Goal: Task Accomplishment & Management: Manage account settings

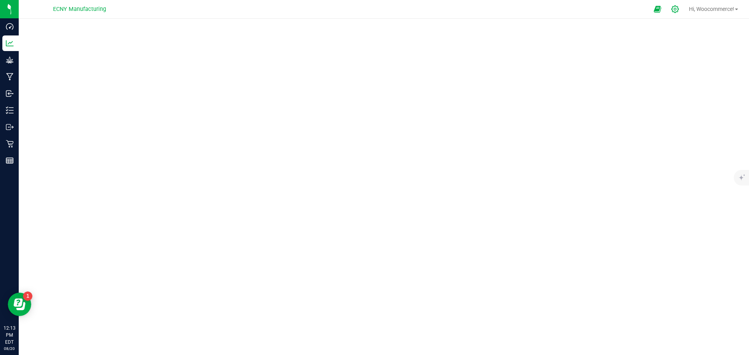
click at [673, 11] on icon at bounding box center [675, 9] width 8 height 8
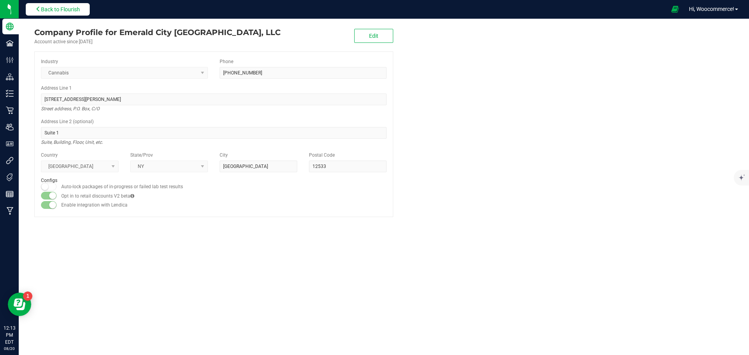
click at [43, 7] on span "Back to Flourish" at bounding box center [60, 9] width 39 height 6
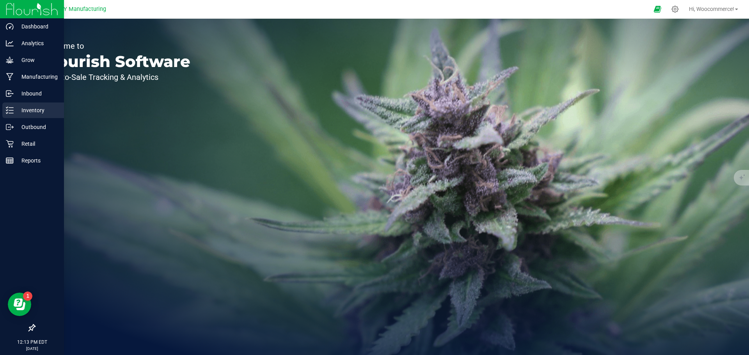
click at [23, 114] on p "Inventory" at bounding box center [37, 110] width 47 height 9
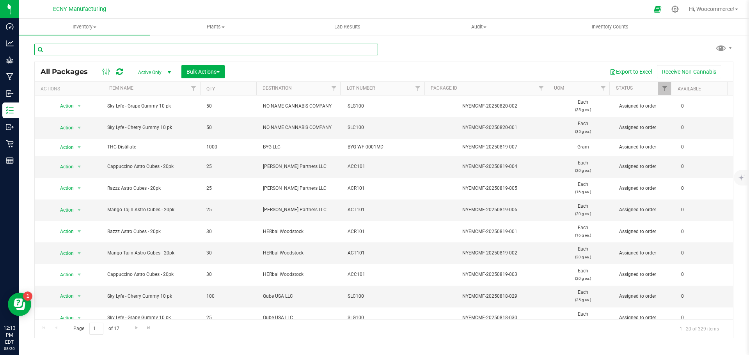
click at [227, 54] on input "text" at bounding box center [206, 50] width 344 height 12
type input "thc"
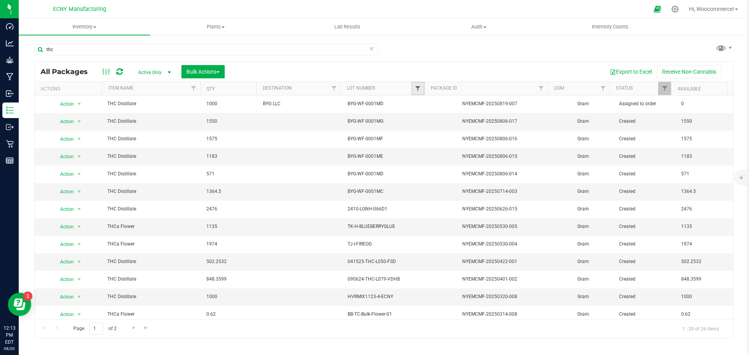
click at [420, 87] on span "Filter" at bounding box center [418, 88] width 6 height 6
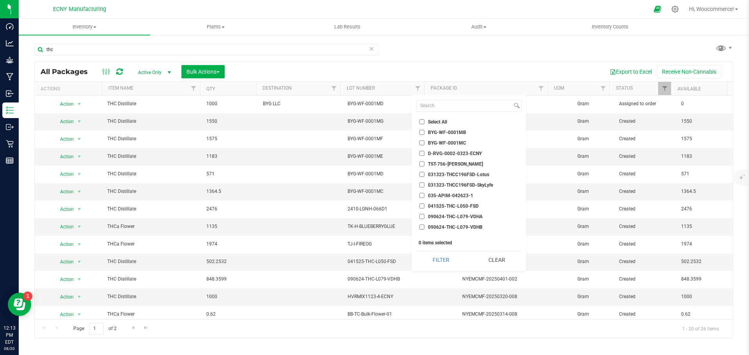
click at [442, 186] on span "031323-THCC196FSD-SkyLyfe" at bounding box center [460, 185] width 65 height 5
click at [424, 186] on input "031323-THCC196FSD-SkyLyfe" at bounding box center [421, 185] width 5 height 5
checkbox input "true"
click at [434, 174] on span "031323-THCC196FSD-Lotus" at bounding box center [458, 174] width 61 height 5
click at [424, 174] on input "031323-THCC196FSD-Lotus" at bounding box center [421, 174] width 5 height 5
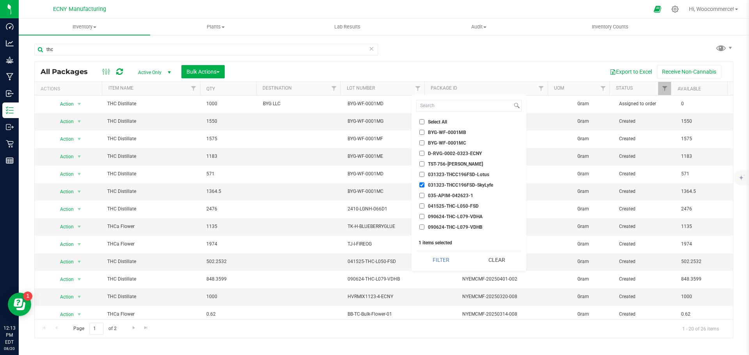
checkbox input "true"
click at [427, 258] on button "Filter" at bounding box center [441, 260] width 50 height 17
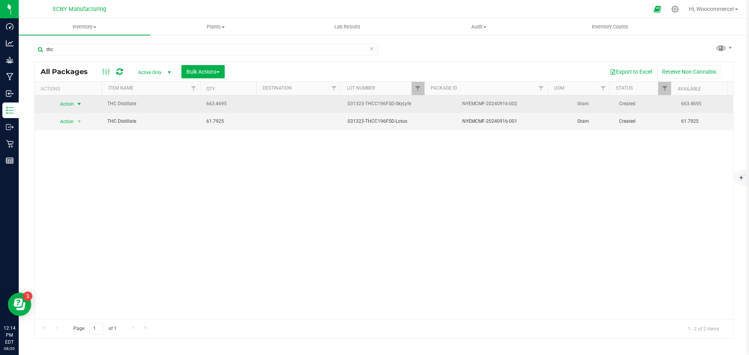
click at [66, 106] on span "Action" at bounding box center [63, 104] width 21 height 11
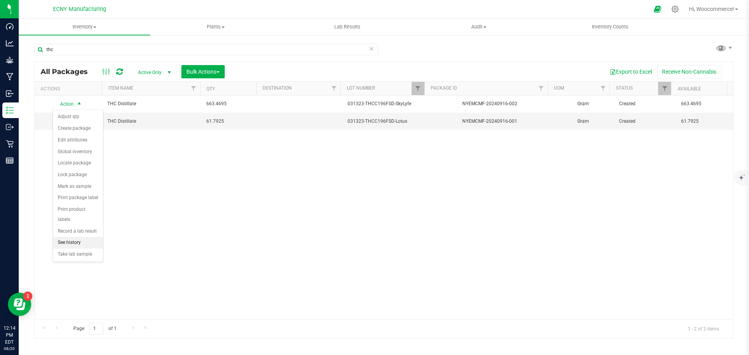
click at [66, 237] on li "See history" at bounding box center [78, 243] width 50 height 12
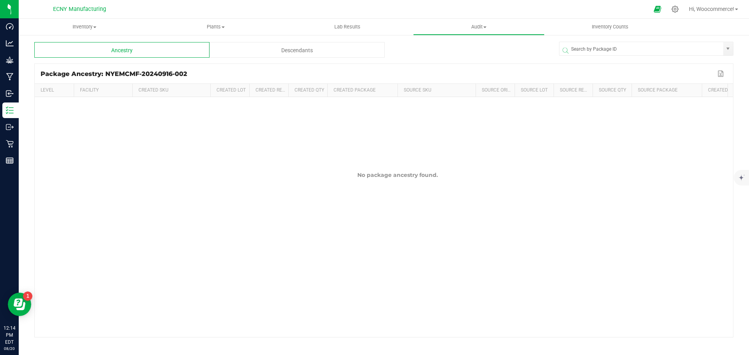
click at [233, 58] on package-history-ngx "Ancestry Descendants Package Ancestry: NYEMCMF-20240916-002 Export to Excel Lev…" at bounding box center [383, 190] width 699 height 296
click at [231, 55] on div "Descendants" at bounding box center [296, 50] width 175 height 16
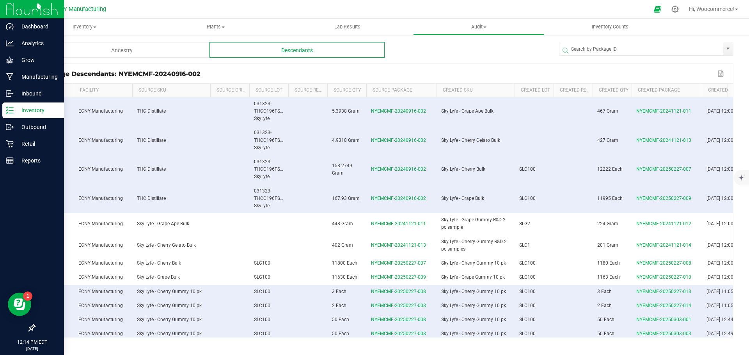
click at [14, 105] on div "Inventory" at bounding box center [33, 111] width 62 height 16
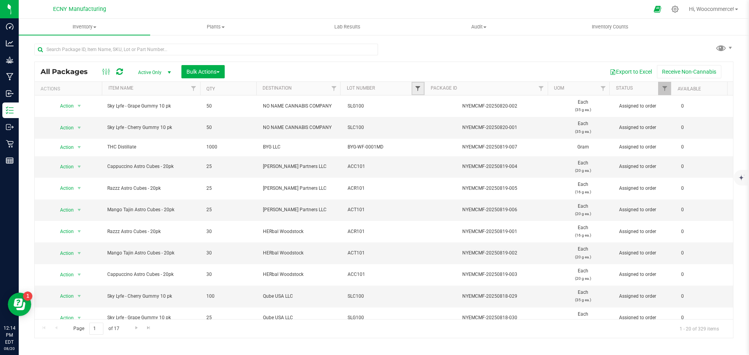
click at [417, 91] on span "Filter" at bounding box center [418, 88] width 6 height 6
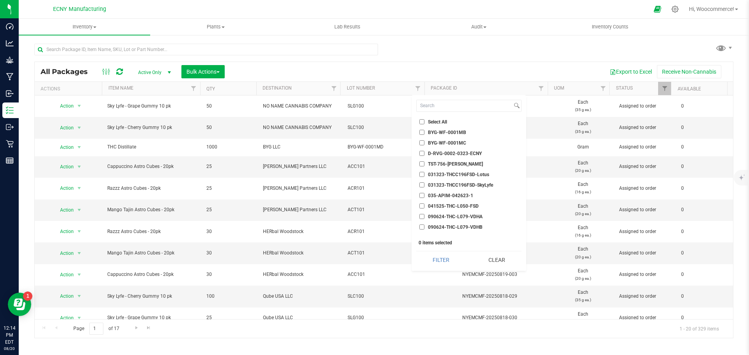
click at [425, 175] on label "031323-THCC196FSD-Lotus" at bounding box center [454, 174] width 70 height 5
click at [424, 175] on input "031323-THCC196FSD-Lotus" at bounding box center [421, 174] width 5 height 5
checkbox input "true"
click at [422, 261] on button "Filter" at bounding box center [441, 260] width 50 height 17
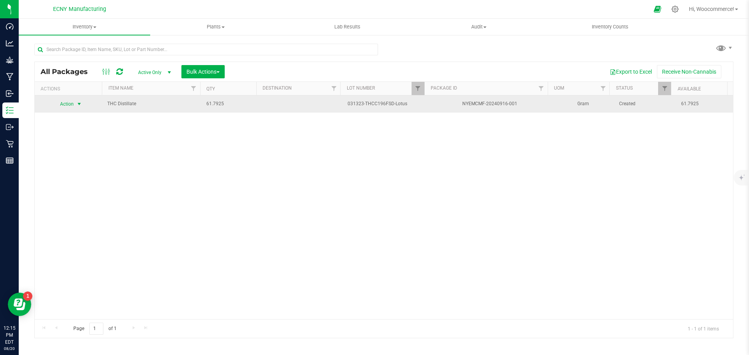
click at [69, 105] on span "Action" at bounding box center [63, 104] width 21 height 11
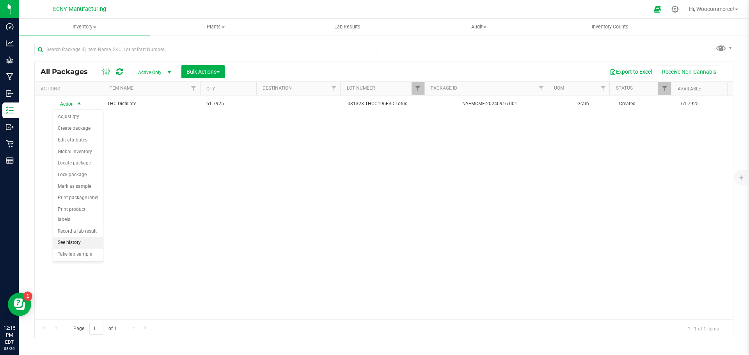
click at [76, 237] on li "See history" at bounding box center [78, 243] width 50 height 12
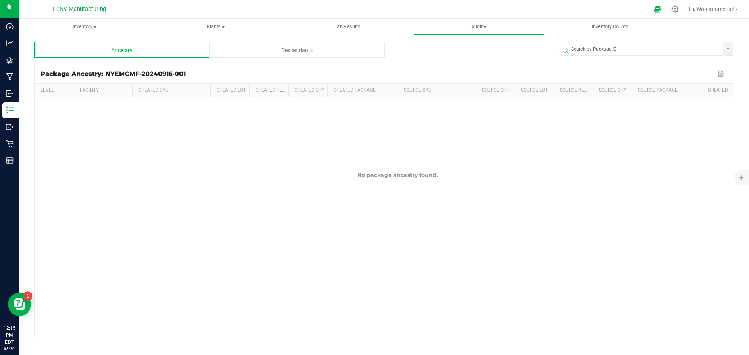
click at [318, 51] on div "Descendants" at bounding box center [296, 50] width 175 height 16
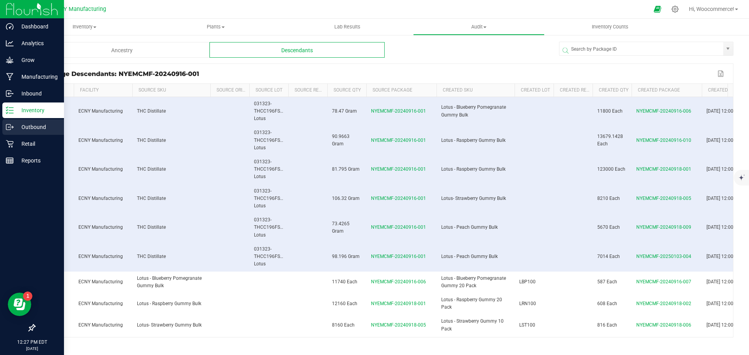
click at [28, 135] on div "Outbound" at bounding box center [33, 127] width 62 height 16
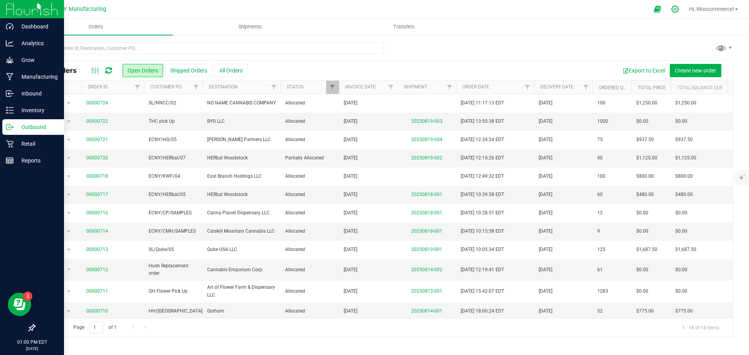
click at [677, 6] on div at bounding box center [674, 9] width 19 height 17
click at [674, 11] on icon at bounding box center [675, 9] width 8 height 8
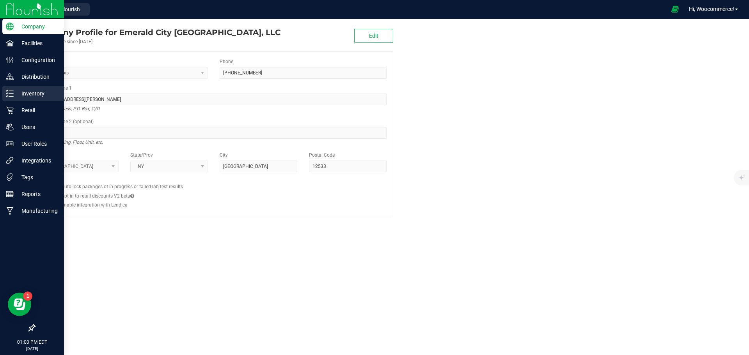
click at [27, 90] on p "Inventory" at bounding box center [37, 93] width 47 height 9
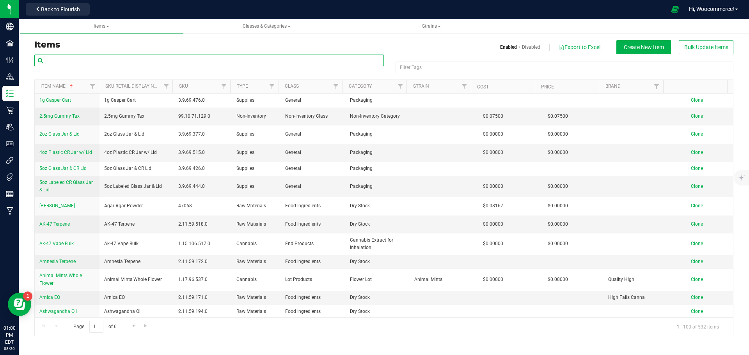
click at [91, 58] on input "text" at bounding box center [208, 61] width 349 height 12
type input "grape"
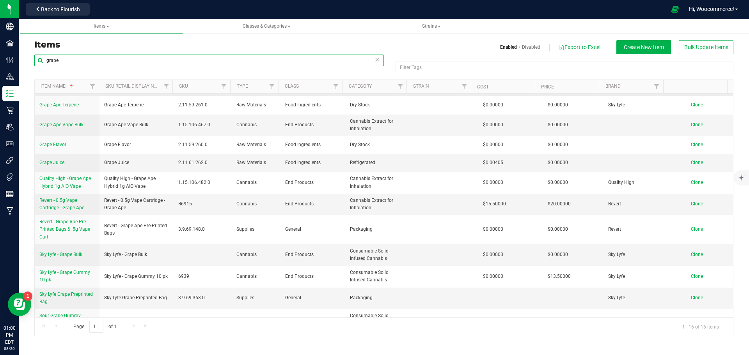
scroll to position [111, 0]
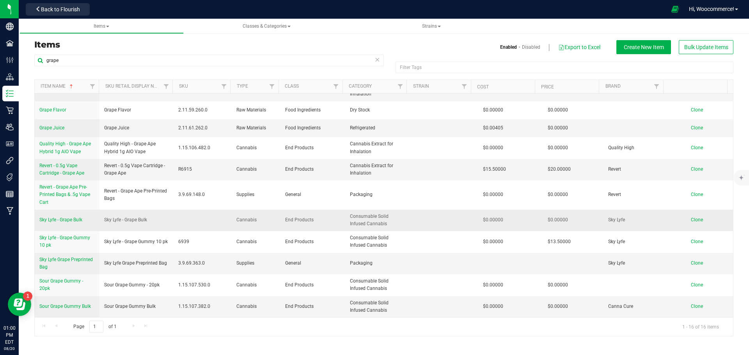
click at [73, 218] on span "Sky Lyfe - Grape Bulk" at bounding box center [60, 219] width 43 height 5
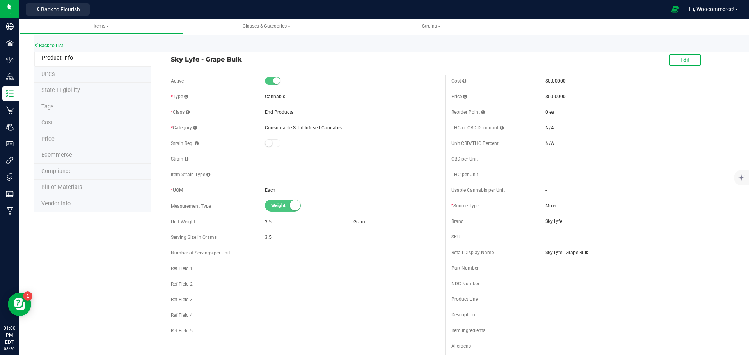
click at [67, 188] on span "Bill of Materials" at bounding box center [61, 187] width 41 height 7
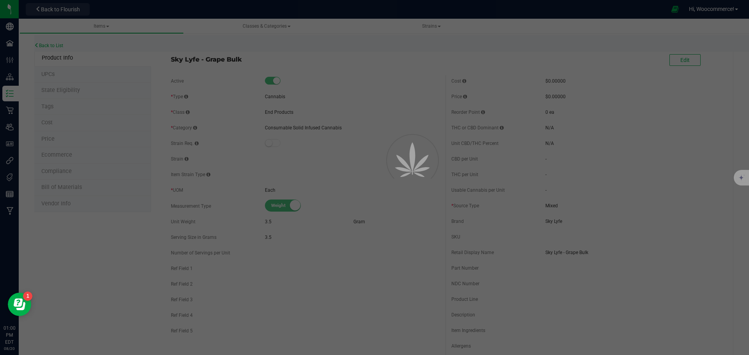
select select "130"
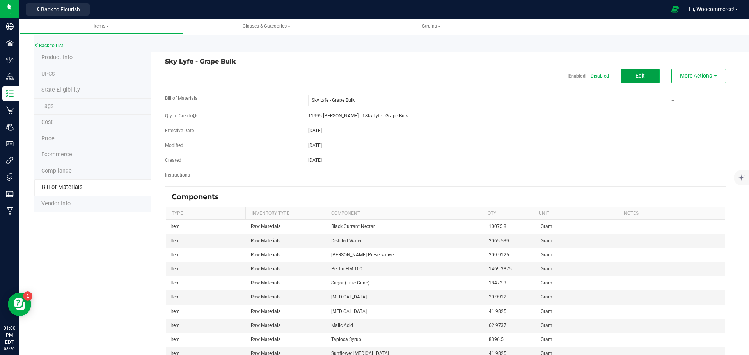
click at [643, 78] on button "Edit" at bounding box center [639, 76] width 39 height 14
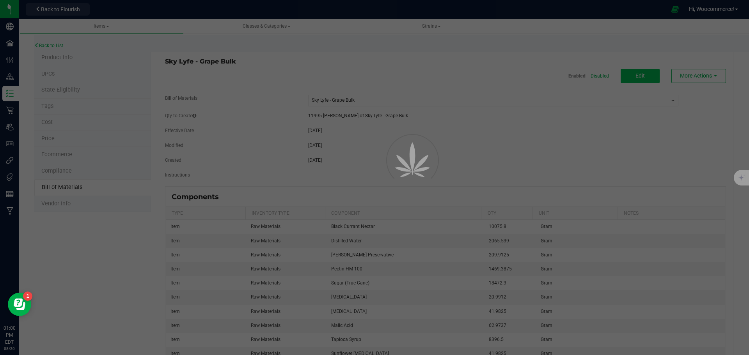
select select "130"
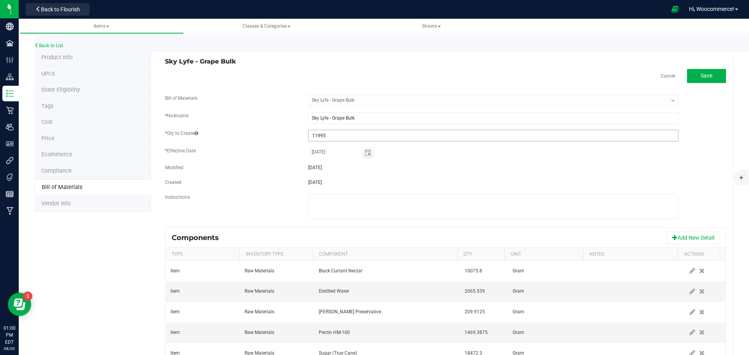
click at [362, 133] on input "11995" at bounding box center [492, 135] width 369 height 11
click at [484, 133] on input "11995" at bounding box center [492, 135] width 369 height 11
type input "12,720"
click at [475, 145] on fieldset "Bill of Materials -- Select -- Sky Lyfe - Grape Bulk * Nickname Sky Lyfe - Grap…" at bounding box center [445, 161] width 561 height 133
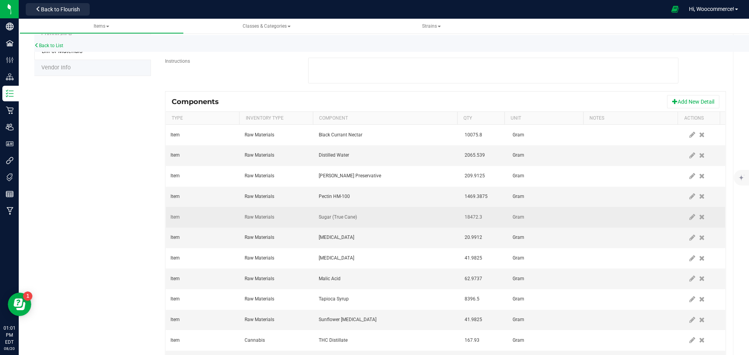
scroll to position [136, 0]
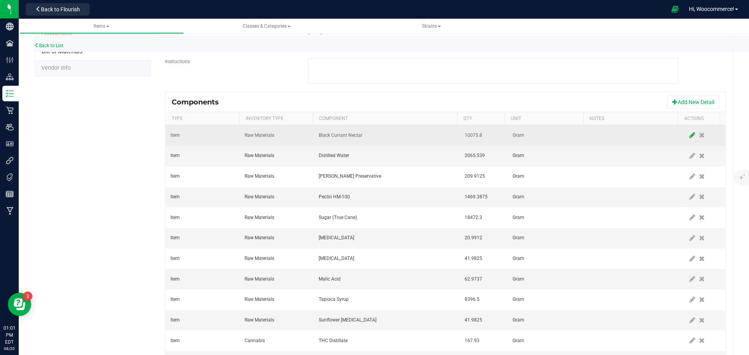
click at [689, 136] on icon at bounding box center [692, 135] width 6 height 7
click at [490, 139] on input "10075.8" at bounding box center [479, 135] width 37 height 11
type input "10,684.6560"
click at [689, 137] on span at bounding box center [692, 135] width 6 height 6
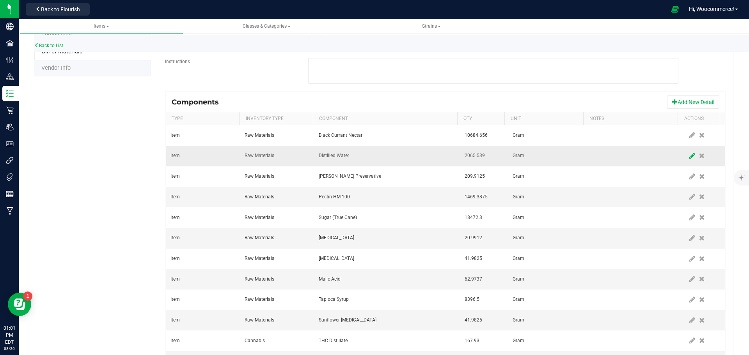
click at [689, 155] on icon at bounding box center [692, 155] width 6 height 7
click at [488, 156] on input "2065.539" at bounding box center [479, 156] width 37 height 11
type input "2,203.7103"
click at [689, 154] on span at bounding box center [692, 156] width 6 height 6
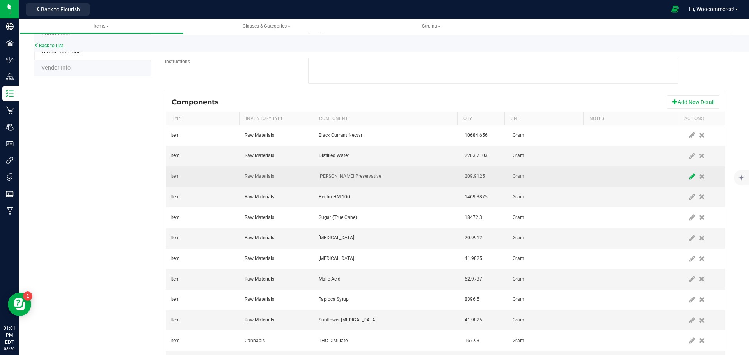
click at [689, 175] on icon at bounding box center [692, 176] width 6 height 7
click at [477, 179] on input "209.9125" at bounding box center [479, 176] width 37 height 11
type input "222.5970"
click at [689, 176] on span at bounding box center [692, 177] width 6 height 6
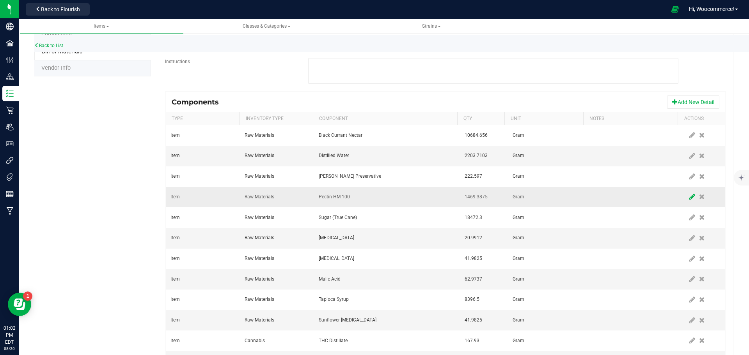
click at [689, 199] on icon at bounding box center [692, 196] width 6 height 7
click at [491, 196] on input "1469.3875" at bounding box center [479, 196] width 37 height 11
type input "1,558.1790"
click at [687, 196] on span at bounding box center [692, 197] width 10 height 14
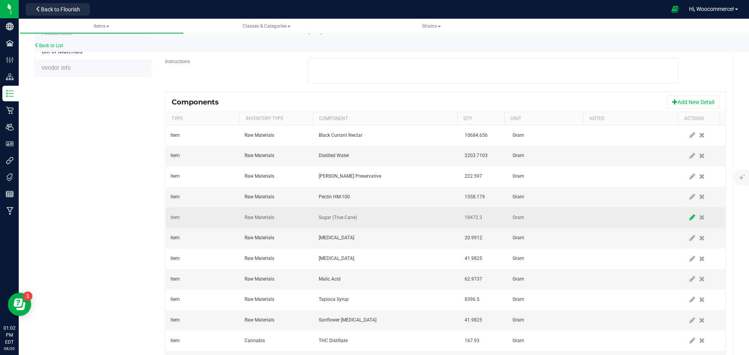
click at [687, 213] on span at bounding box center [692, 218] width 10 height 14
click at [493, 216] on td "18,472.3000" at bounding box center [484, 217] width 48 height 21
click at [488, 217] on input "18472.3" at bounding box center [479, 217] width 37 height 11
type input "19,588.5360"
click at [689, 218] on span at bounding box center [692, 217] width 6 height 6
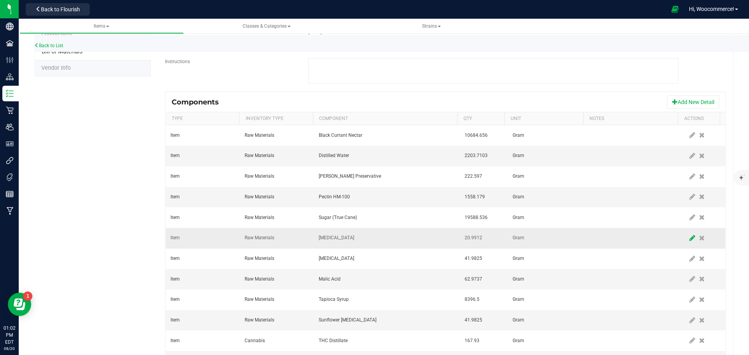
click at [689, 236] on icon at bounding box center [692, 238] width 6 height 7
click at [489, 236] on input "20.9912" at bounding box center [479, 238] width 37 height 11
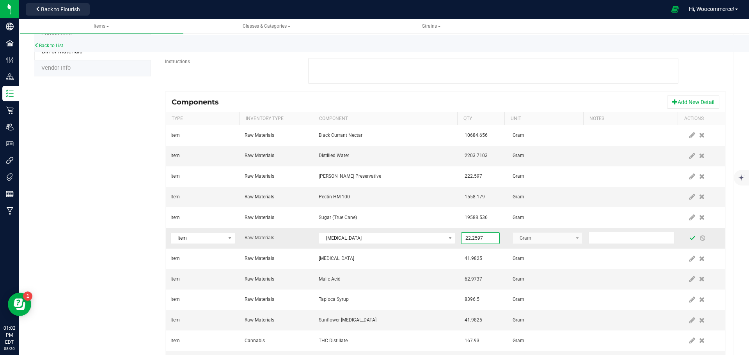
type input "22.2597"
click at [689, 241] on span at bounding box center [692, 238] width 6 height 6
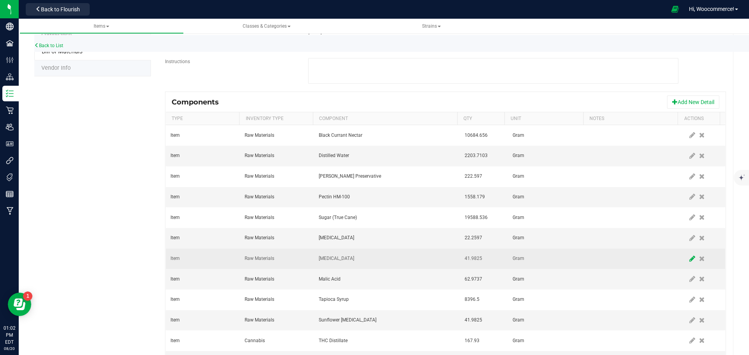
click at [687, 252] on span at bounding box center [692, 259] width 10 height 14
click at [469, 262] on input "41.9825" at bounding box center [479, 258] width 37 height 11
type input "444.5194"
click at [689, 260] on span at bounding box center [692, 259] width 6 height 6
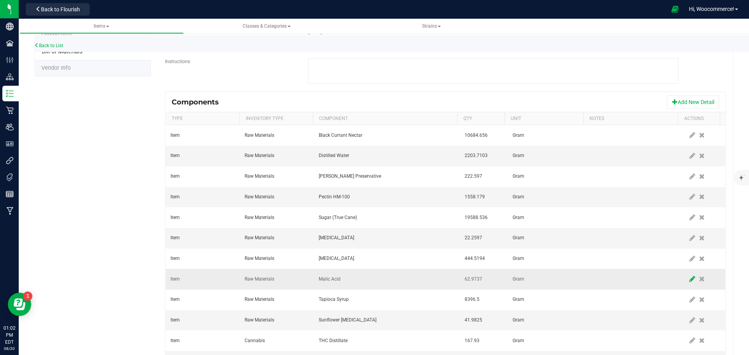
click at [687, 273] on span at bounding box center [692, 279] width 10 height 14
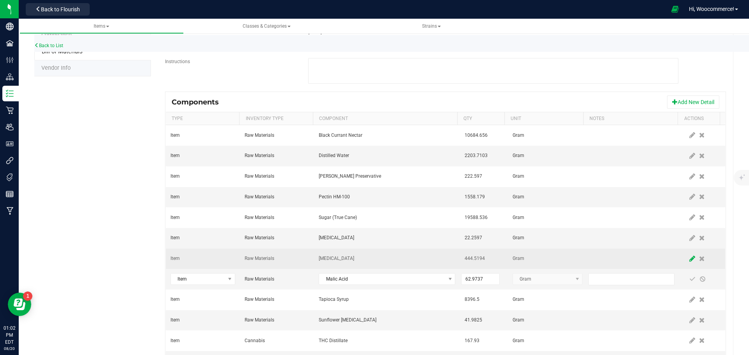
click at [689, 259] on icon at bounding box center [692, 258] width 6 height 7
click at [461, 259] on input "444.5194" at bounding box center [479, 258] width 37 height 11
type input "44.5194"
click at [689, 258] on span at bounding box center [692, 259] width 6 height 6
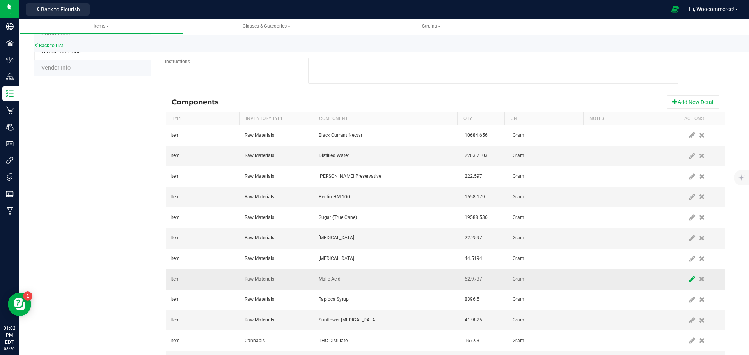
click at [689, 276] on icon at bounding box center [692, 279] width 6 height 7
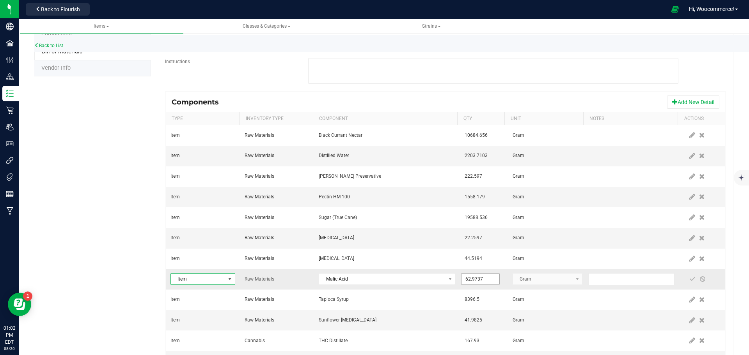
click at [475, 282] on input "62.9737" at bounding box center [479, 279] width 37 height 11
type input "66.7791"
click at [689, 278] on span at bounding box center [692, 279] width 6 height 6
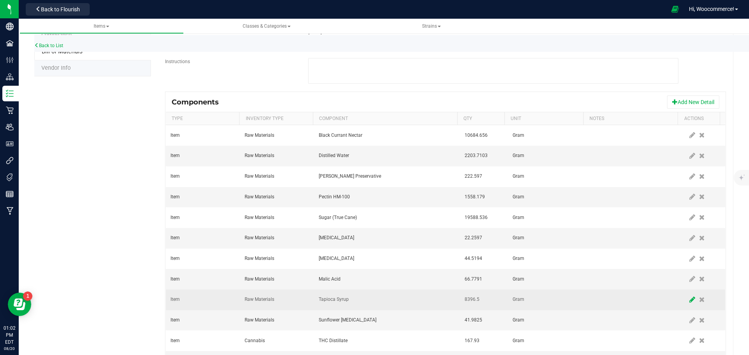
click at [689, 299] on icon at bounding box center [692, 299] width 6 height 7
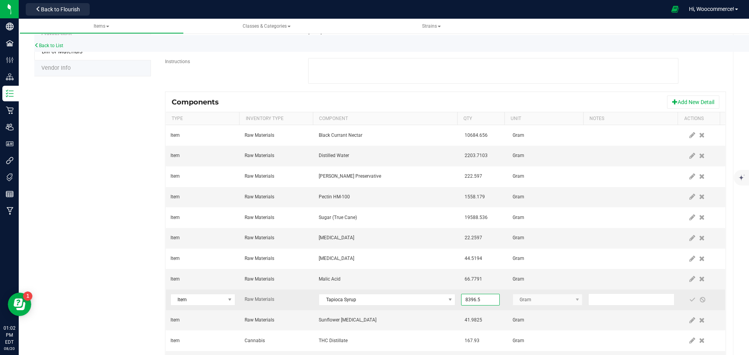
click at [474, 303] on input "8396.5" at bounding box center [479, 299] width 37 height 11
type input "8,903.8800"
click at [689, 299] on span at bounding box center [692, 300] width 6 height 6
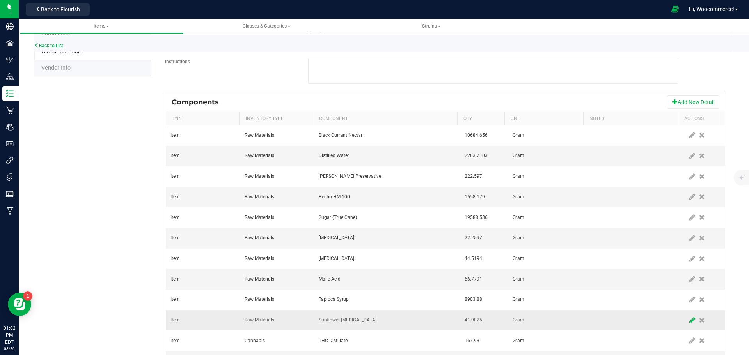
click at [689, 321] on icon at bounding box center [692, 320] width 6 height 7
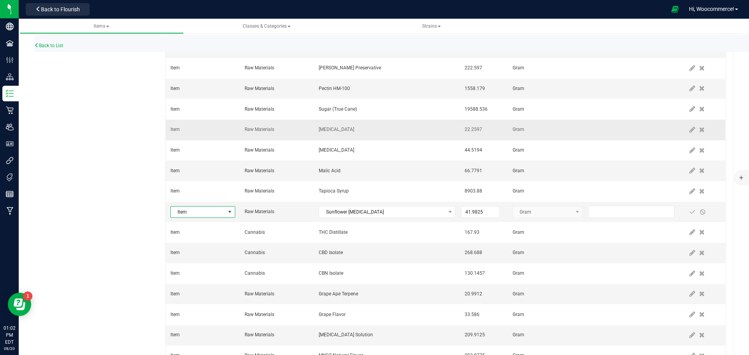
scroll to position [241, 0]
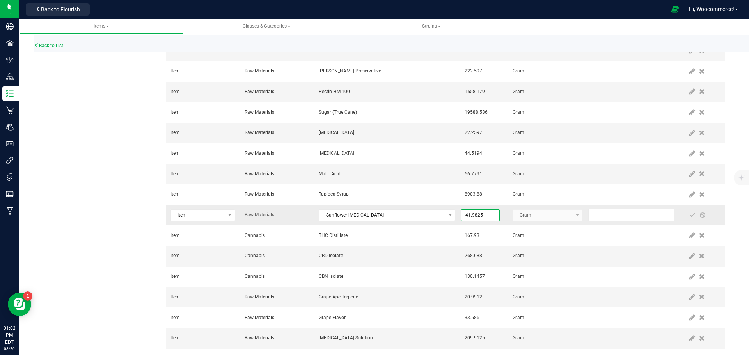
click at [482, 214] on input "41.9825" at bounding box center [479, 215] width 37 height 11
type input "44.5194"
click at [689, 215] on span at bounding box center [692, 215] width 6 height 6
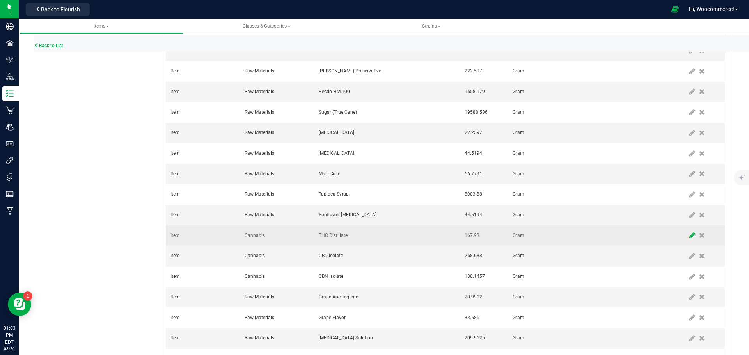
click at [689, 236] on icon at bounding box center [692, 235] width 6 height 7
click at [479, 238] on input "167.93" at bounding box center [479, 235] width 37 height 11
type input "178.0776"
click at [689, 236] on span at bounding box center [692, 235] width 6 height 6
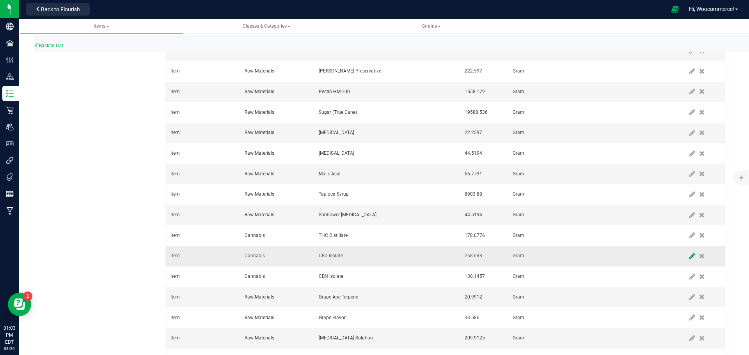
click at [689, 255] on icon at bounding box center [692, 256] width 6 height 7
click at [461, 258] on input "268.688" at bounding box center [479, 256] width 37 height 11
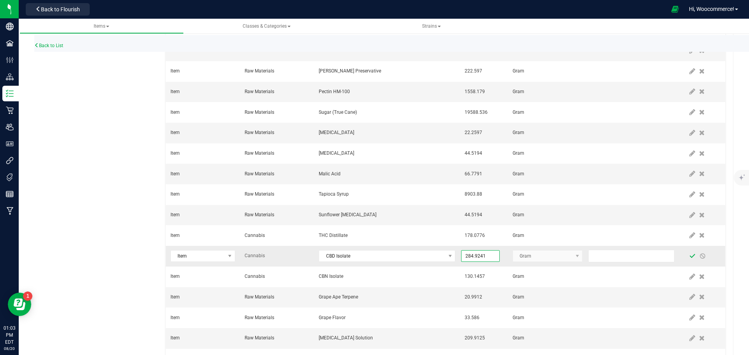
type input "284.9241"
click at [689, 256] on span at bounding box center [692, 256] width 6 height 6
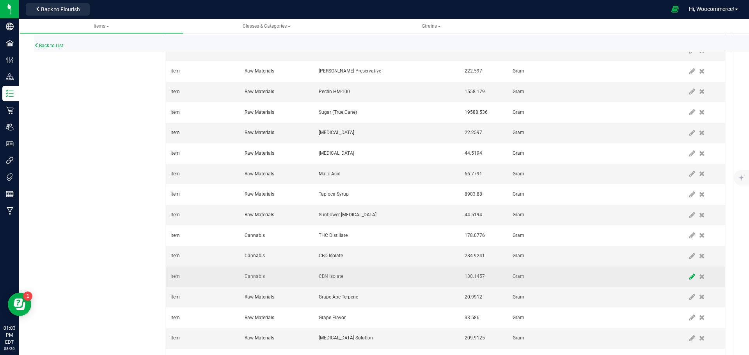
click at [687, 271] on span at bounding box center [692, 277] width 10 height 14
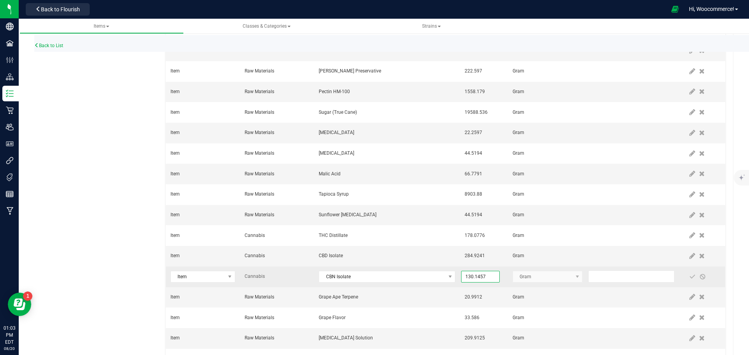
click at [473, 275] on input "130.1457" at bounding box center [479, 276] width 37 height 11
type input "142.4620"
click at [689, 277] on span at bounding box center [692, 277] width 6 height 6
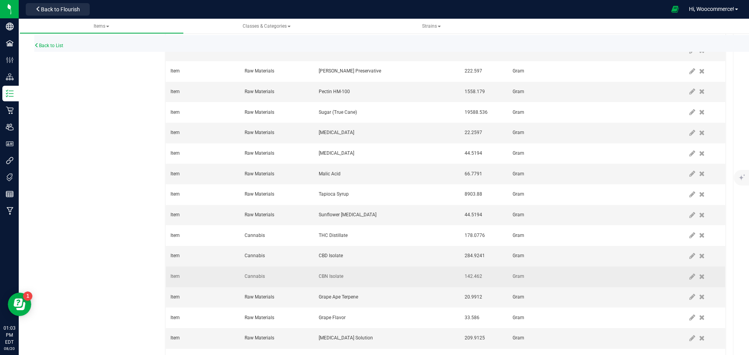
click at [684, 285] on td at bounding box center [703, 277] width 43 height 21
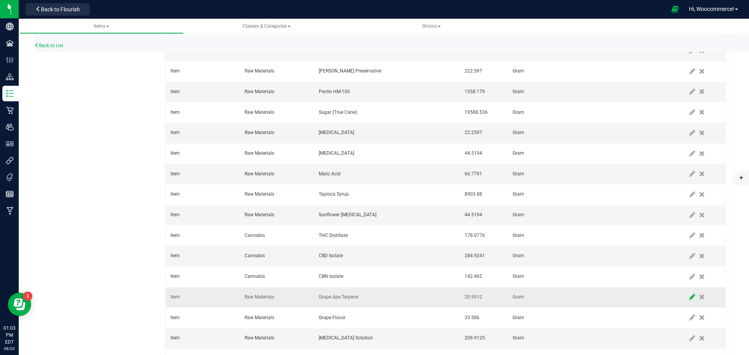
click at [689, 299] on icon at bounding box center [692, 297] width 6 height 7
click at [477, 294] on input "20.9912" at bounding box center [479, 297] width 37 height 11
type input "4.4519"
click at [689, 298] on span at bounding box center [692, 297] width 6 height 6
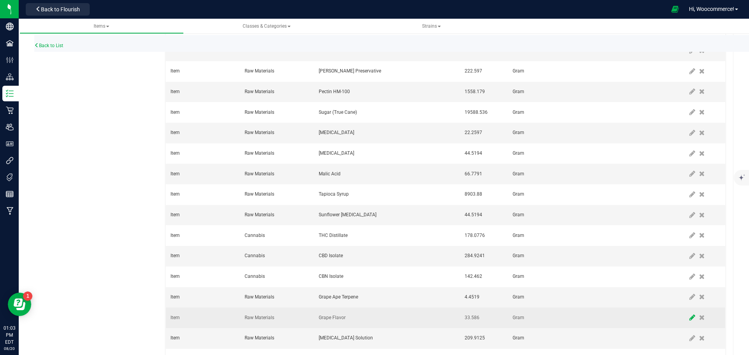
click at [689, 315] on icon at bounding box center [692, 317] width 6 height 7
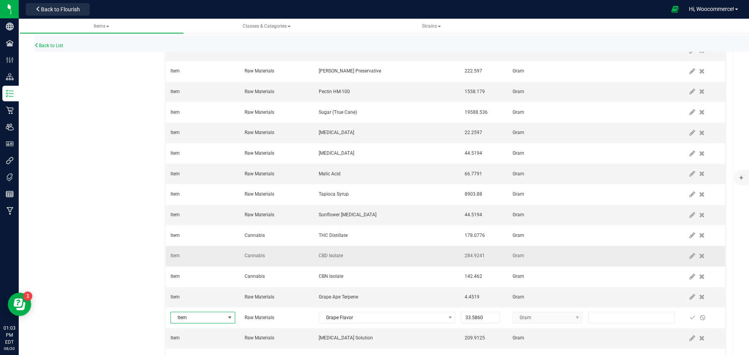
scroll to position [279, 0]
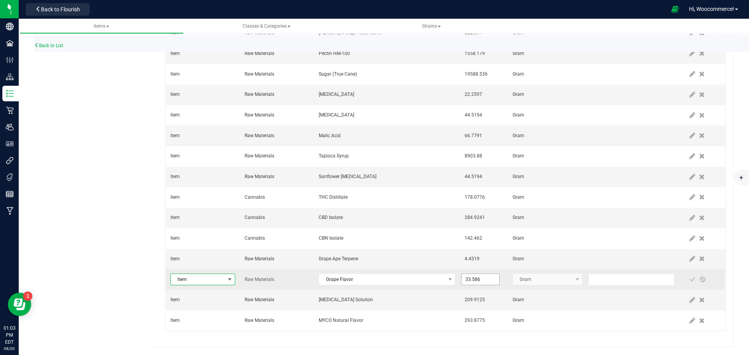
click at [471, 280] on input "33.586" at bounding box center [479, 279] width 37 height 11
type input "35.6155"
click at [689, 280] on span at bounding box center [692, 279] width 6 height 6
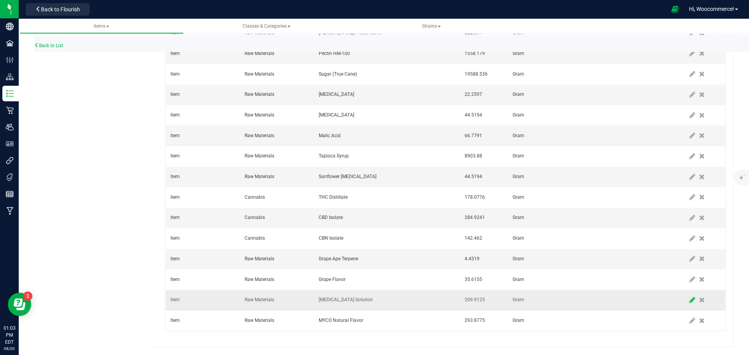
click at [689, 298] on icon at bounding box center [692, 300] width 6 height 7
click at [479, 301] on input "209.9125" at bounding box center [479, 300] width 37 height 11
type input "222.5970"
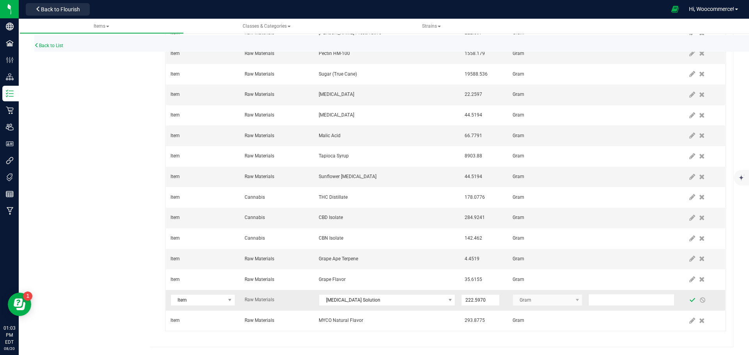
click at [689, 301] on span at bounding box center [692, 300] width 6 height 6
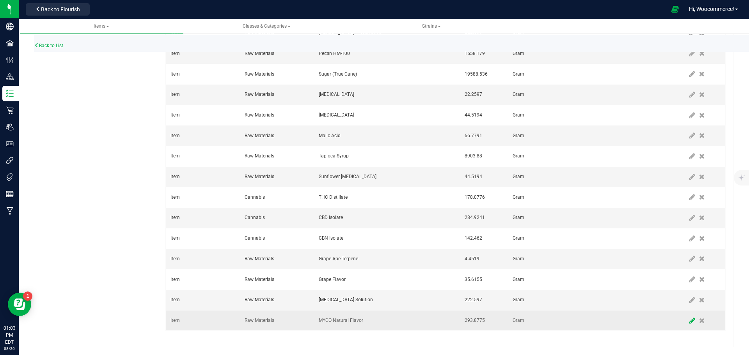
click at [689, 322] on icon at bounding box center [692, 320] width 6 height 7
click at [479, 319] on input "293.8775" at bounding box center [479, 320] width 37 height 11
type input "311.6358"
click at [687, 319] on span at bounding box center [692, 321] width 10 height 14
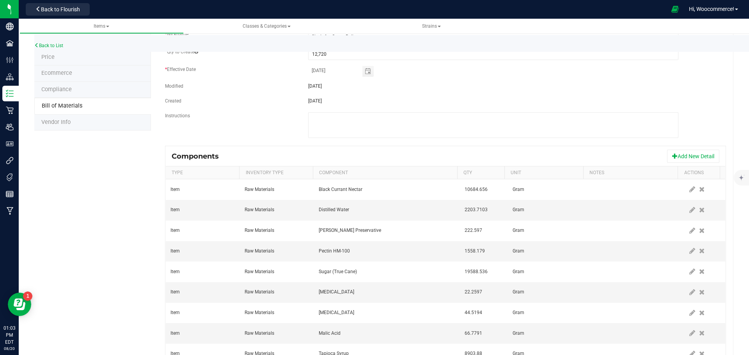
scroll to position [64, 0]
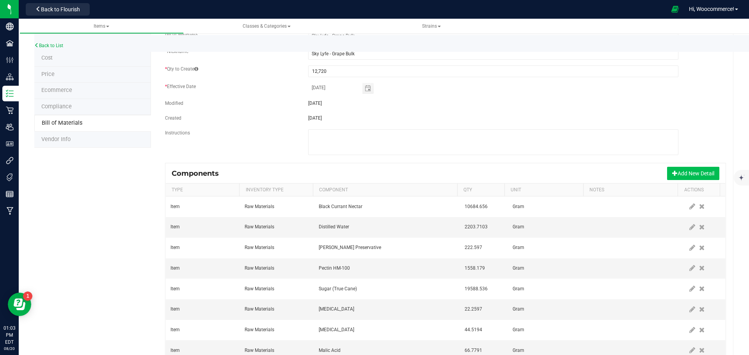
click at [675, 174] on button "Add New Detail" at bounding box center [693, 173] width 52 height 13
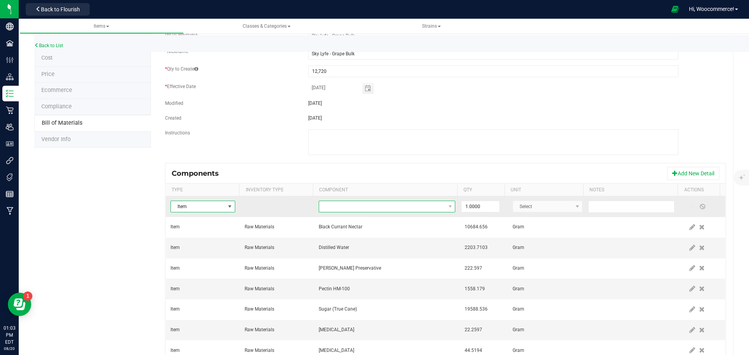
click at [424, 209] on span "NO DATA FOUND" at bounding box center [382, 206] width 126 height 11
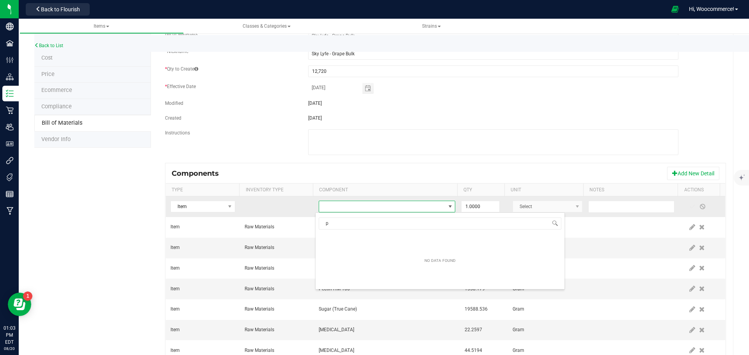
scroll to position [12, 133]
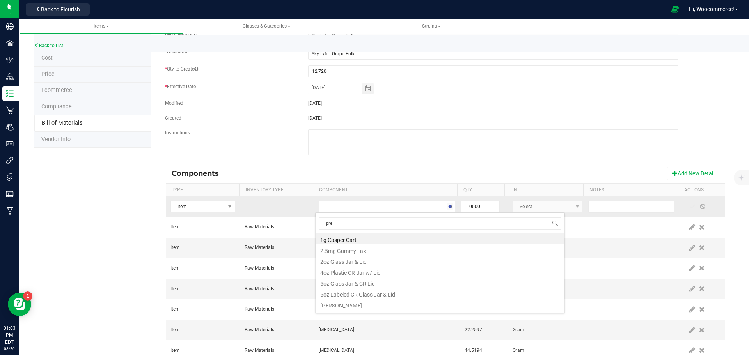
type input "prep"
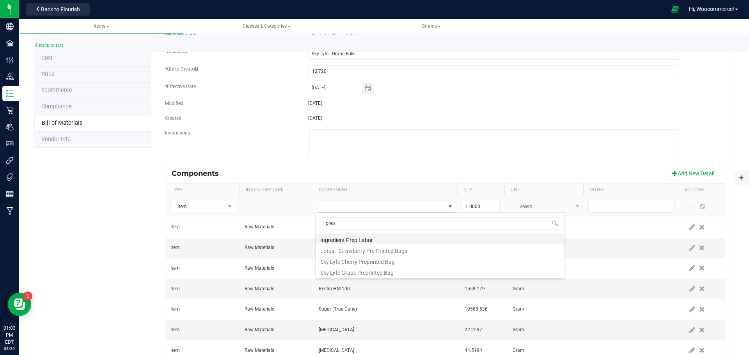
click at [385, 239] on li "Ingredient Prep Labor" at bounding box center [439, 239] width 249 height 11
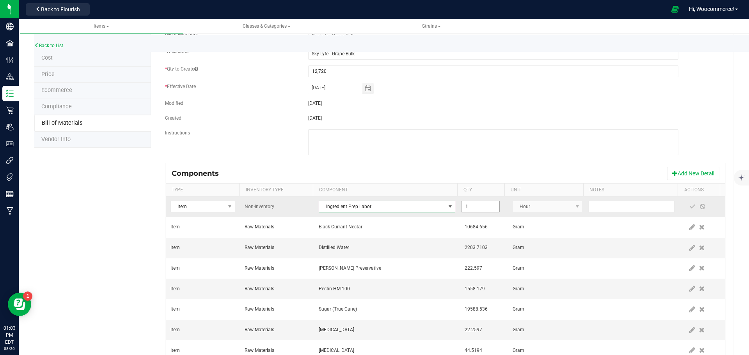
click at [468, 211] on input "1" at bounding box center [479, 206] width 37 height 11
type input "4.0000"
click at [689, 208] on span at bounding box center [692, 207] width 6 height 6
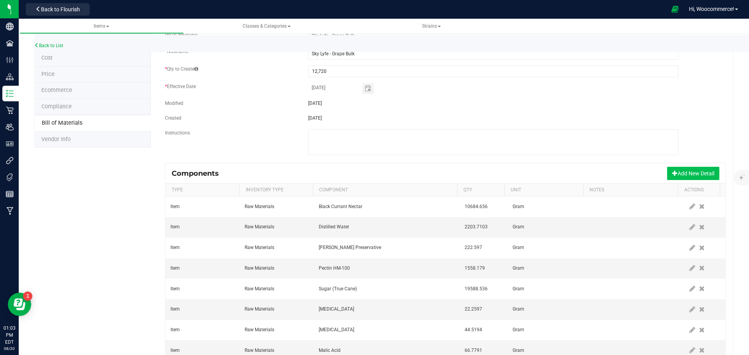
click at [672, 170] on span at bounding box center [674, 172] width 5 height 5
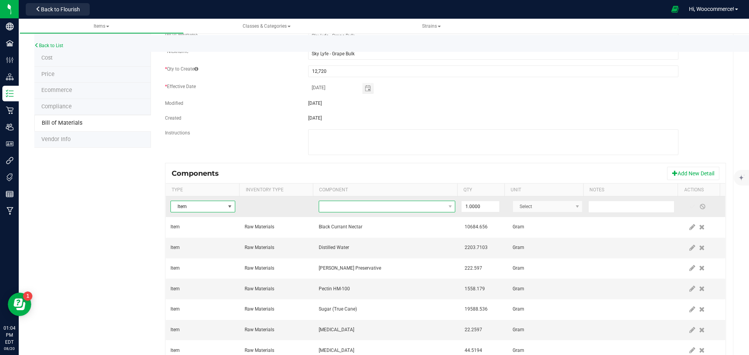
click at [396, 210] on span "NO DATA FOUND" at bounding box center [382, 206] width 126 height 11
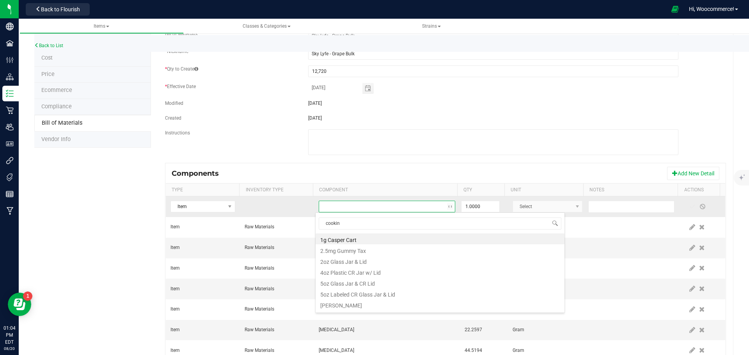
type input "cooking"
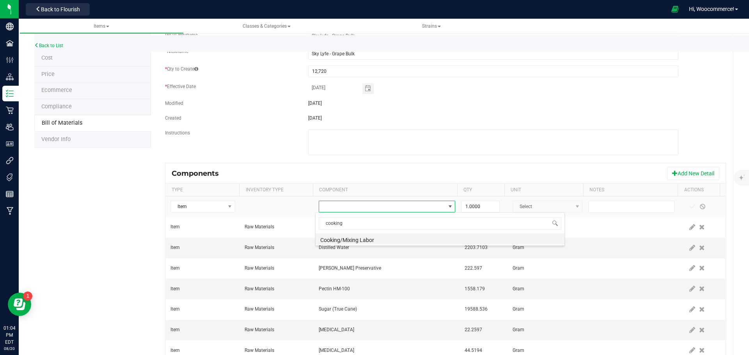
click at [367, 235] on li "Cooking/Mixing Labor" at bounding box center [439, 239] width 249 height 11
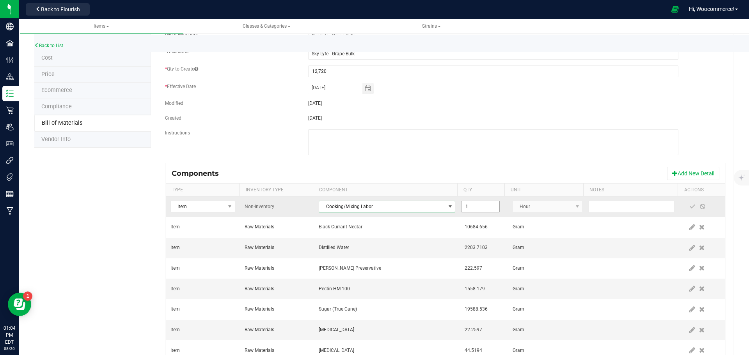
click at [469, 202] on input "1" at bounding box center [479, 206] width 37 height 11
type input "8.0000"
click at [689, 207] on span at bounding box center [692, 207] width 6 height 6
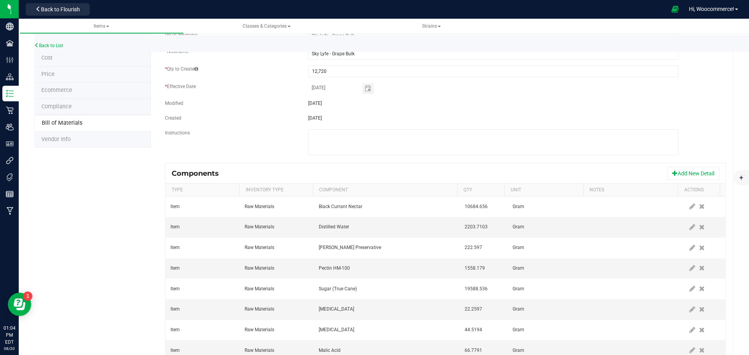
scroll to position [0, 0]
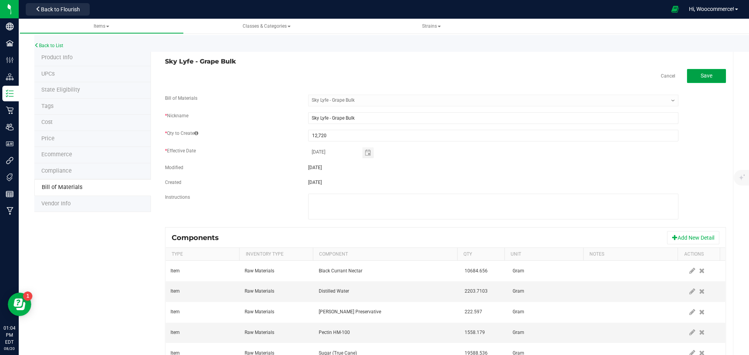
click at [706, 69] on button "Save" at bounding box center [706, 76] width 39 height 14
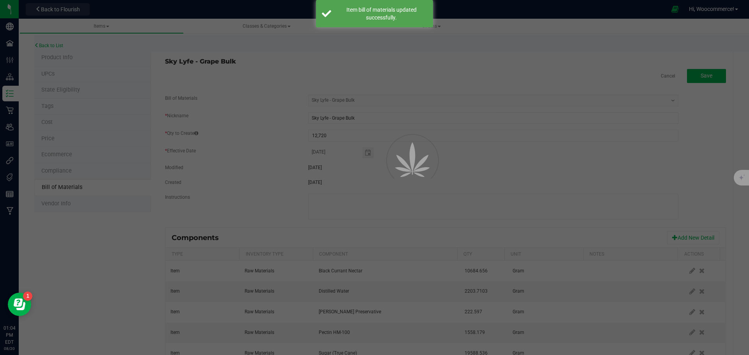
select select "130"
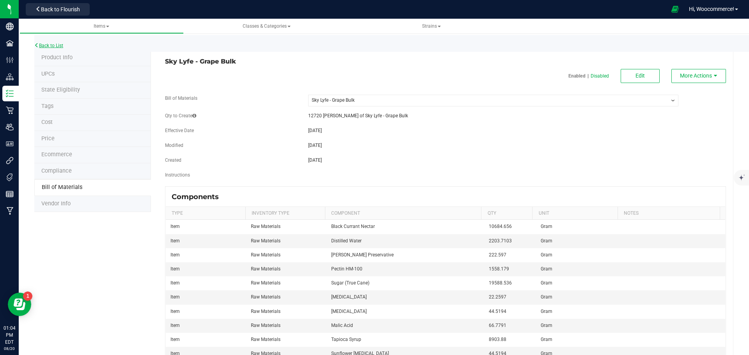
click at [57, 48] on link "Back to List" at bounding box center [48, 45] width 29 height 5
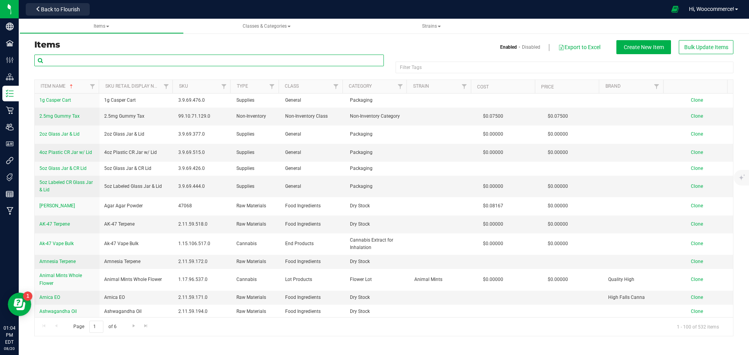
click at [60, 64] on input "text" at bounding box center [208, 61] width 349 height 12
type input "Cherry"
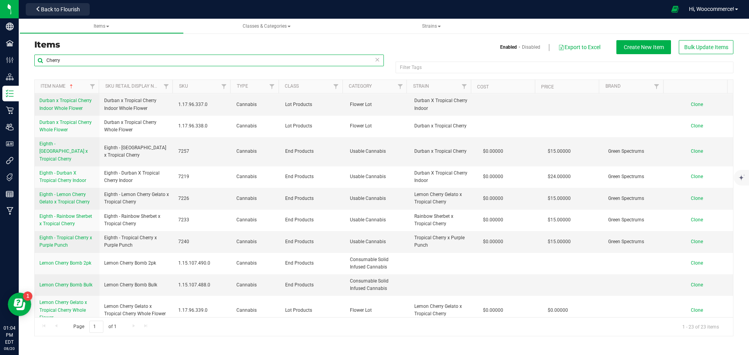
scroll to position [273, 0]
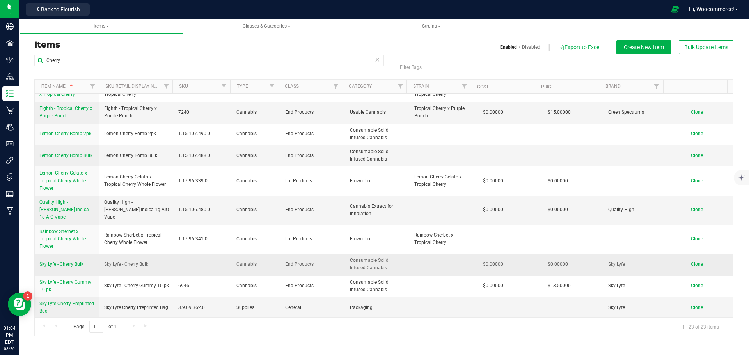
click at [60, 262] on span "Sky Lyfe - Cherry Bulk" at bounding box center [61, 264] width 44 height 5
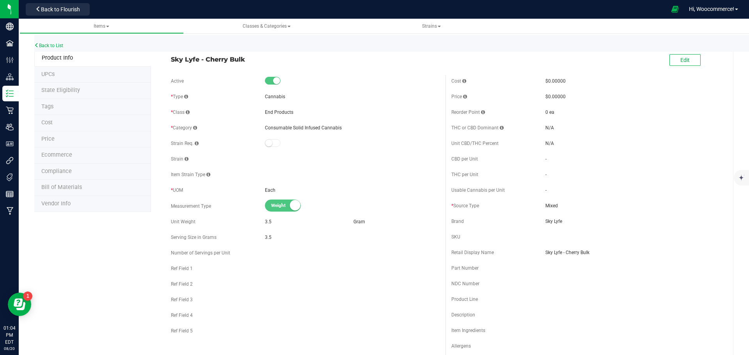
click at [62, 184] on span "Bill of Materials" at bounding box center [61, 187] width 41 height 7
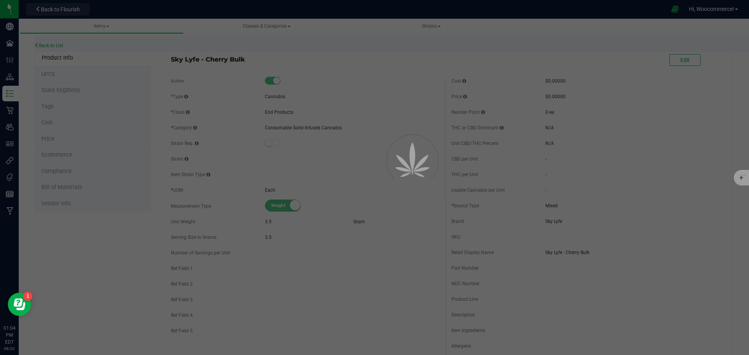
select select "129"
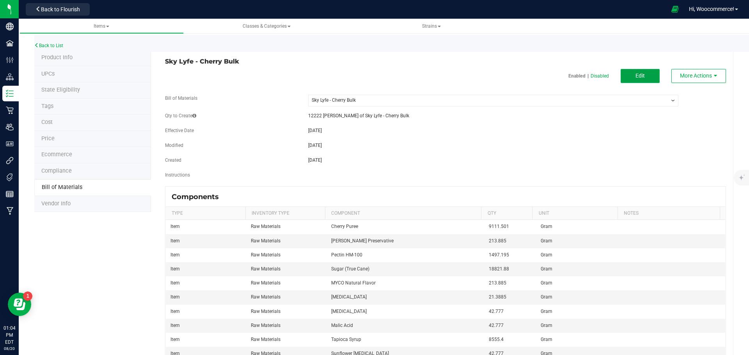
click at [648, 71] on button "Edit" at bounding box center [639, 76] width 39 height 14
select select "129"
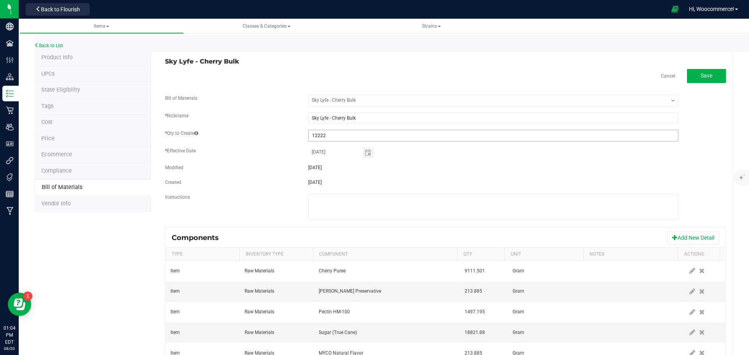
click at [385, 138] on input "12222" at bounding box center [492, 135] width 369 height 11
type input "12,312"
click at [397, 162] on fieldset "Bill of Materials -- Select -- Sky Lyfe - Cherry Bulk * Nickname Sky Lyfe - Che…" at bounding box center [445, 161] width 561 height 133
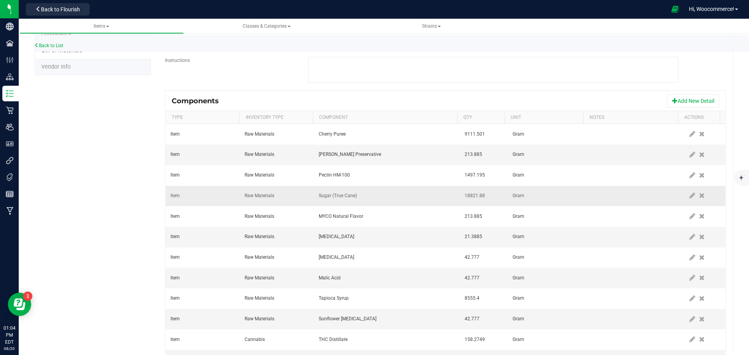
scroll to position [137, 0]
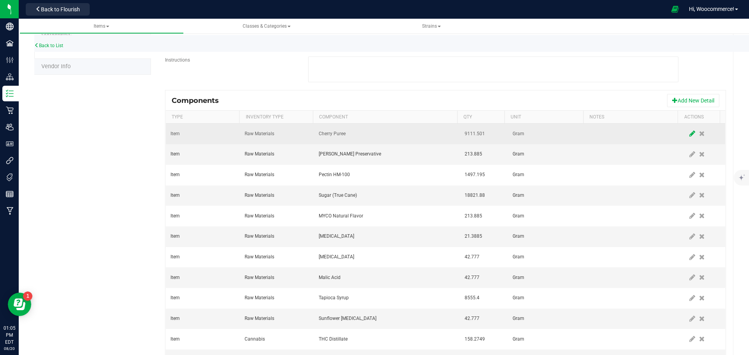
click at [689, 133] on icon at bounding box center [692, 133] width 6 height 7
click at [481, 136] on input "9111.501" at bounding box center [479, 133] width 37 height 11
type input "9,195.5255"
click at [689, 134] on span at bounding box center [692, 134] width 6 height 6
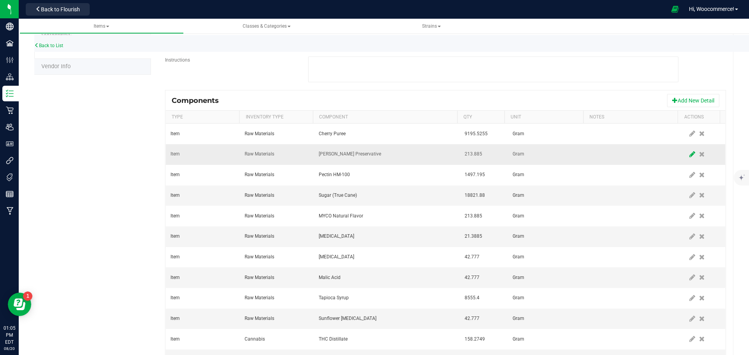
click at [689, 154] on icon at bounding box center [692, 154] width 6 height 7
type input "213.885"
click at [491, 154] on input "213.885" at bounding box center [479, 154] width 37 height 11
type input "215.4528"
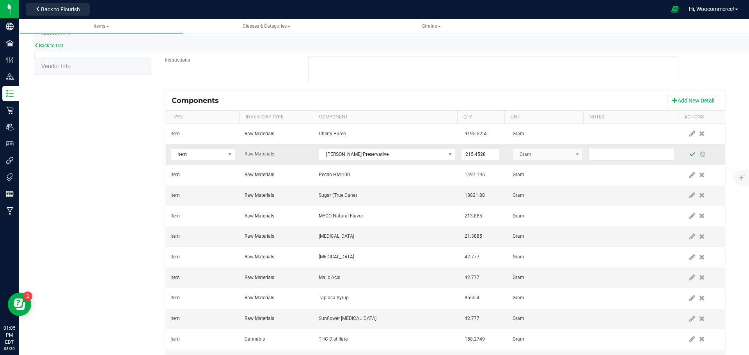
click at [689, 156] on span at bounding box center [692, 154] width 6 height 6
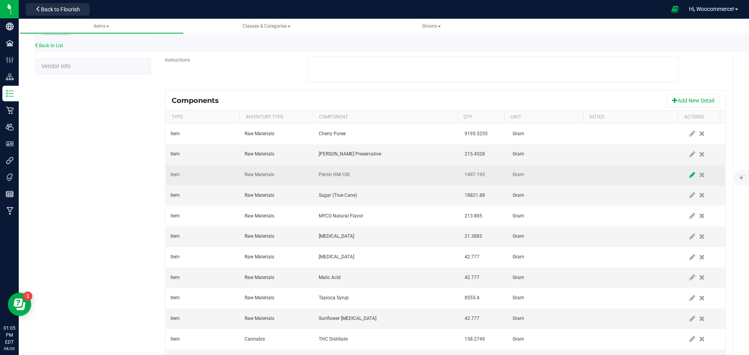
click at [689, 174] on icon at bounding box center [692, 175] width 6 height 7
click at [486, 175] on input "1497.195" at bounding box center [479, 175] width 37 height 11
type input "1,508.1696"
click at [689, 177] on span at bounding box center [692, 175] width 6 height 6
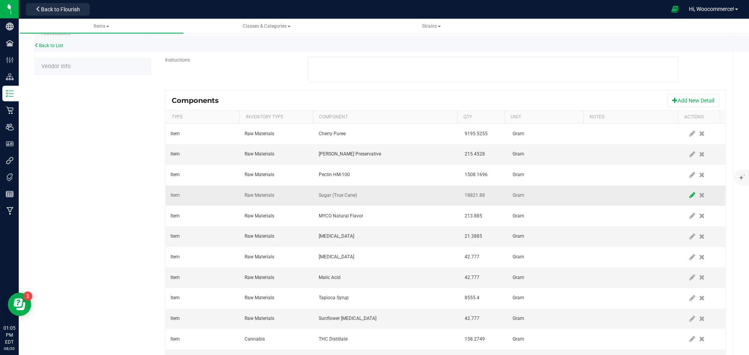
click at [687, 201] on span at bounding box center [692, 196] width 10 height 14
click at [471, 193] on input "18821.88" at bounding box center [479, 195] width 37 height 11
type input "18,959.8460"
click at [689, 195] on span at bounding box center [692, 195] width 6 height 6
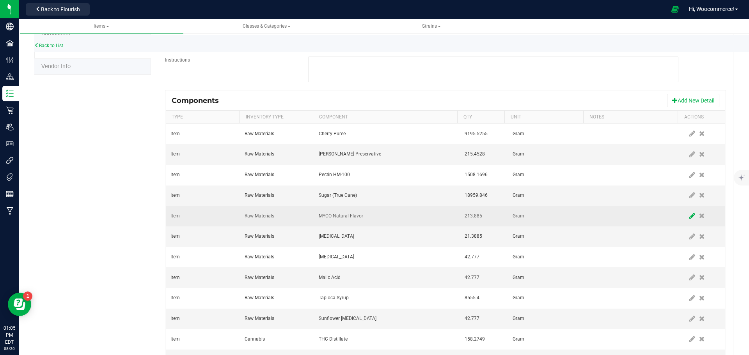
click at [689, 217] on icon at bounding box center [692, 216] width 6 height 7
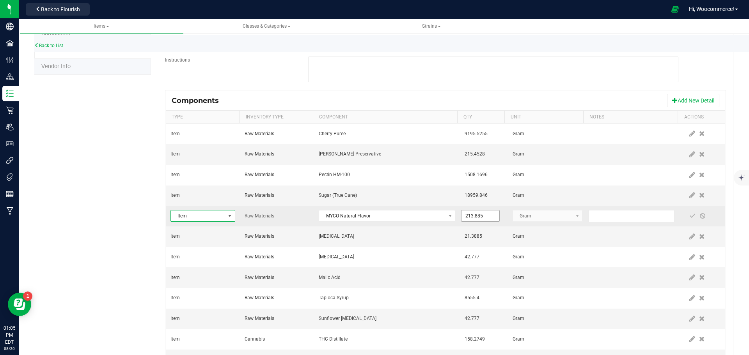
click at [482, 215] on input "213.885" at bounding box center [479, 216] width 37 height 11
type input "215.4528"
click at [689, 219] on span at bounding box center [692, 216] width 6 height 6
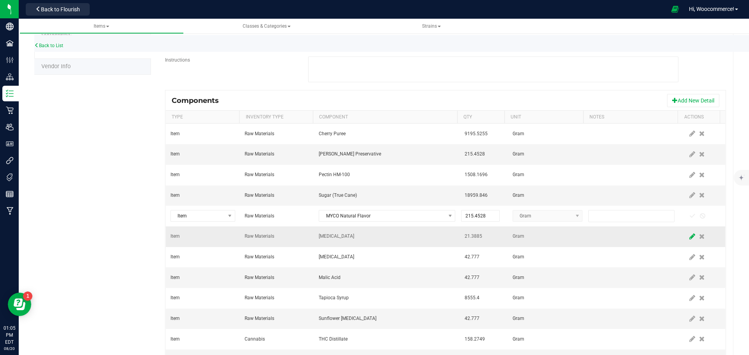
click at [687, 241] on span at bounding box center [692, 237] width 10 height 14
click at [481, 241] on input at bounding box center [479, 236] width 37 height 11
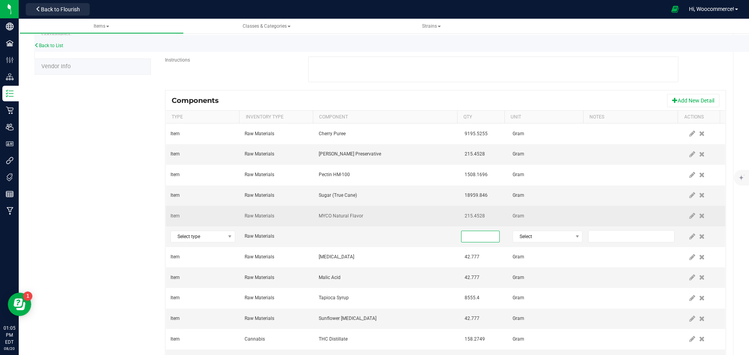
click at [534, 220] on td "Gram" at bounding box center [548, 216] width 80 height 21
click at [536, 215] on td "Gram" at bounding box center [548, 216] width 80 height 21
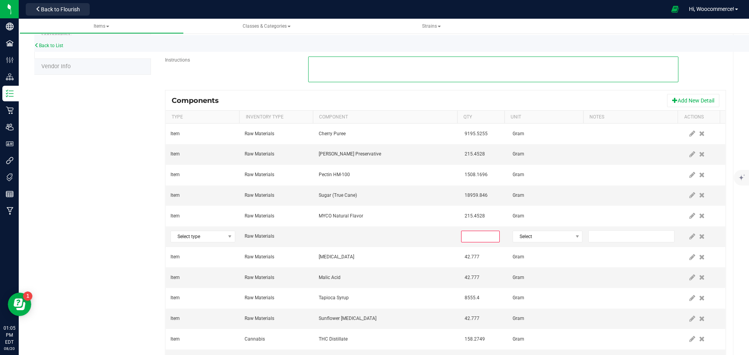
click at [578, 59] on textarea at bounding box center [493, 70] width 370 height 26
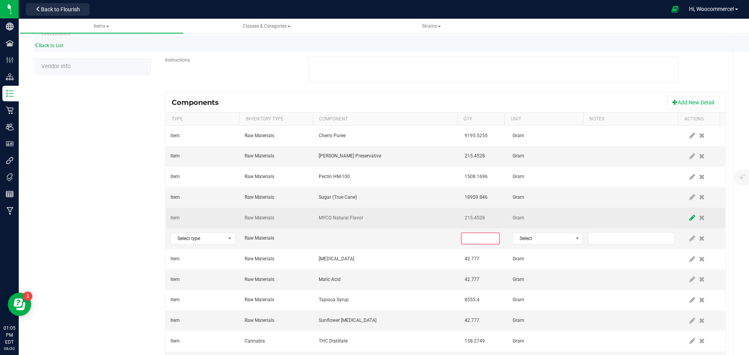
click at [689, 216] on icon at bounding box center [692, 217] width 6 height 7
type input "215.4528"
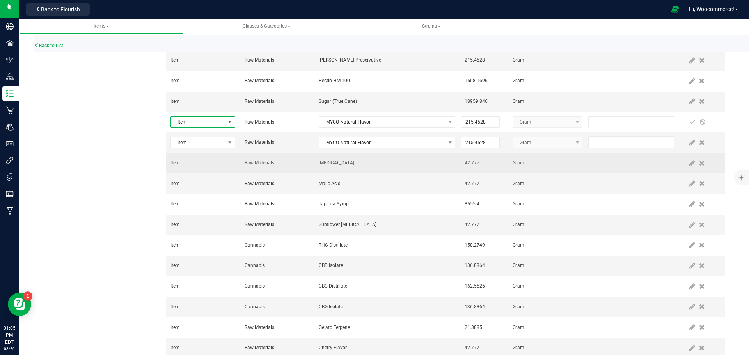
scroll to position [233, 0]
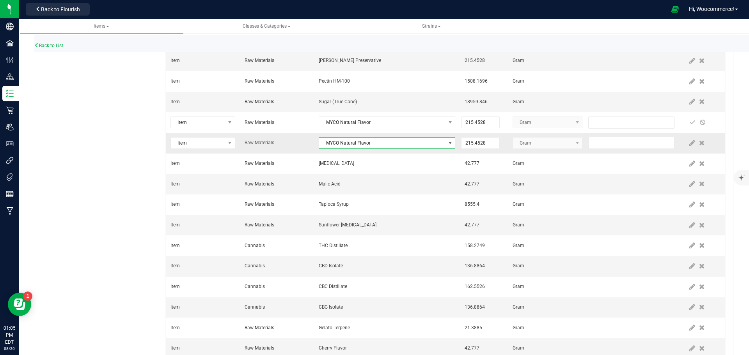
click at [370, 144] on span "MYCO Natural Flavor" at bounding box center [382, 143] width 126 height 11
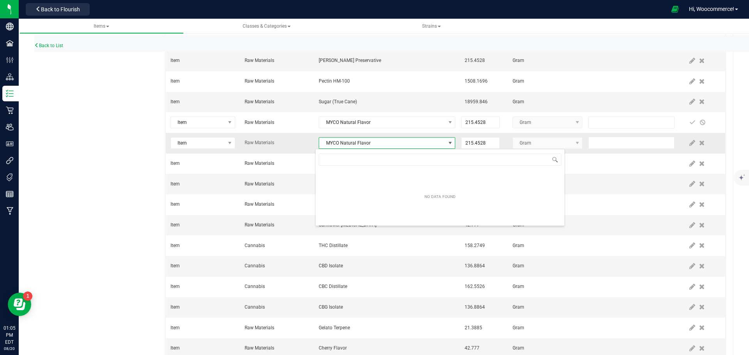
scroll to position [12, 133]
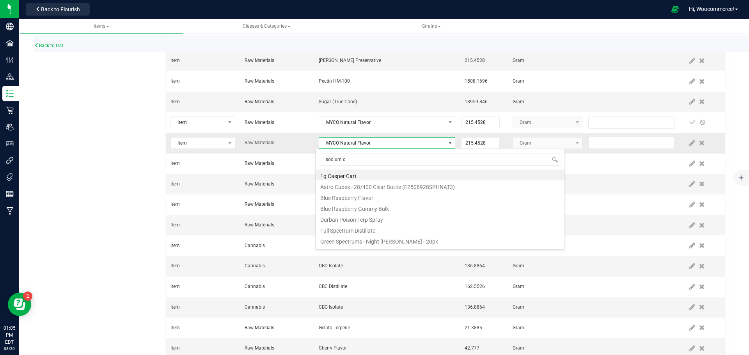
type input "sodium ci"
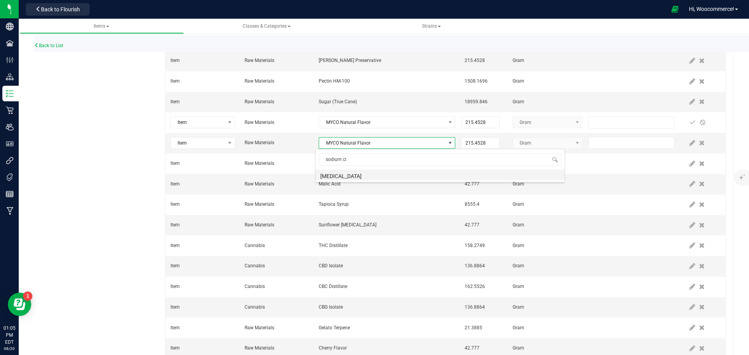
click at [352, 177] on li "[MEDICAL_DATA]" at bounding box center [439, 175] width 249 height 11
click at [475, 145] on input "215.4528" at bounding box center [479, 143] width 37 height 11
type input "9"
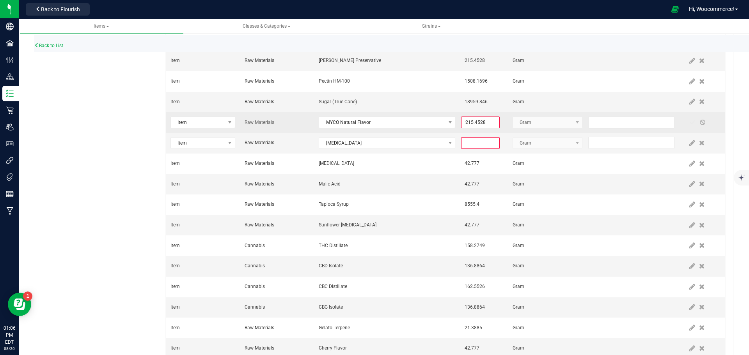
click at [689, 122] on span at bounding box center [692, 122] width 6 height 6
click at [711, 121] on td at bounding box center [703, 122] width 43 height 21
click at [699, 122] on span at bounding box center [702, 122] width 6 height 6
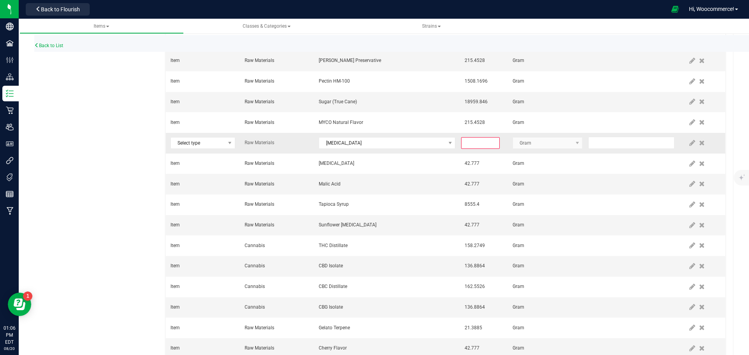
click at [464, 144] on input at bounding box center [479, 143] width 37 height 11
click at [728, 145] on div "Back to List Product Info UPCs State Eligibility Tags Cost Price Ecommerce Comp…" at bounding box center [384, 107] width 730 height 635
click at [689, 144] on icon at bounding box center [692, 143] width 6 height 7
click at [483, 139] on input "21.3885" at bounding box center [479, 143] width 37 height 11
type input "21.5452"
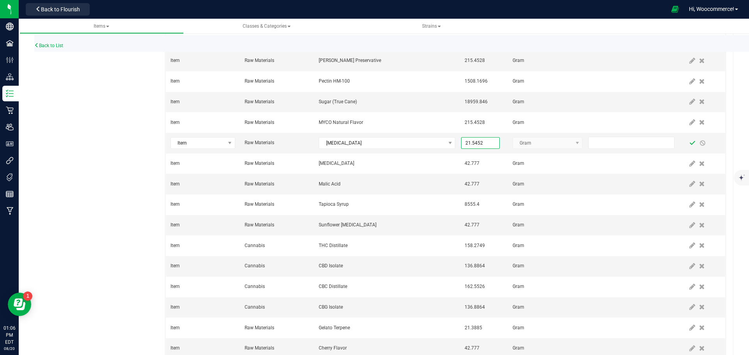
click at [689, 142] on span at bounding box center [692, 143] width 6 height 6
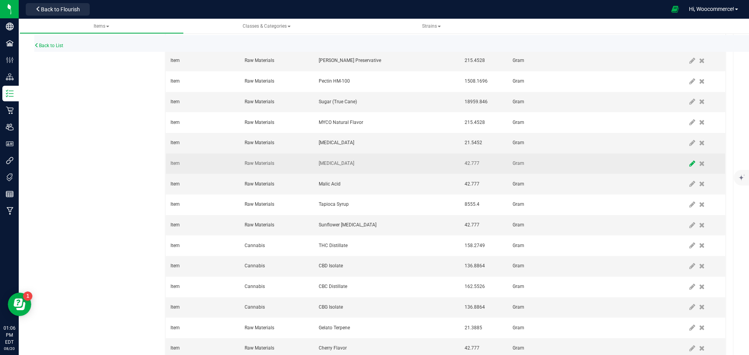
click at [689, 161] on icon at bounding box center [692, 163] width 6 height 7
click at [490, 164] on input "42.777" at bounding box center [479, 163] width 37 height 11
type input "43.0905"
click at [689, 161] on span at bounding box center [692, 164] width 6 height 6
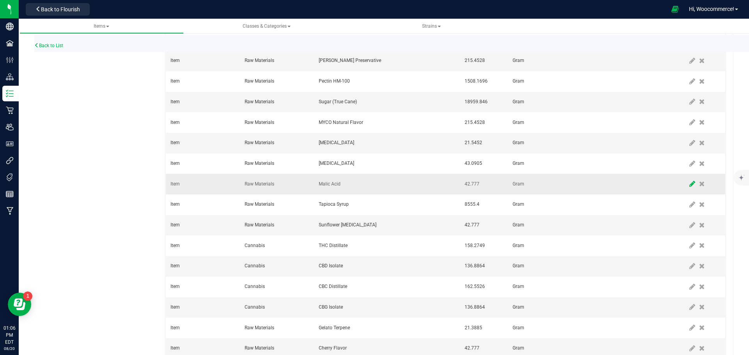
click at [687, 190] on span at bounding box center [692, 184] width 10 height 14
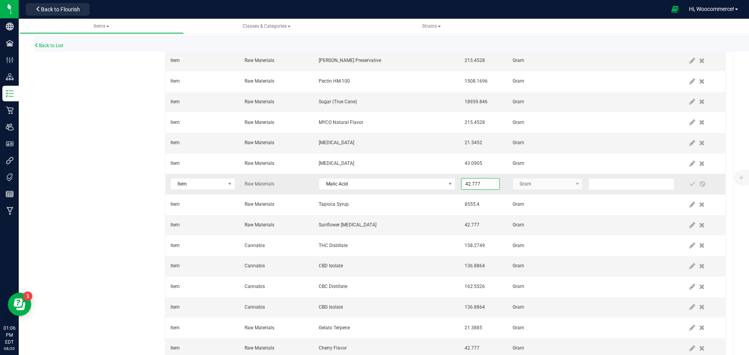
click at [489, 183] on input "42.777" at bounding box center [479, 184] width 37 height 11
type input "43.0905"
click at [689, 183] on span at bounding box center [692, 184] width 6 height 6
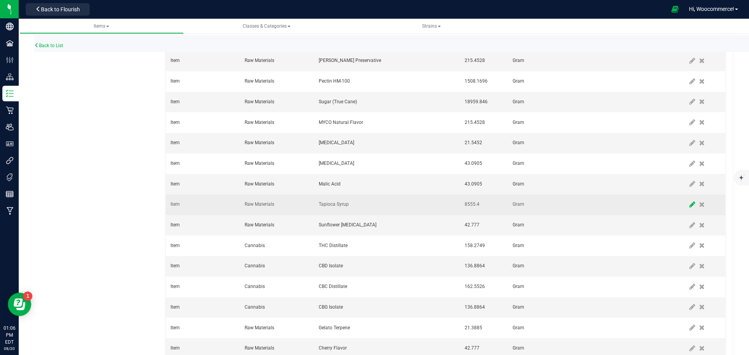
click at [689, 202] on icon at bounding box center [692, 204] width 6 height 7
click at [487, 205] on input "8555.4" at bounding box center [479, 204] width 37 height 11
type input "8,618.1120"
click at [689, 202] on span at bounding box center [692, 205] width 6 height 6
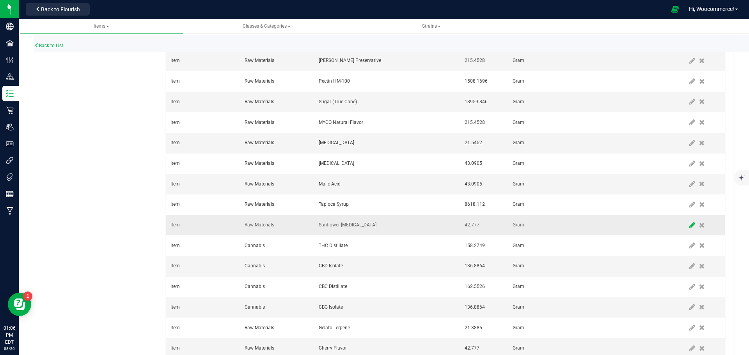
click at [689, 227] on icon at bounding box center [692, 225] width 6 height 7
click at [479, 232] on td "42.7770" at bounding box center [484, 225] width 48 height 21
click at [477, 225] on input "42.777" at bounding box center [479, 225] width 37 height 11
type input "9"
type input "43.0905"
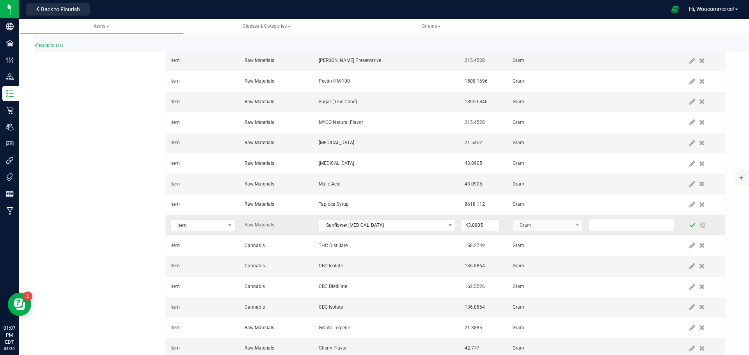
click at [689, 227] on span at bounding box center [692, 225] width 6 height 6
click at [682, 233] on td at bounding box center [703, 225] width 43 height 21
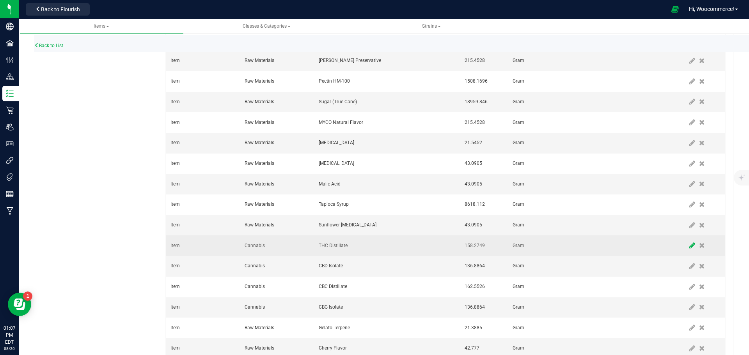
click at [689, 248] on icon at bounding box center [692, 245] width 6 height 7
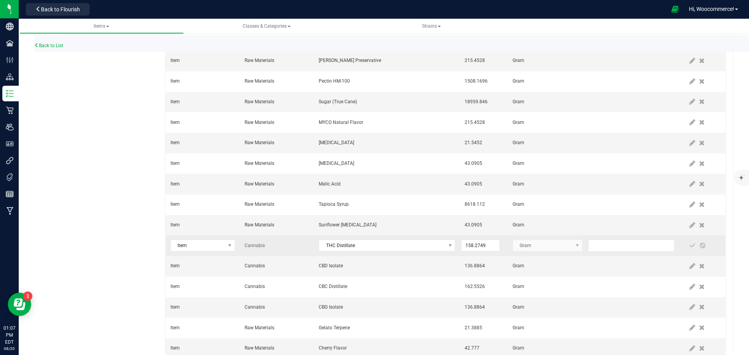
click at [500, 242] on td "158.2749" at bounding box center [484, 246] width 48 height 21
click at [484, 243] on input "158.2749" at bounding box center [479, 245] width 37 height 11
type input "172.3622"
click at [689, 245] on span at bounding box center [692, 246] width 6 height 6
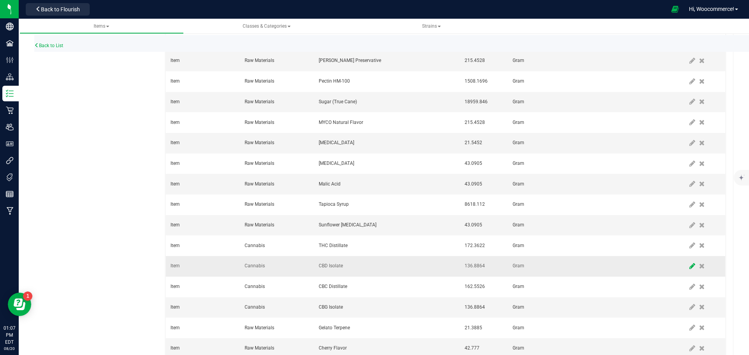
click at [689, 264] on icon at bounding box center [692, 266] width 6 height 7
click at [481, 267] on input "136.8864" at bounding box center [479, 266] width 37 height 11
type input "137.8897"
click at [689, 263] on span at bounding box center [692, 266] width 6 height 6
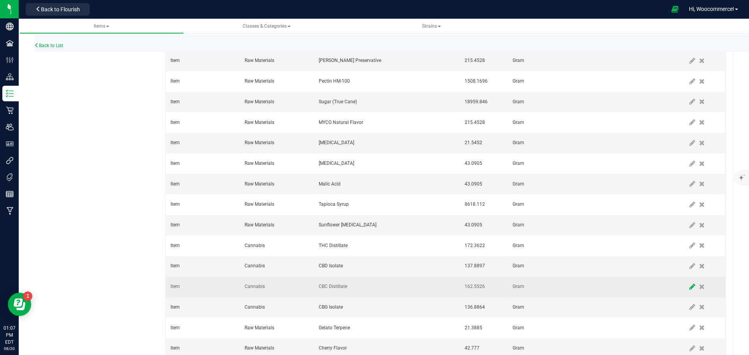
click at [687, 288] on span at bounding box center [692, 287] width 10 height 14
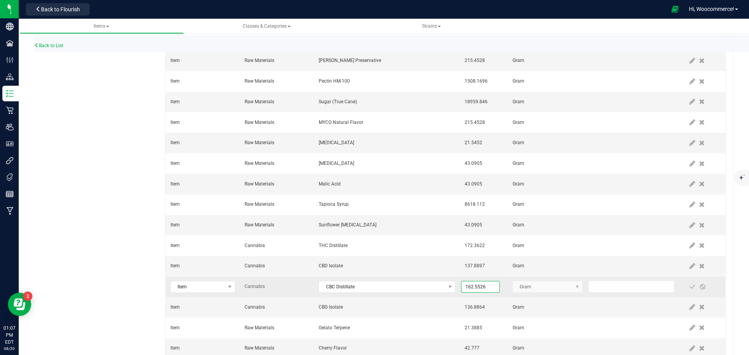
click at [482, 286] on input "162.5526" at bounding box center [479, 287] width 37 height 11
type input "137.8897"
click at [689, 285] on span at bounding box center [692, 287] width 6 height 6
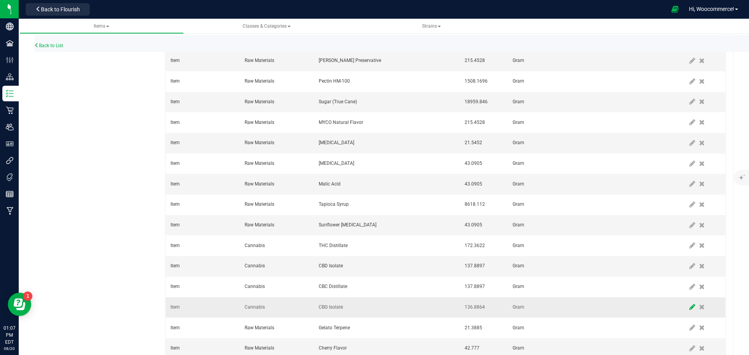
click at [689, 308] on icon at bounding box center [692, 307] width 6 height 7
click at [478, 307] on input "136.8864" at bounding box center [479, 307] width 37 height 11
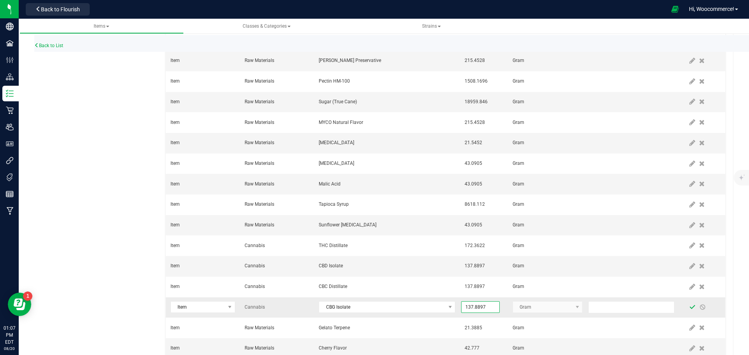
type input "137.8897"
click at [689, 306] on span at bounding box center [692, 307] width 6 height 6
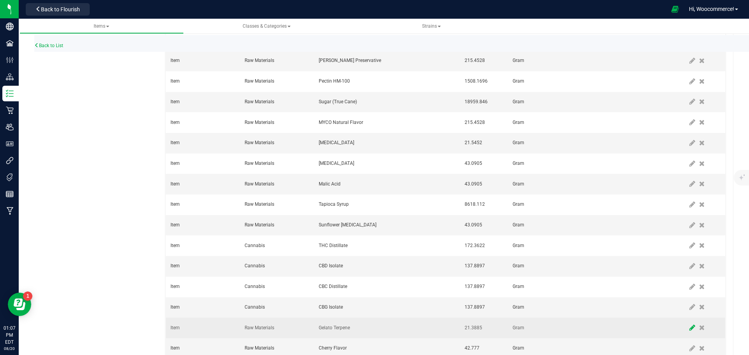
click at [689, 326] on icon at bounding box center [692, 327] width 6 height 7
click at [487, 328] on input "21.3885" at bounding box center [479, 328] width 37 height 11
type input "4.3090"
click at [689, 329] on span at bounding box center [692, 328] width 6 height 6
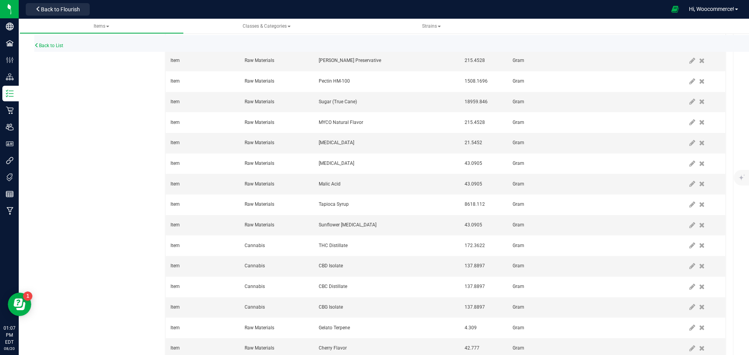
scroll to position [302, 0]
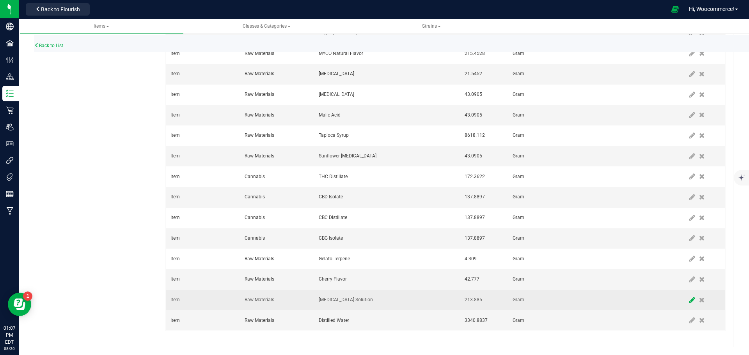
click at [687, 305] on span at bounding box center [692, 300] width 10 height 14
click at [483, 297] on input "213.885" at bounding box center [479, 300] width 37 height 11
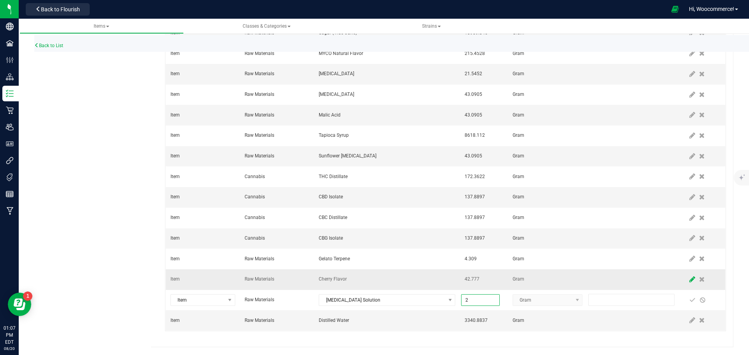
type input "2.0000"
click at [689, 282] on icon at bounding box center [692, 279] width 6 height 7
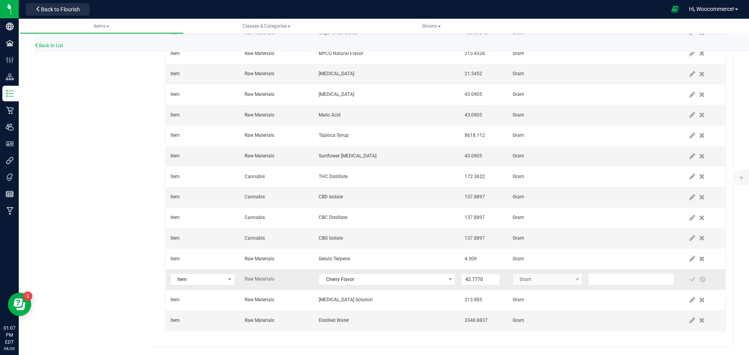
click at [495, 279] on td "42.7770" at bounding box center [484, 279] width 48 height 21
click at [486, 279] on input "42.777" at bounding box center [479, 279] width 37 height 11
type input "43.0905"
click at [689, 277] on span at bounding box center [692, 279] width 6 height 6
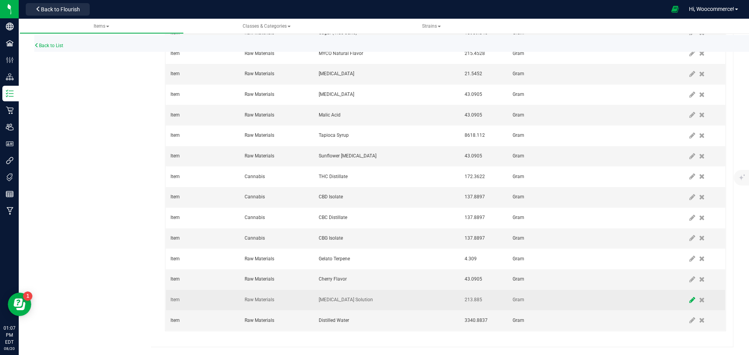
click at [689, 303] on icon at bounding box center [692, 300] width 6 height 7
click at [478, 301] on input "213.885" at bounding box center [479, 300] width 37 height 11
type input "215.4528"
click at [689, 301] on span at bounding box center [692, 300] width 6 height 6
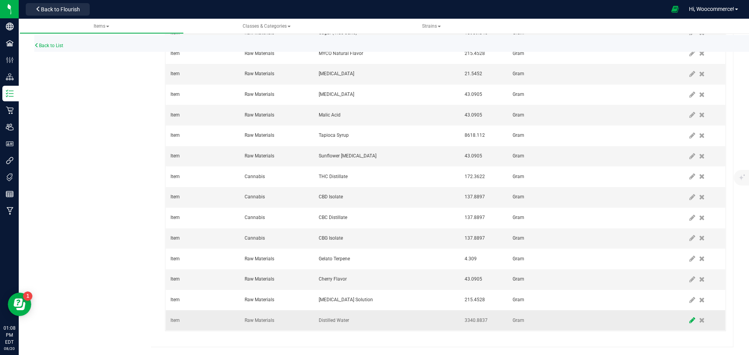
click at [687, 315] on span at bounding box center [692, 321] width 10 height 14
click at [487, 320] on input "3340.8837" at bounding box center [479, 320] width 37 height 11
type input "3,378.2999"
click at [689, 319] on span at bounding box center [692, 320] width 6 height 6
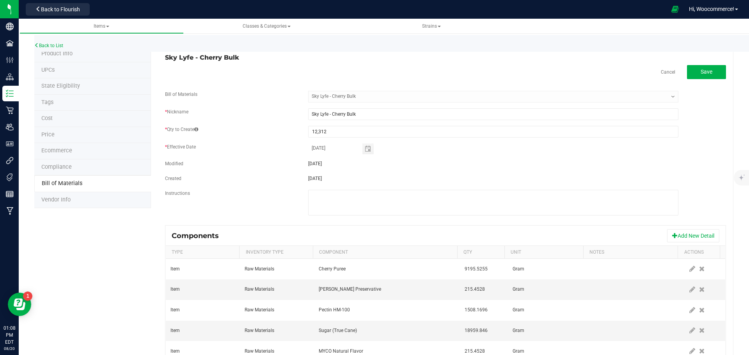
scroll to position [0, 0]
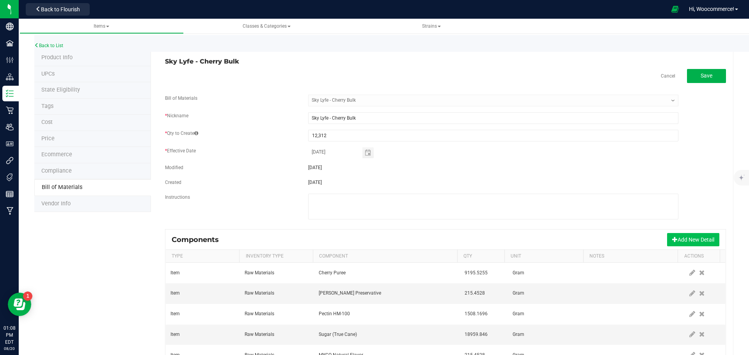
click at [671, 241] on button "Add New Detail" at bounding box center [693, 239] width 52 height 13
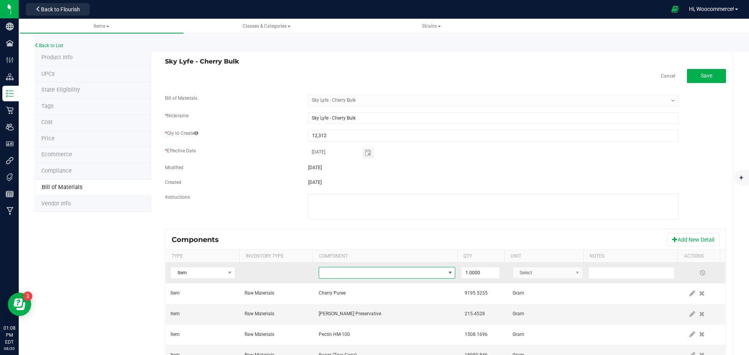
click at [437, 273] on span "NO DATA FOUND" at bounding box center [382, 273] width 126 height 11
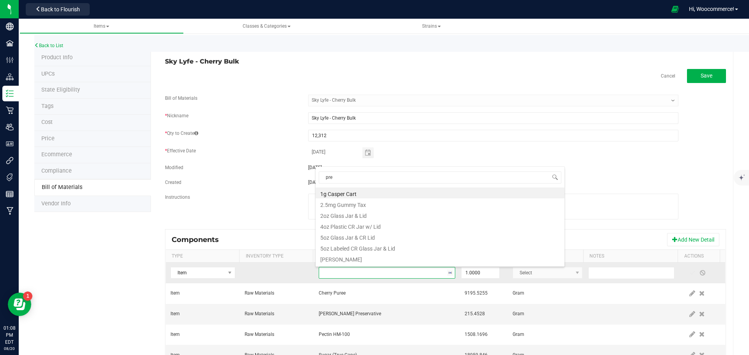
type input "prep"
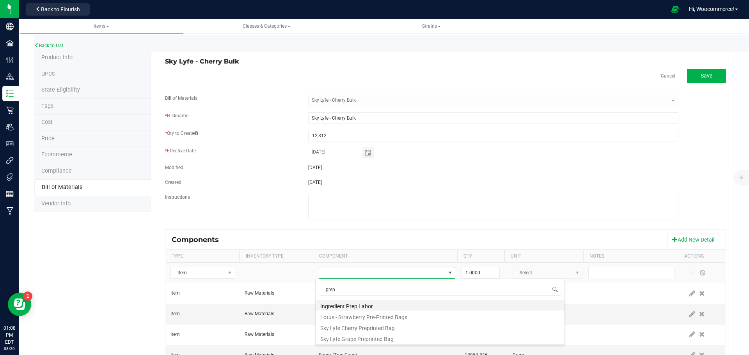
click at [356, 301] on li "Ingredient Prep Labor" at bounding box center [439, 305] width 249 height 11
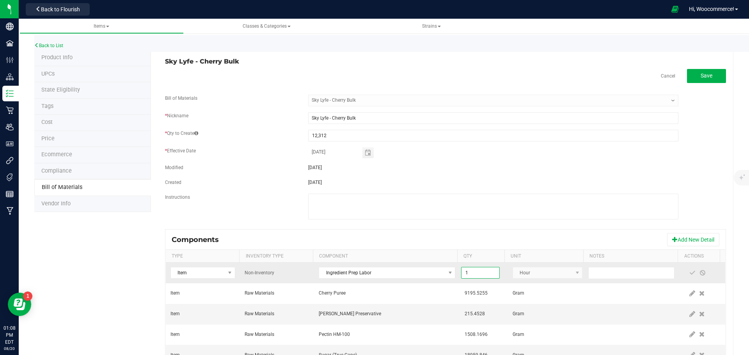
click at [487, 270] on input "1" at bounding box center [479, 273] width 37 height 11
type input "4.0000"
click at [689, 276] on span at bounding box center [692, 273] width 6 height 6
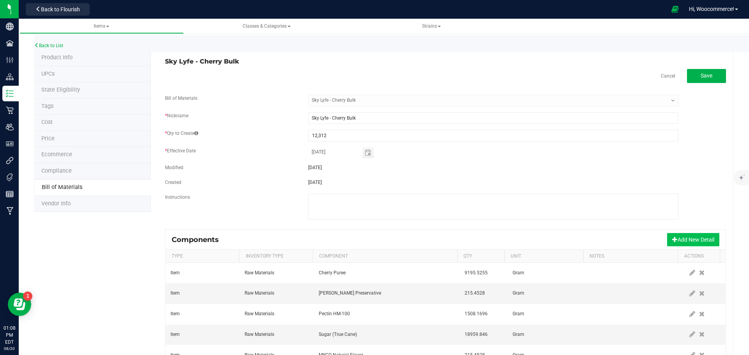
click at [675, 242] on button "Add New Detail" at bounding box center [693, 239] width 52 height 13
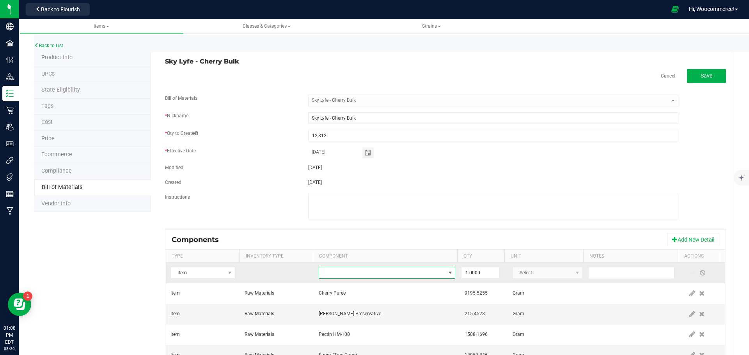
click at [395, 275] on span "NO DATA FOUND" at bounding box center [382, 273] width 126 height 11
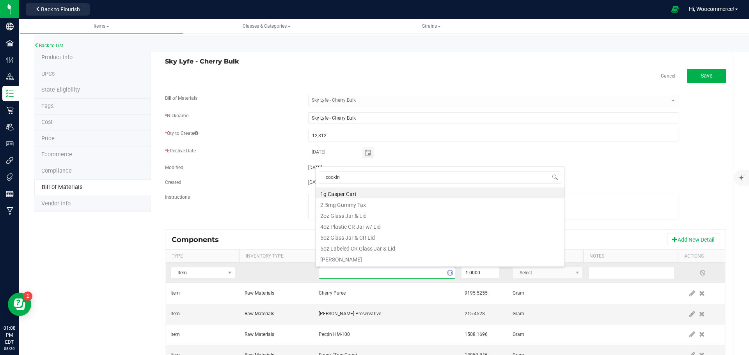
type input "cooking"
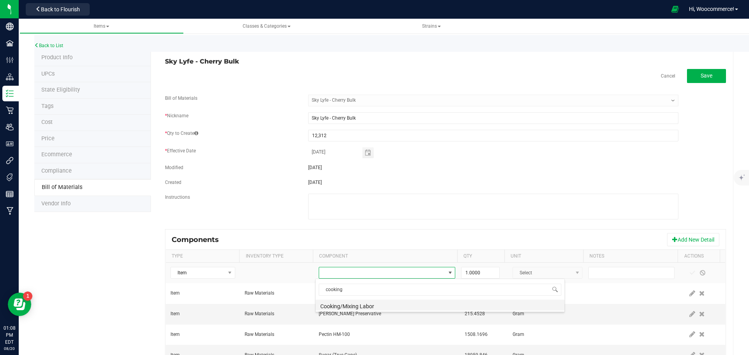
click at [346, 305] on li "Cooking/Mixing Labor" at bounding box center [439, 305] width 249 height 11
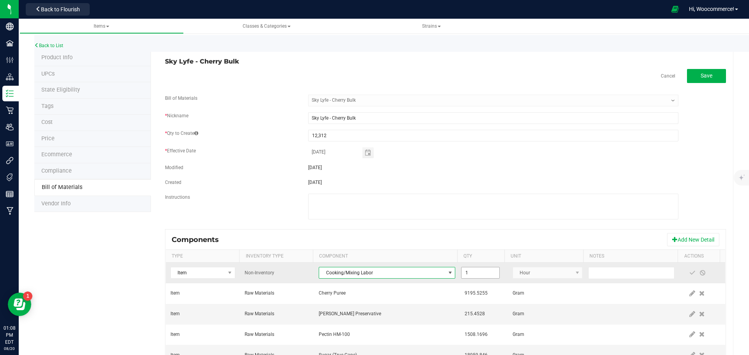
click at [475, 269] on input "1" at bounding box center [479, 273] width 37 height 11
type input "8.0000"
click at [689, 273] on span at bounding box center [692, 273] width 6 height 6
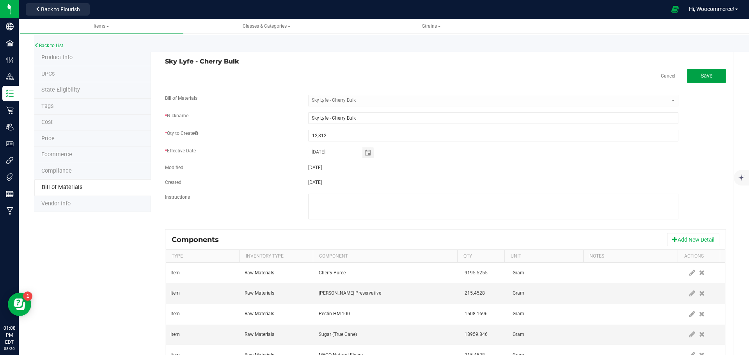
click at [700, 75] on span "Save" at bounding box center [706, 76] width 12 height 6
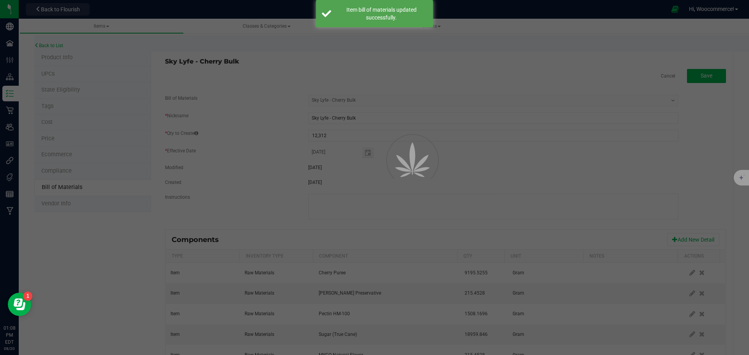
select select "129"
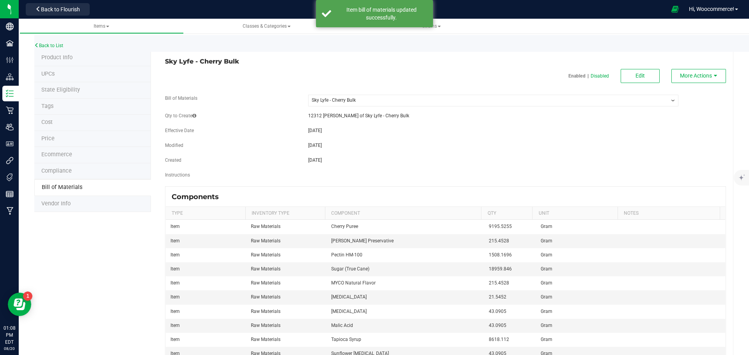
click at [39, 48] on div "Back to List" at bounding box center [408, 43] width 749 height 17
click at [72, 7] on span "Back to Flourish" at bounding box center [60, 9] width 39 height 6
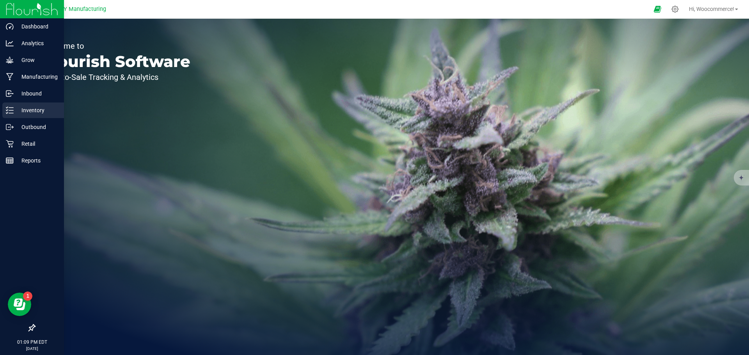
click at [30, 108] on p "Inventory" at bounding box center [37, 110] width 47 height 9
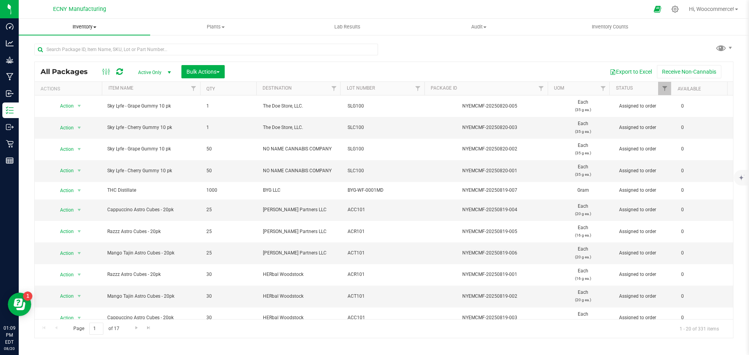
click at [90, 25] on span "Inventory" at bounding box center [84, 26] width 131 height 7
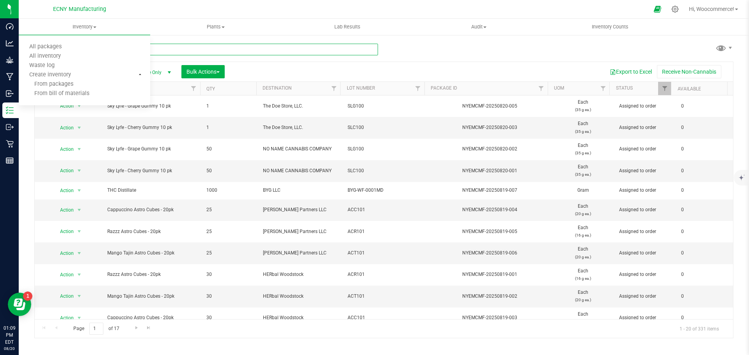
click at [260, 44] on input "text" at bounding box center [206, 50] width 344 height 12
click at [231, 47] on input "text" at bounding box center [206, 50] width 344 height 12
type input "lotus"
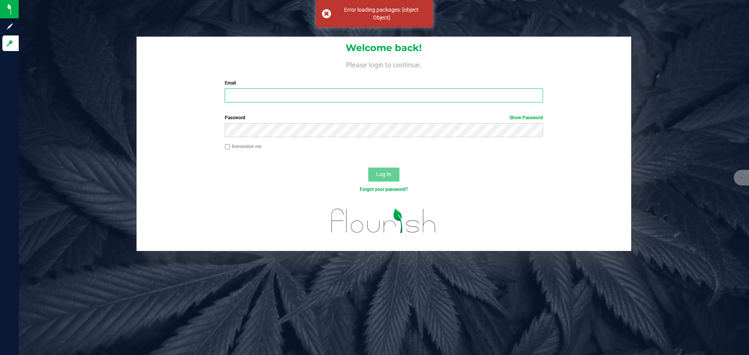
click at [266, 92] on input "Email" at bounding box center [384, 96] width 318 height 14
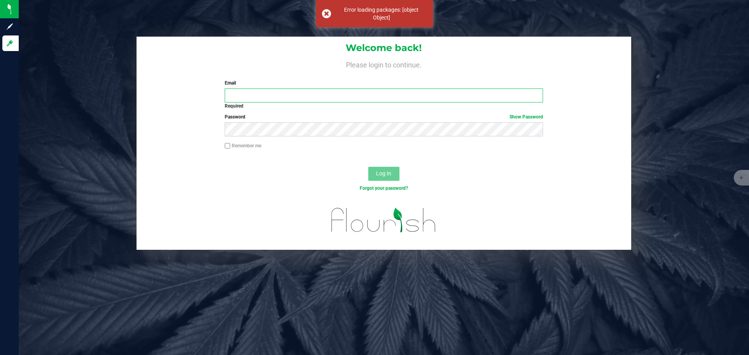
type input "[EMAIL_ADDRESS][DOMAIN_NAME]"
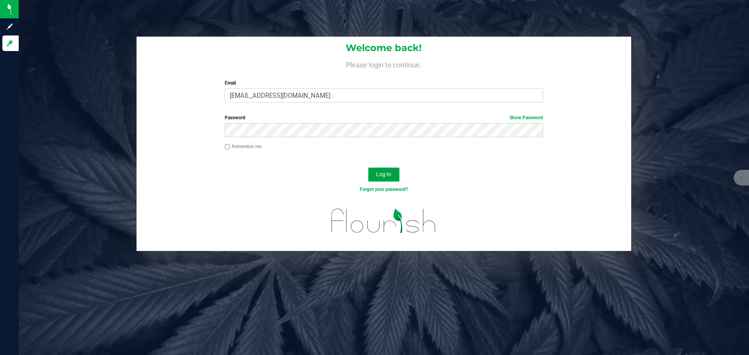
click at [383, 176] on span "Log In" at bounding box center [383, 174] width 15 height 6
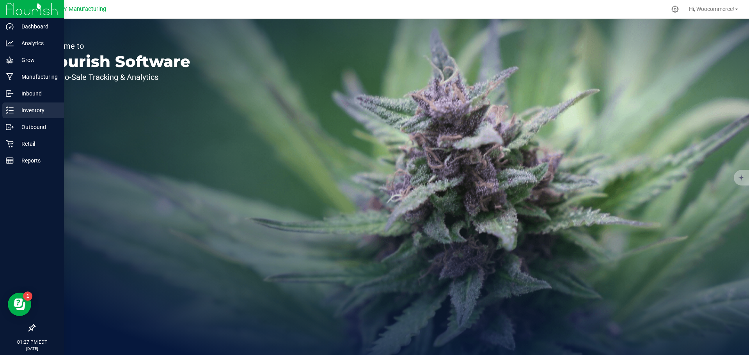
click at [9, 112] on icon at bounding box center [10, 110] width 8 height 8
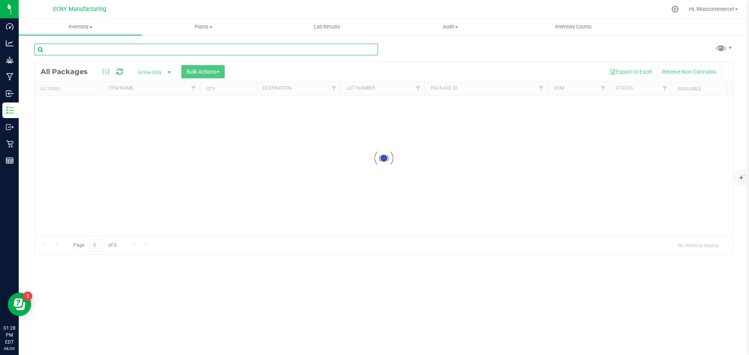
click at [151, 51] on input "text" at bounding box center [206, 50] width 344 height 12
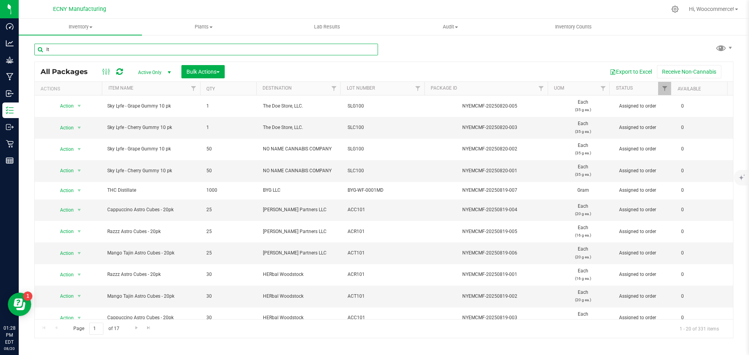
type input "l"
type input "lotus"
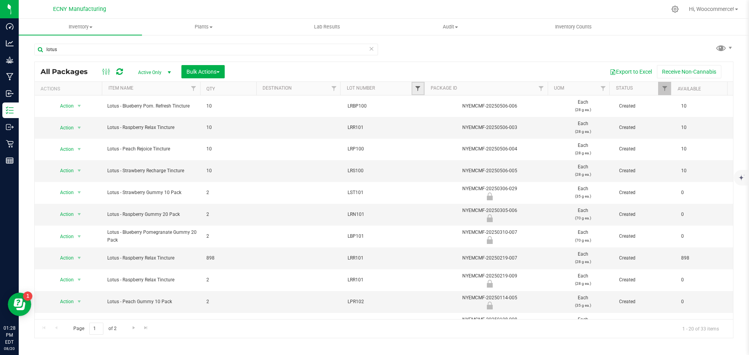
click at [420, 87] on span "Filter" at bounding box center [418, 88] width 6 height 6
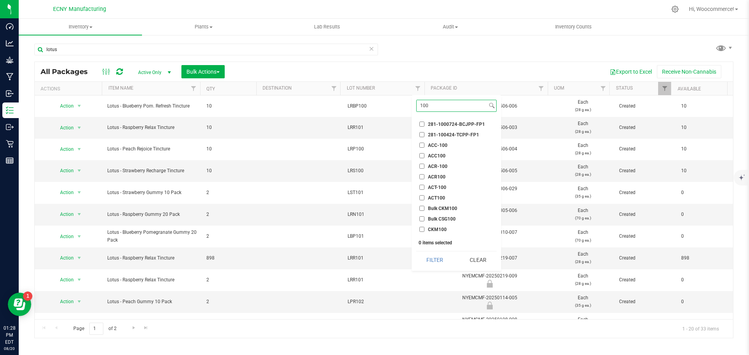
type input "100"
click at [390, 69] on div "Export to Excel Receive Non-Cannabis" at bounding box center [478, 71] width 496 height 13
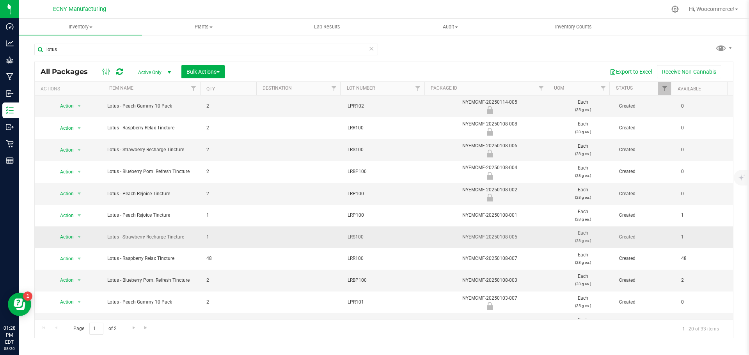
scroll to position [195, 0]
click at [131, 325] on span "Go to the next page" at bounding box center [134, 328] width 6 height 6
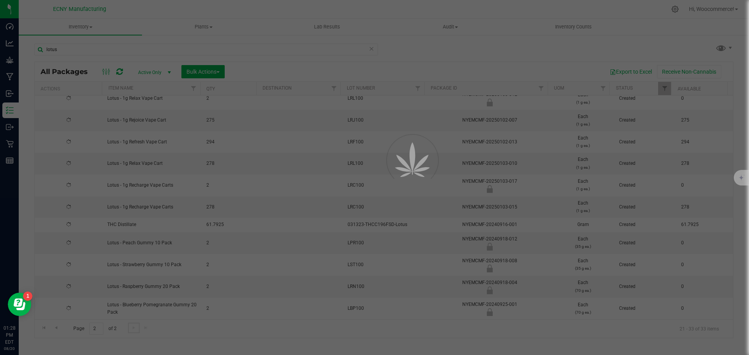
scroll to position [0, 0]
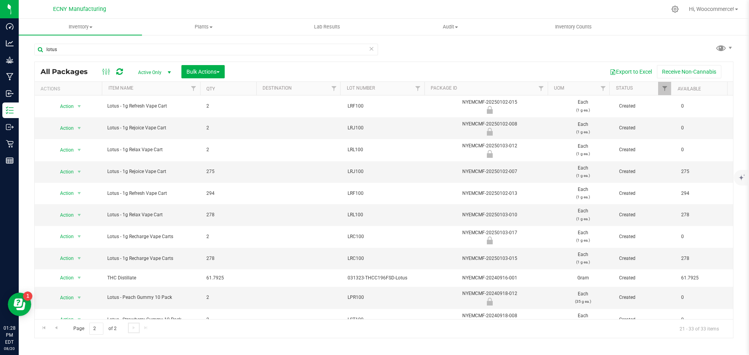
scroll to position [55, 0]
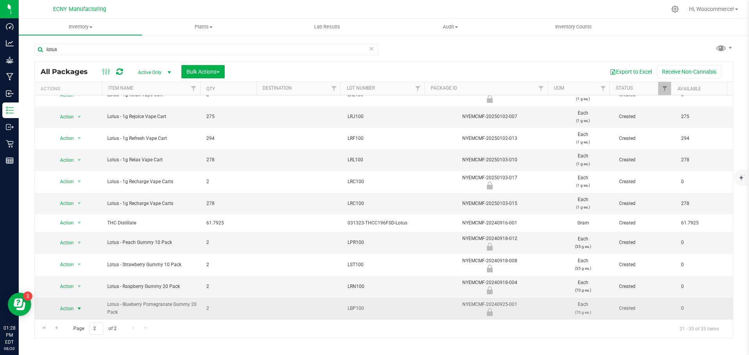
click at [65, 312] on span "Action" at bounding box center [63, 308] width 21 height 11
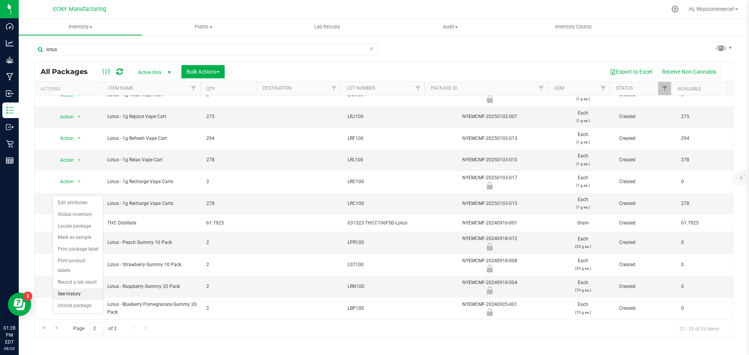
click at [73, 289] on li "See history" at bounding box center [78, 295] width 50 height 12
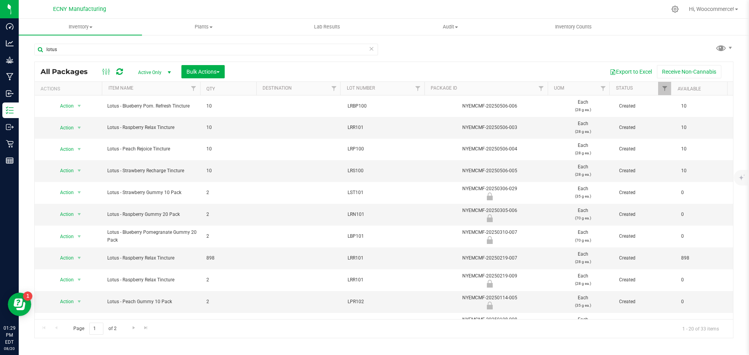
scroll to position [211, 0]
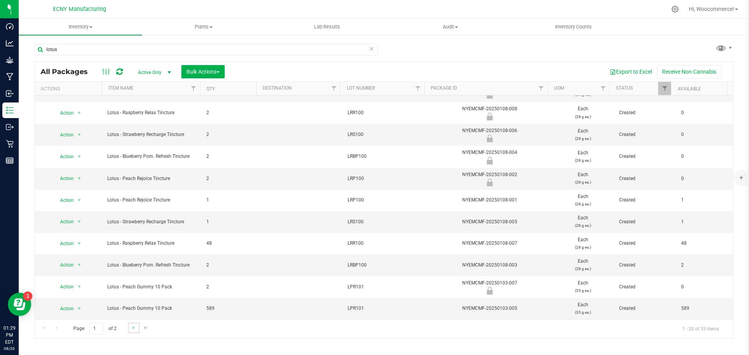
click at [133, 331] on link "Go to the next page" at bounding box center [133, 328] width 11 height 11
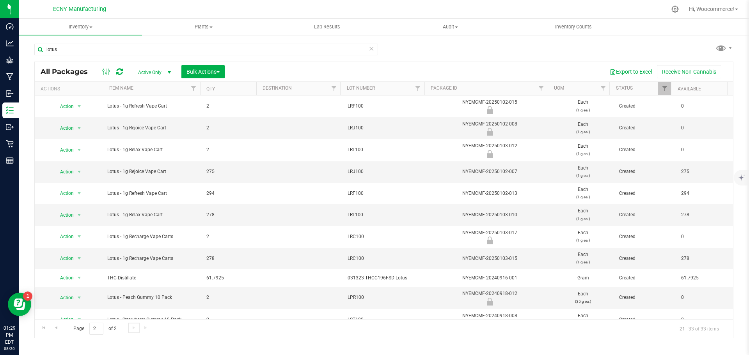
scroll to position [55, 0]
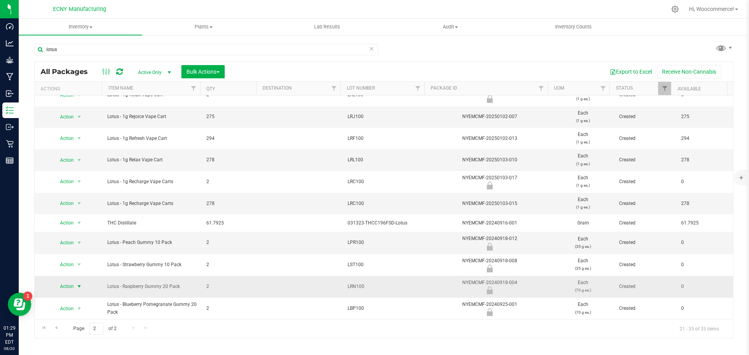
click at [68, 285] on span "Action" at bounding box center [63, 286] width 21 height 11
click at [70, 267] on li "See history" at bounding box center [78, 273] width 50 height 12
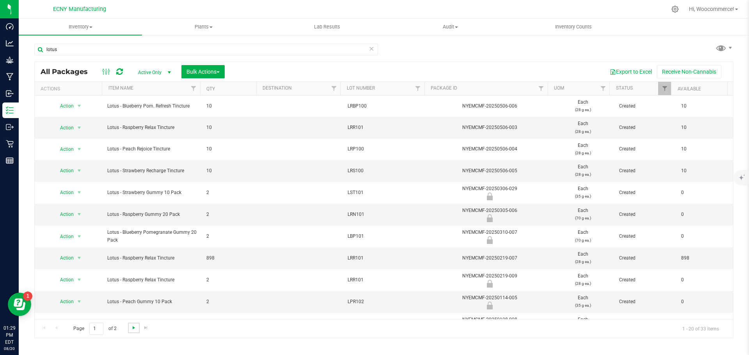
click at [131, 330] on span "Go to the next page" at bounding box center [134, 328] width 6 height 6
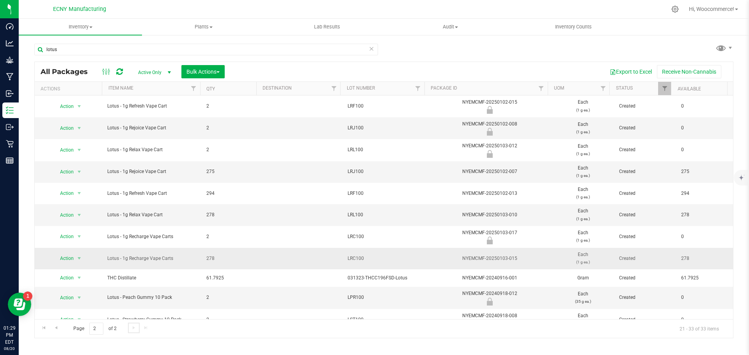
scroll to position [55, 0]
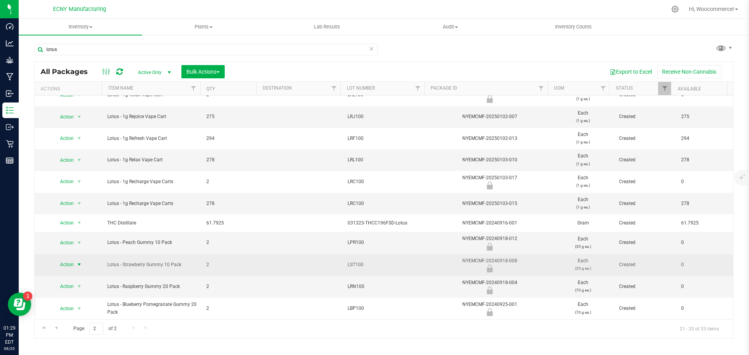
click at [60, 264] on span "Action" at bounding box center [63, 264] width 21 height 11
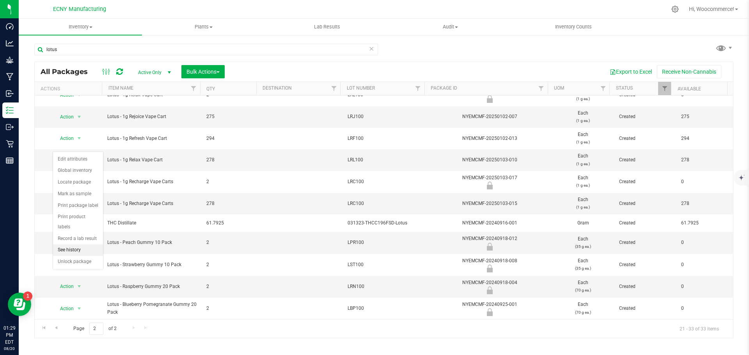
click at [61, 245] on li "See history" at bounding box center [78, 251] width 50 height 12
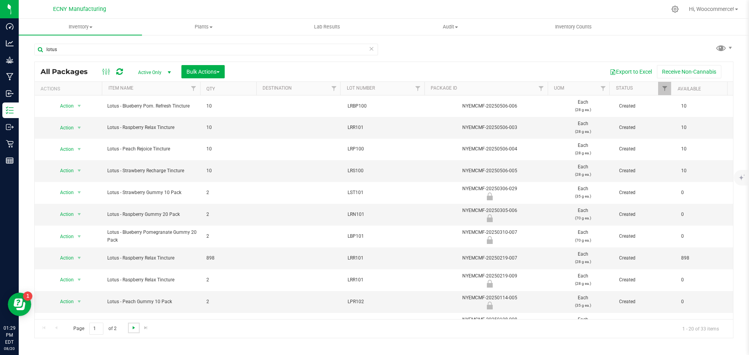
click at [131, 330] on span "Go to the next page" at bounding box center [134, 328] width 6 height 6
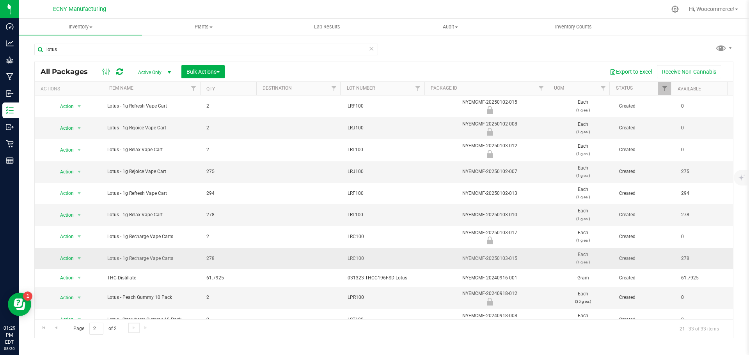
scroll to position [55, 0]
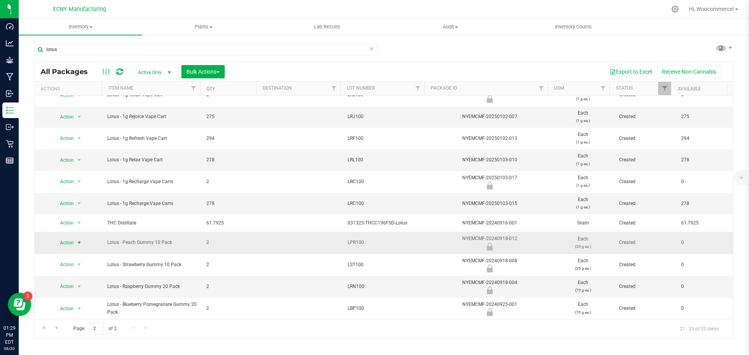
click at [64, 243] on span "Action" at bounding box center [63, 243] width 21 height 11
click at [67, 223] on li "See history" at bounding box center [78, 229] width 50 height 12
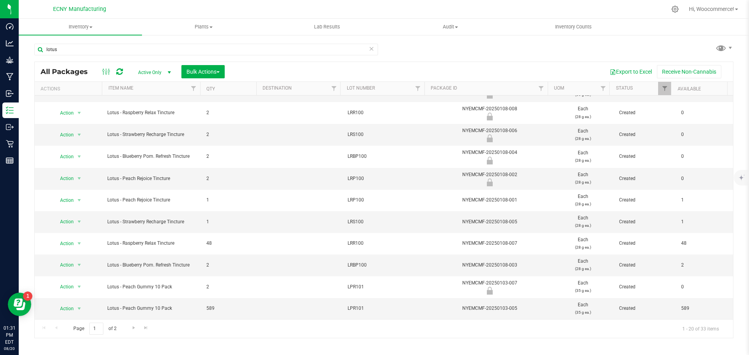
scroll to position [211, 0]
click at [134, 328] on span "Go to the next page" at bounding box center [134, 328] width 6 height 6
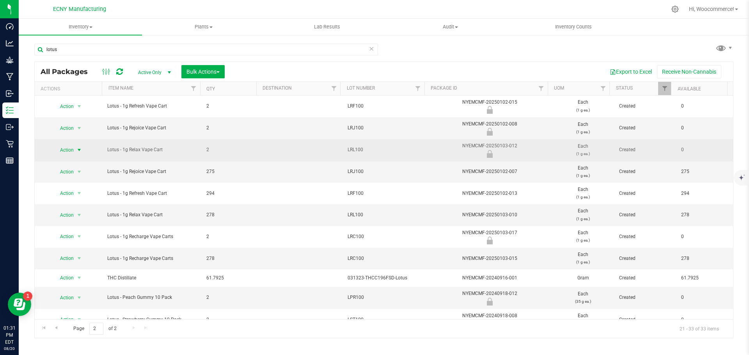
click at [72, 151] on span "Action" at bounding box center [63, 150] width 21 height 11
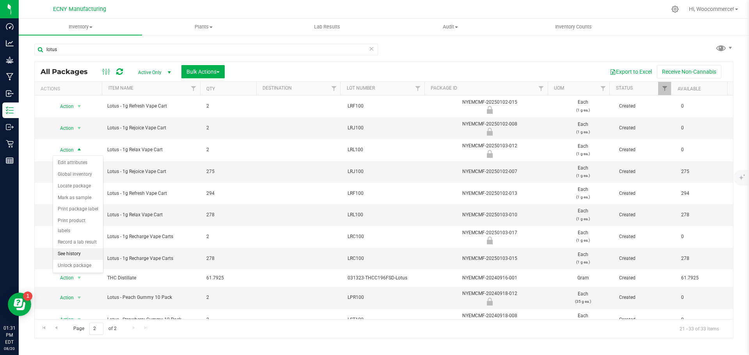
click at [71, 248] on li "See history" at bounding box center [78, 254] width 50 height 12
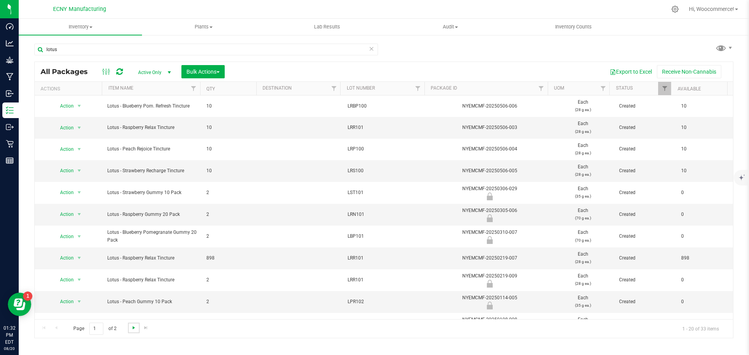
click at [133, 329] on span "Go to the next page" at bounding box center [134, 328] width 6 height 6
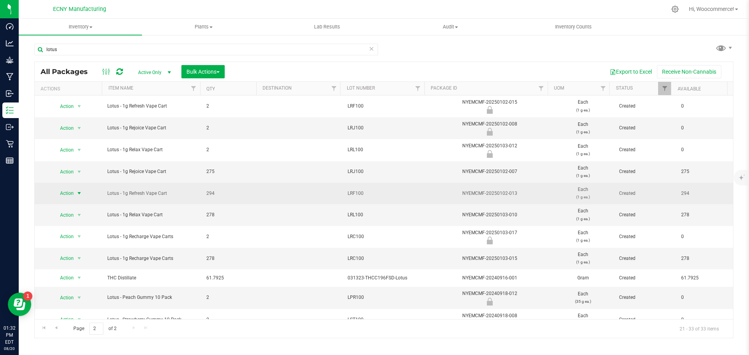
click at [76, 196] on span "select" at bounding box center [79, 193] width 6 height 6
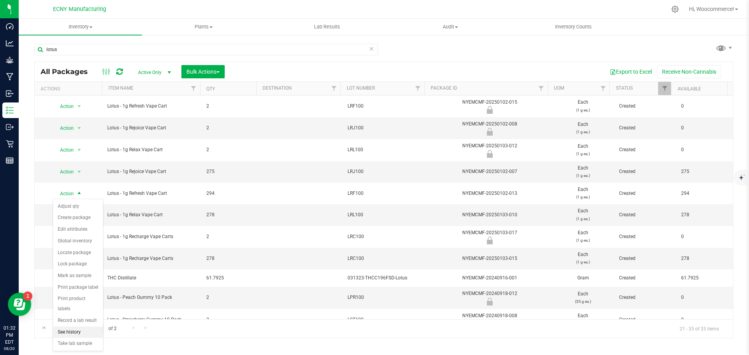
click at [67, 327] on li "See history" at bounding box center [78, 333] width 50 height 12
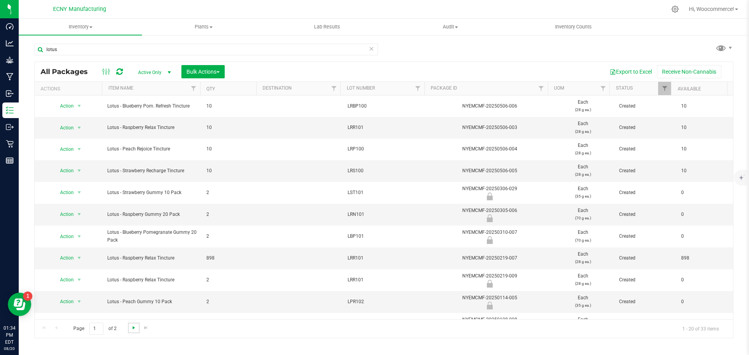
click at [131, 328] on span "Go to the next page" at bounding box center [134, 328] width 6 height 6
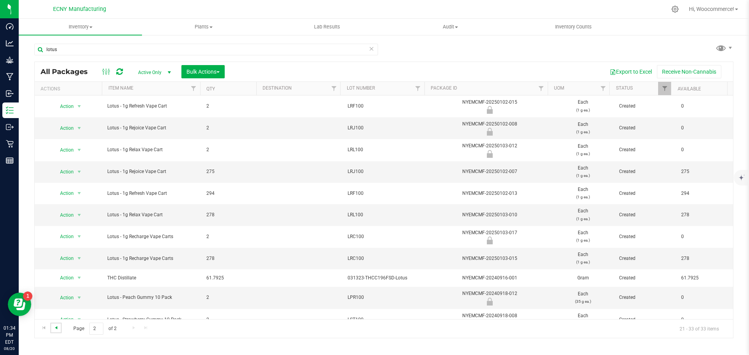
click at [56, 329] on span "Go to the previous page" at bounding box center [56, 328] width 6 height 6
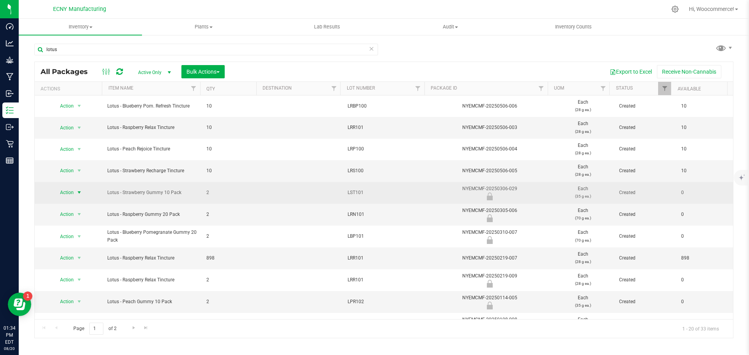
click at [60, 190] on span "Action" at bounding box center [63, 192] width 21 height 11
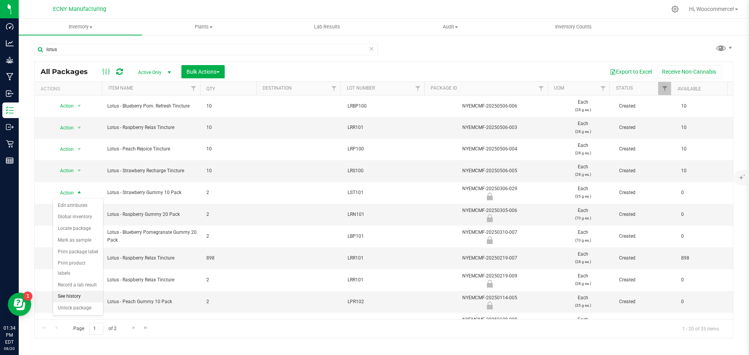
click at [62, 291] on li "See history" at bounding box center [78, 297] width 50 height 12
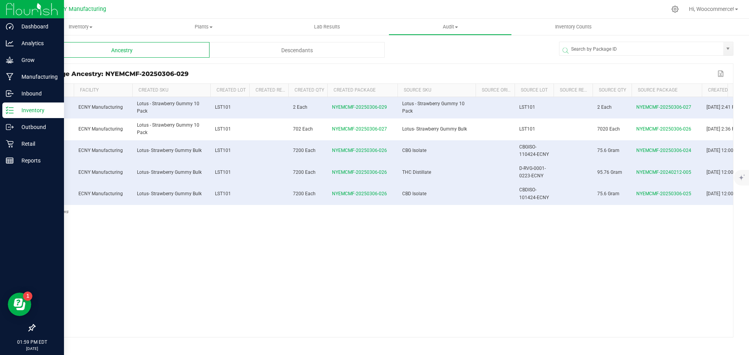
click at [7, 106] on icon at bounding box center [10, 110] width 8 height 8
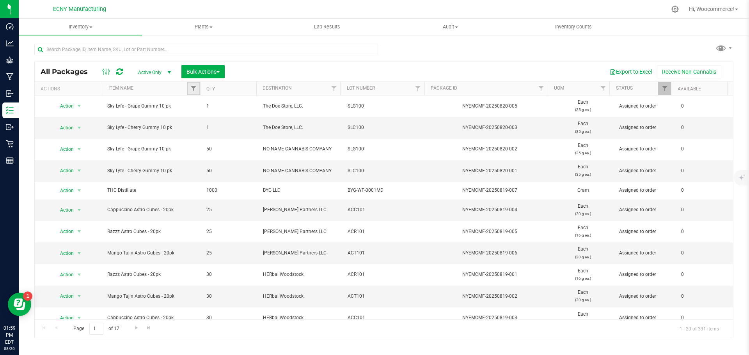
click at [188, 92] on link "Filter" at bounding box center [193, 88] width 13 height 13
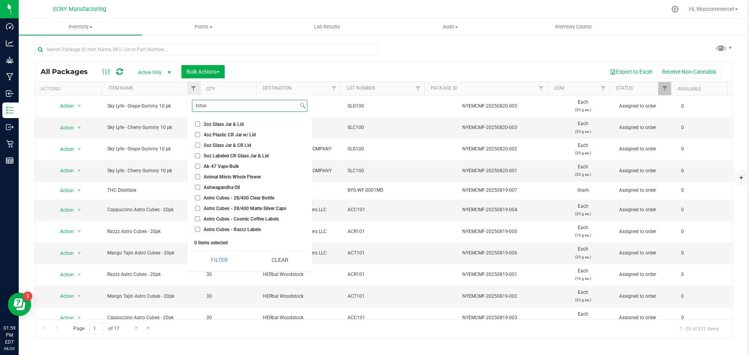
type input "lotus"
click at [192, 252] on button "Filter" at bounding box center [219, 260] width 55 height 17
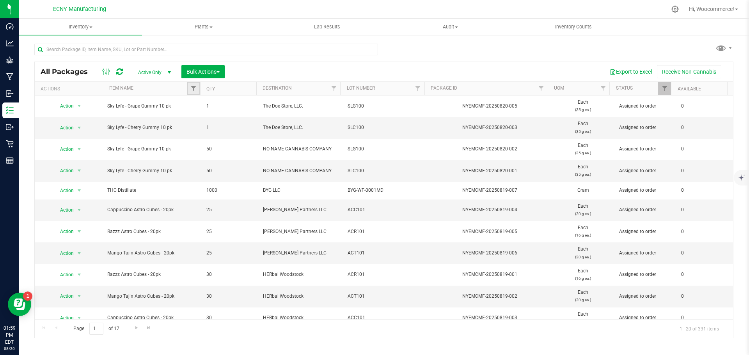
click at [191, 93] on link "Filter" at bounding box center [193, 88] width 13 height 13
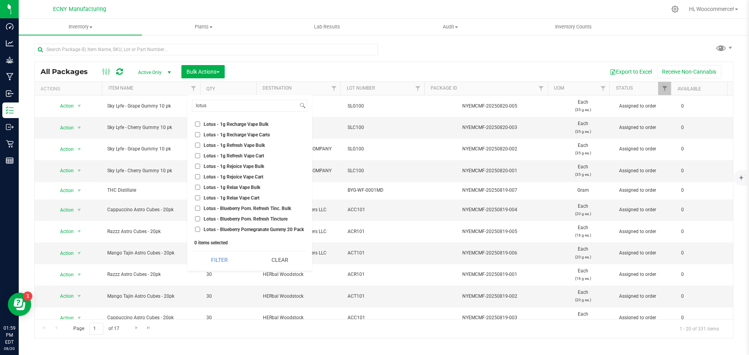
click at [200, 126] on label "Lotus - 1g Recharge Vape Bulk" at bounding box center [231, 124] width 73 height 5
click at [200, 126] on input "Lotus - 1g Recharge Vape Bulk" at bounding box center [197, 124] width 5 height 5
click at [200, 126] on label "Lotus - 1g Recharge Vape Bulk" at bounding box center [231, 124] width 73 height 5
click at [200, 126] on input "Lotus - 1g Recharge Vape Bulk" at bounding box center [197, 124] width 5 height 5
checkbox input "false"
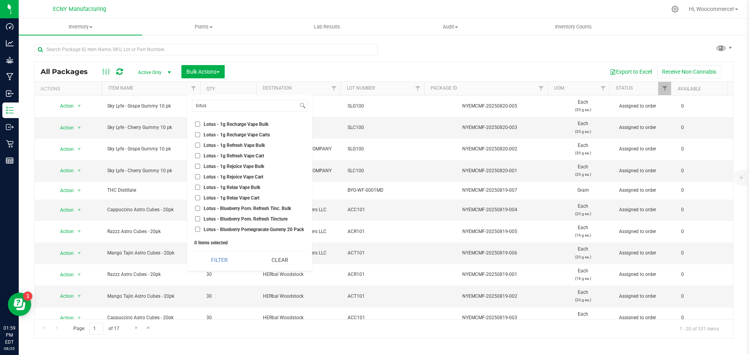
click at [200, 129] on ul "Select All 1g Casper Cart 2.5mg Gummy Tax 2oz Glass Jar & Lid 4oz Plastic CR Ja…" at bounding box center [249, 176] width 115 height 117
click at [197, 133] on input "Lotus - 1g Recharge Vape Carts" at bounding box center [197, 134] width 5 height 5
checkbox input "true"
click at [197, 155] on input "Lotus - 1g Refresh Vape Cart" at bounding box center [197, 155] width 5 height 5
checkbox input "true"
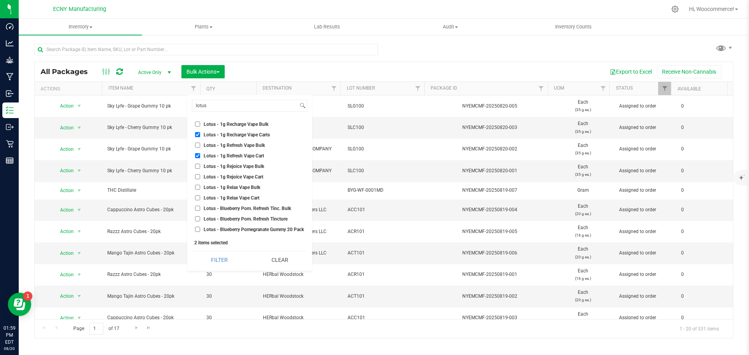
click at [200, 176] on label "Lotus - 1g Rejoice Vape Cart" at bounding box center [229, 176] width 68 height 5
click at [200, 176] on input "Lotus - 1g Rejoice Vape Cart" at bounding box center [197, 176] width 5 height 5
checkbox input "true"
click at [199, 201] on li "Lotus - 1g Relax Vape Cart" at bounding box center [249, 198] width 115 height 8
click at [195, 199] on input "Lotus - 1g Relax Vape Cart" at bounding box center [197, 197] width 5 height 5
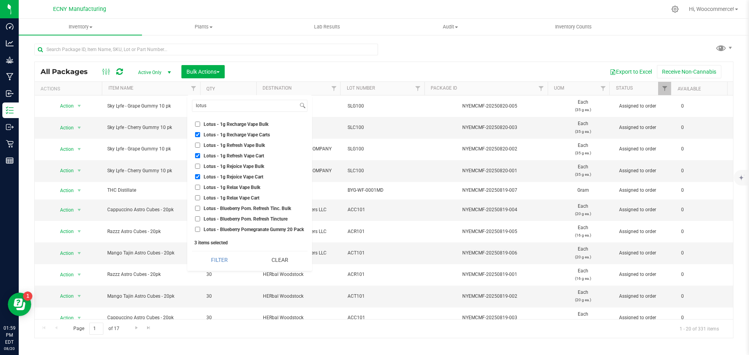
checkbox input "true"
click at [213, 261] on button "Filter" at bounding box center [219, 260] width 55 height 17
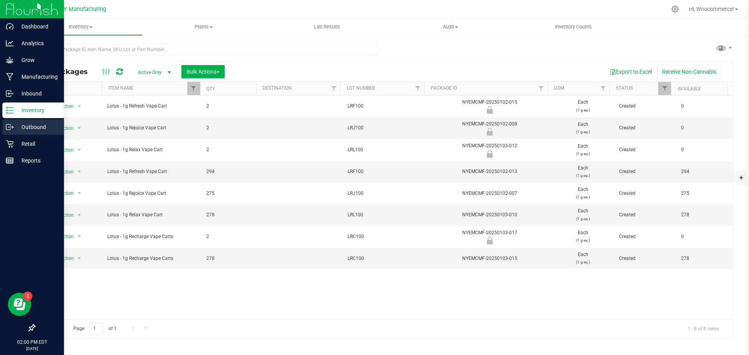
click at [13, 132] on div "Outbound" at bounding box center [33, 127] width 62 height 16
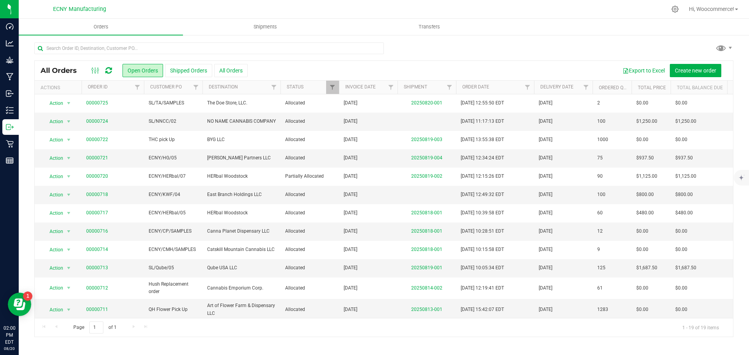
click at [677, 57] on div at bounding box center [383, 52] width 699 height 18
click at [678, 72] on span "Create new order" at bounding box center [695, 70] width 41 height 6
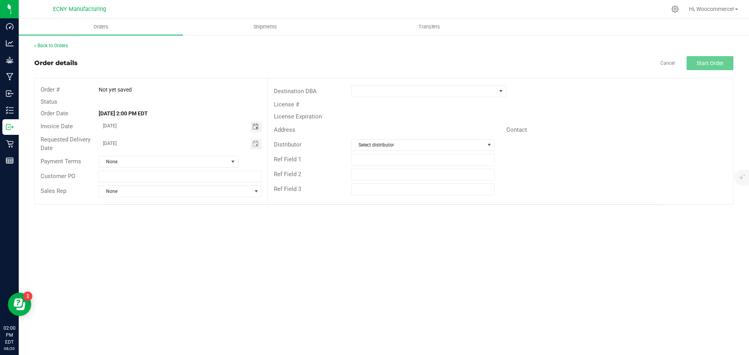
click at [253, 129] on span "Toggle calendar" at bounding box center [255, 127] width 6 height 6
click at [109, 144] on span "Mar" at bounding box center [111, 141] width 8 height 5
click at [109, 144] on span "Oct" at bounding box center [110, 141] width 7 height 5
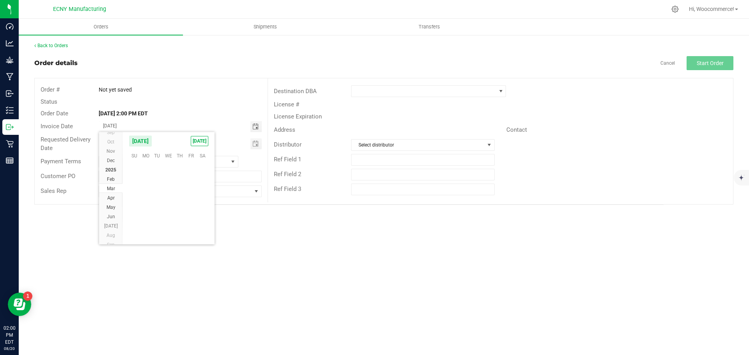
scroll to position [125555, 0]
click at [110, 209] on span "Dec" at bounding box center [111, 206] width 8 height 5
click at [189, 195] on span "20" at bounding box center [191, 190] width 11 height 12
type input "[DATE]"
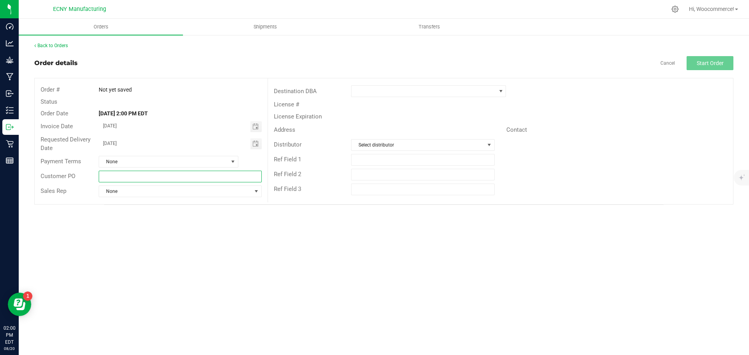
click at [194, 177] on input "text" at bounding box center [180, 177] width 163 height 12
type input "V"
type input "Lotus Vape Pick Up"
click at [367, 97] on div "Destination DBA" at bounding box center [500, 91] width 465 height 15
click at [367, 94] on span at bounding box center [423, 91] width 144 height 11
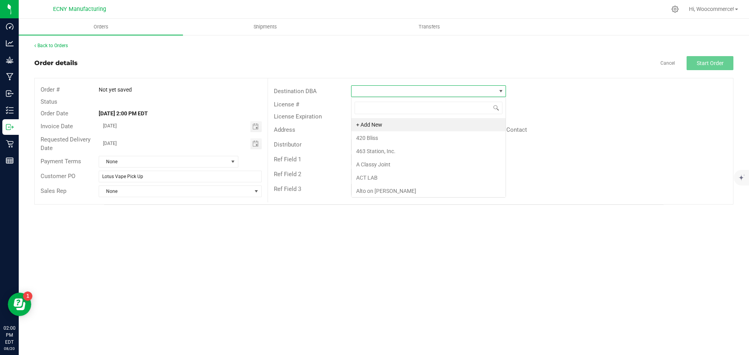
scroll to position [12, 155]
type input "lotus"
click at [362, 119] on li "LotusWorks Wellness" at bounding box center [428, 124] width 154 height 13
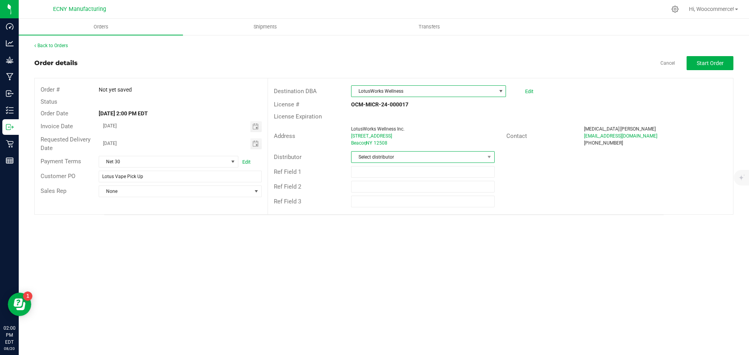
click at [362, 156] on span "Select distributor" at bounding box center [417, 157] width 133 height 11
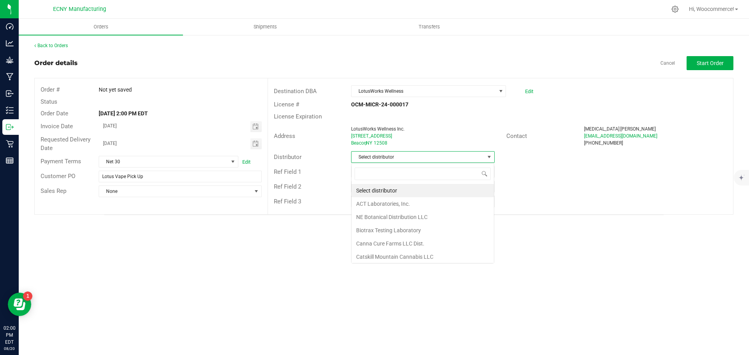
scroll to position [12, 144]
type input "ecny"
click at [371, 192] on li "ECNY Distribution" at bounding box center [422, 190] width 142 height 13
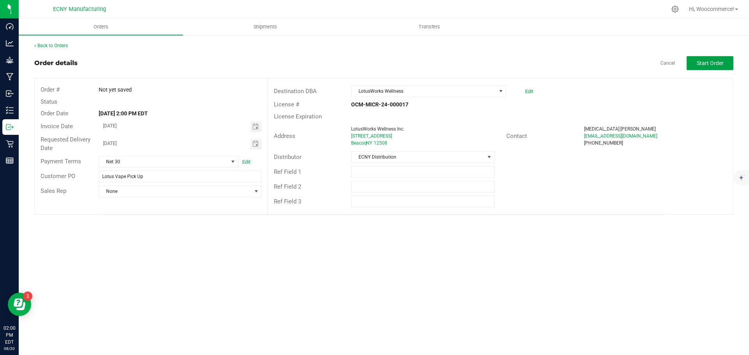
click at [707, 64] on span "Start Order" at bounding box center [710, 63] width 27 height 6
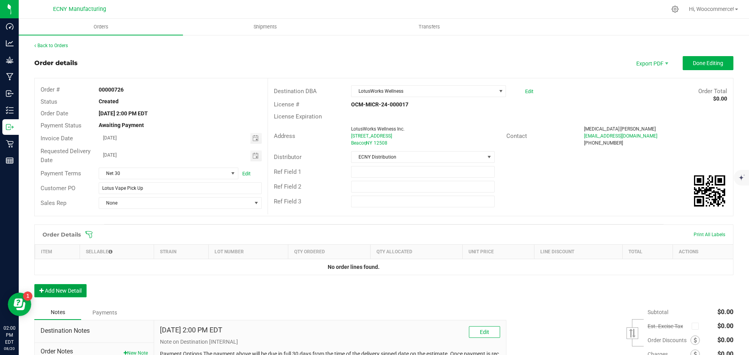
click at [50, 288] on button "Add New Detail" at bounding box center [60, 290] width 52 height 13
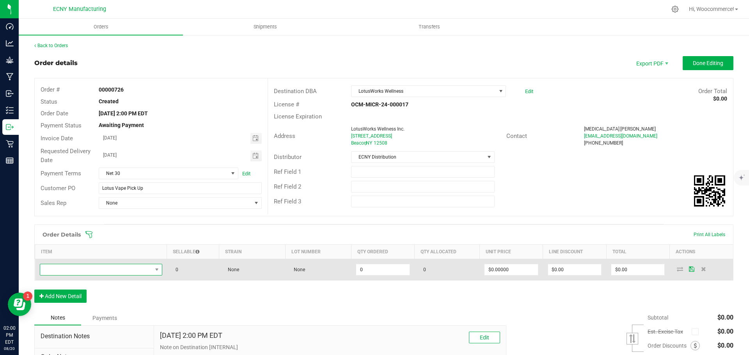
click at [75, 270] on span "NO DATA FOUND" at bounding box center [96, 269] width 112 height 11
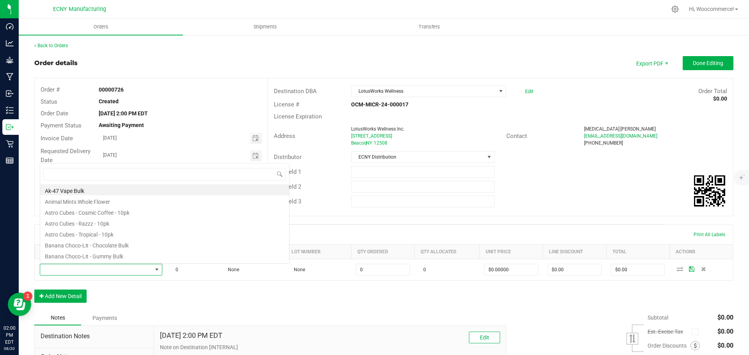
scroll to position [12, 121]
type input "lotus"
click at [113, 201] on li "Lotus - 1g Recharge Vape Carts" at bounding box center [164, 200] width 249 height 11
type input "0 ea"
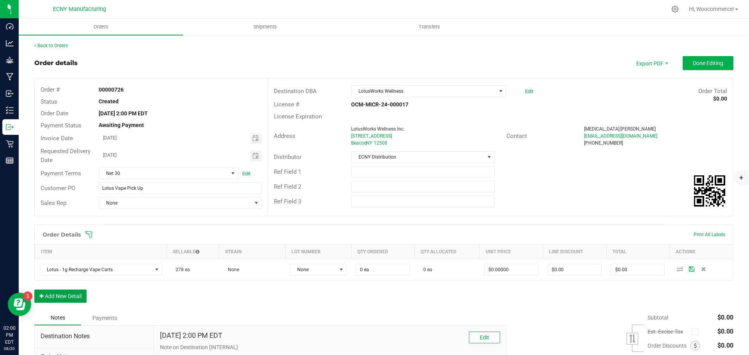
click at [67, 296] on button "Add New Detail" at bounding box center [60, 296] width 52 height 13
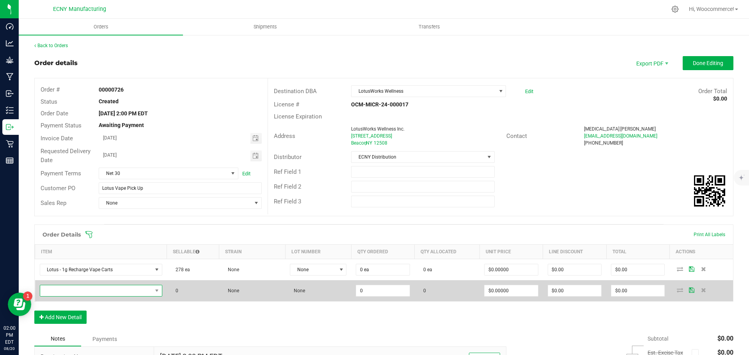
click at [67, 290] on span "NO DATA FOUND" at bounding box center [96, 290] width 112 height 11
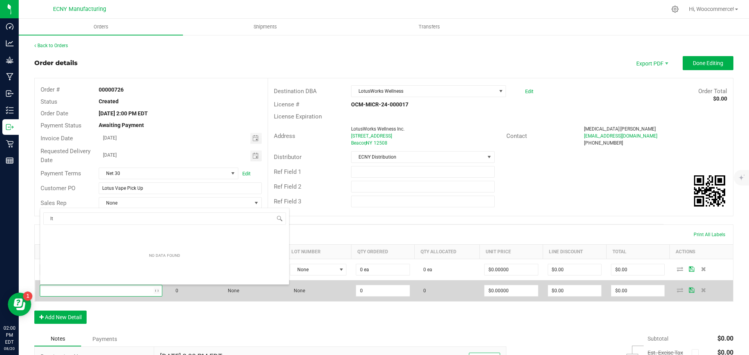
type input "l"
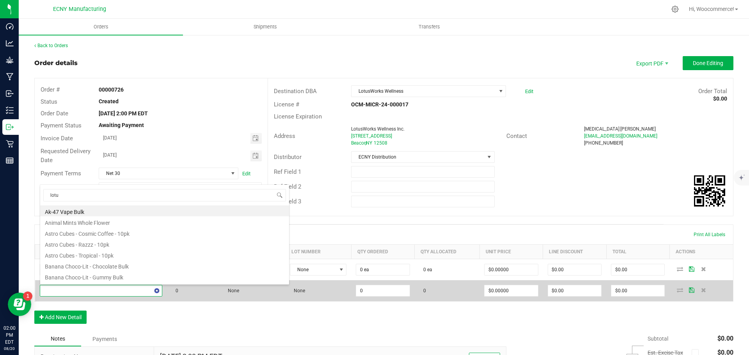
type input "lotus"
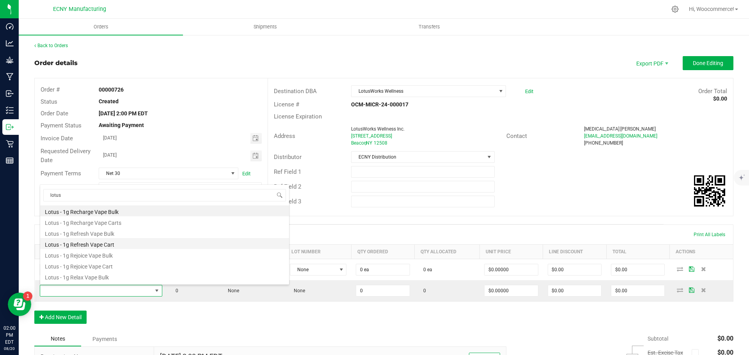
click at [89, 247] on li "Lotus - 1g Refresh Vape Cart" at bounding box center [164, 243] width 249 height 11
type input "0 ea"
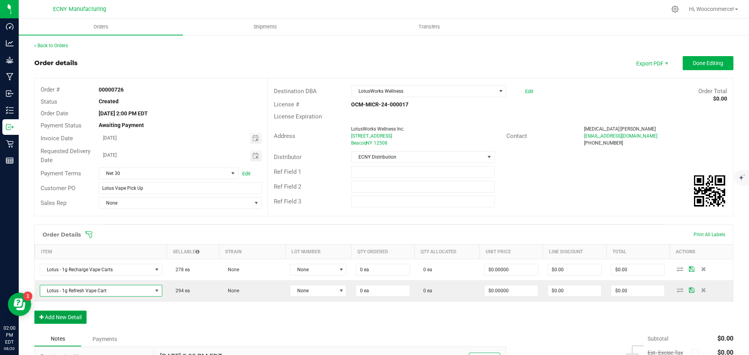
click at [70, 314] on button "Add New Detail" at bounding box center [60, 317] width 52 height 13
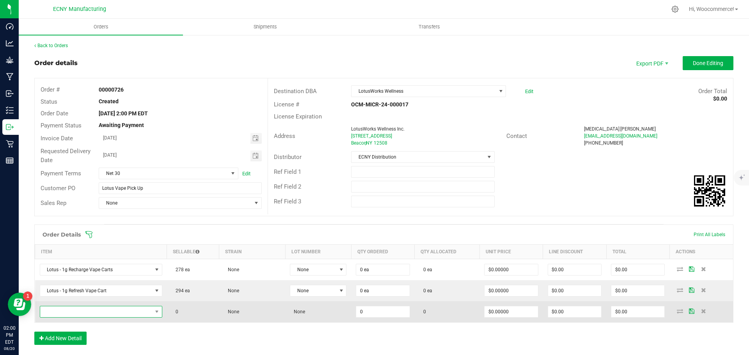
click at [69, 311] on span "NO DATA FOUND" at bounding box center [96, 312] width 112 height 11
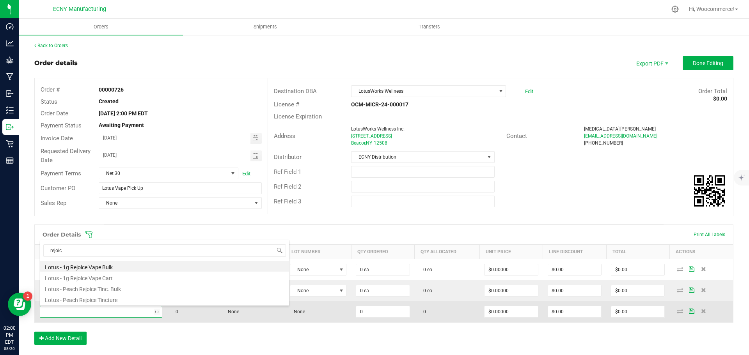
type input "rejoice"
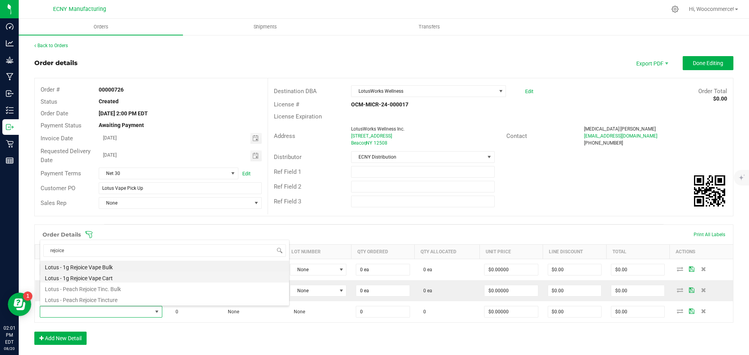
click at [79, 281] on li "Lotus - 1g Rejoice Vape Cart" at bounding box center [164, 277] width 249 height 11
type input "0 ea"
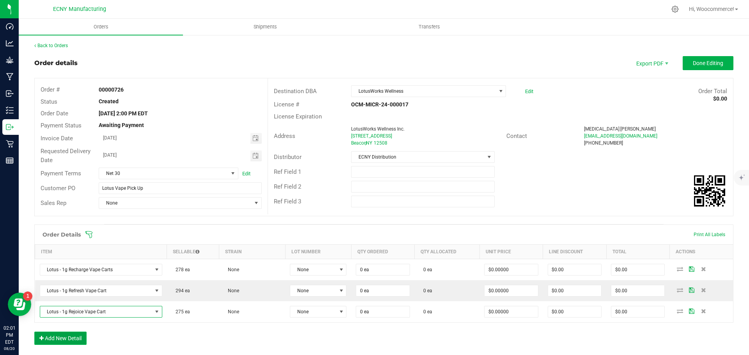
click at [58, 336] on button "Add New Detail" at bounding box center [60, 338] width 52 height 13
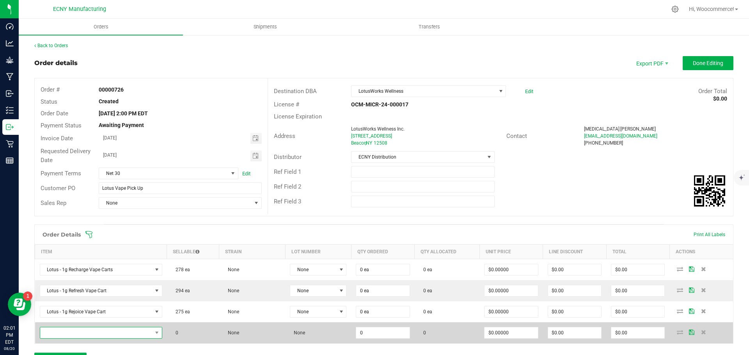
click at [57, 331] on span "NO DATA FOUND" at bounding box center [96, 333] width 112 height 11
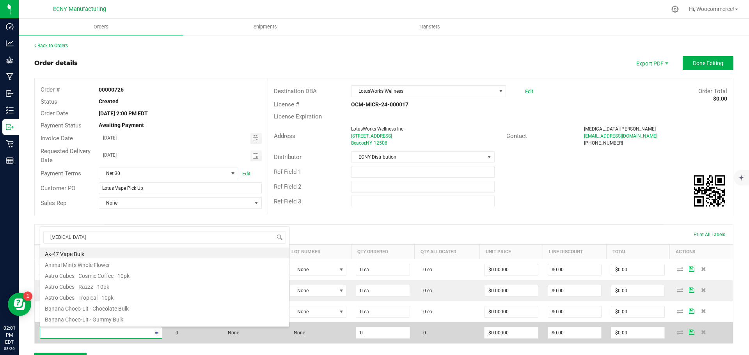
type input "relax"
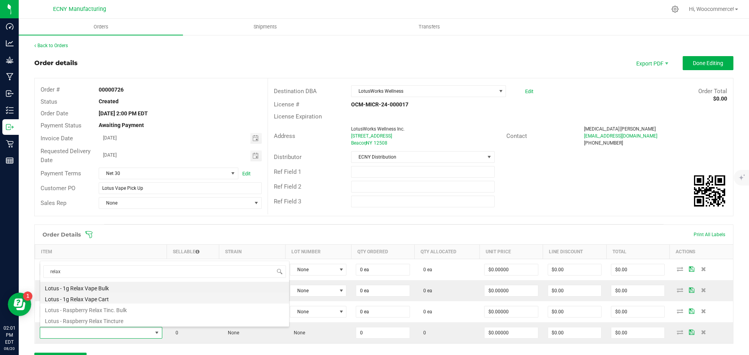
click at [83, 301] on li "Lotus - 1g Relax Vape Cart" at bounding box center [164, 298] width 249 height 11
type input "0 ea"
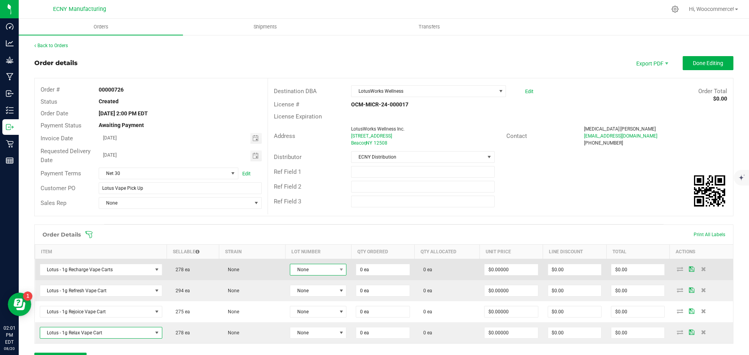
click at [315, 275] on span "None" at bounding box center [313, 269] width 46 height 11
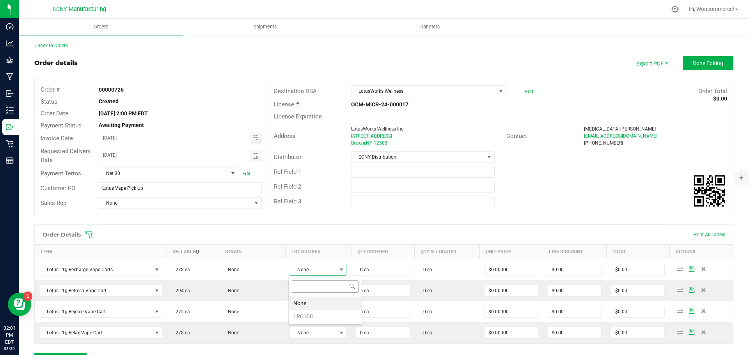
scroll to position [12, 56]
click at [304, 310] on li "LRC100" at bounding box center [325, 316] width 73 height 13
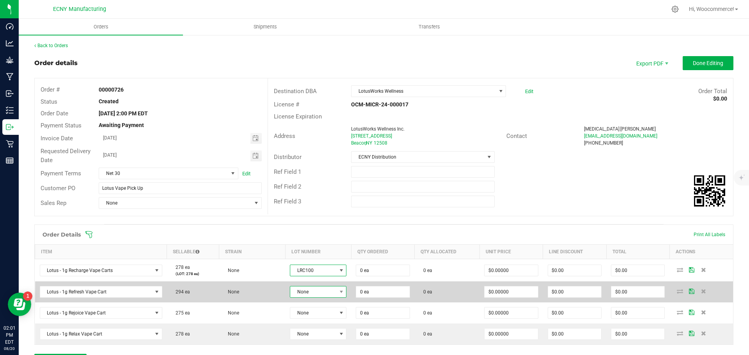
click at [301, 292] on span "None" at bounding box center [313, 292] width 46 height 11
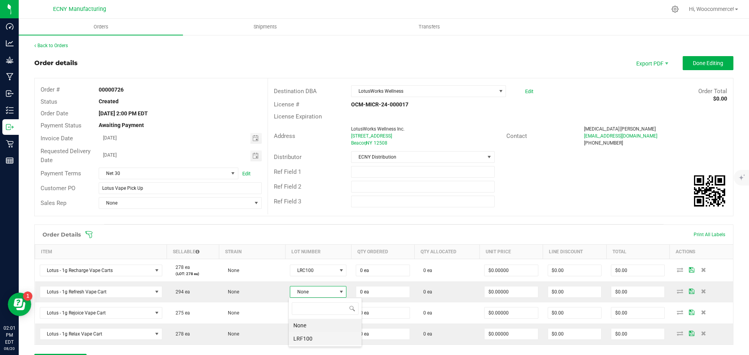
click at [294, 335] on li "LRF100" at bounding box center [325, 338] width 73 height 13
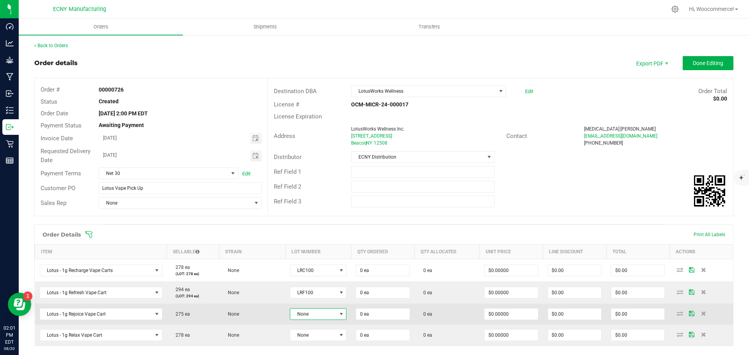
click at [298, 309] on span "None" at bounding box center [313, 314] width 46 height 11
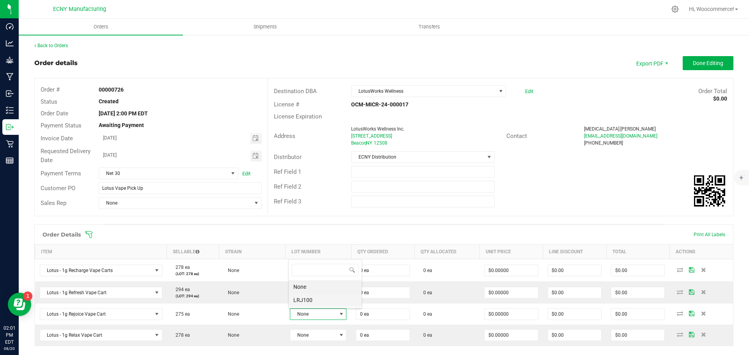
click at [294, 299] on li "LRJ100" at bounding box center [325, 300] width 73 height 13
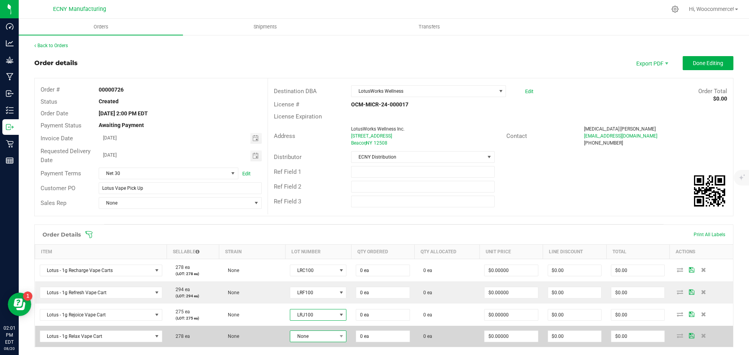
click at [294, 337] on span "None" at bounding box center [313, 336] width 46 height 11
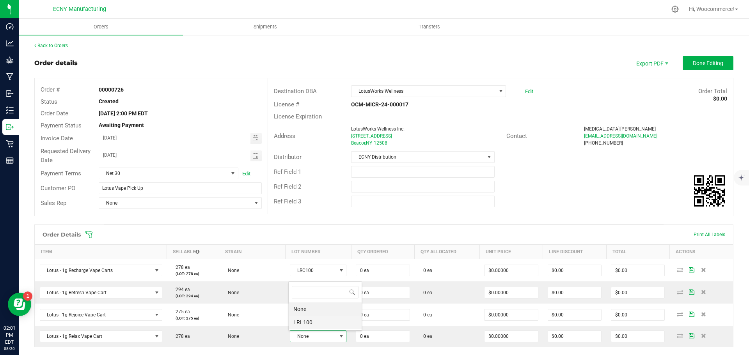
click at [291, 323] on li "LRL100" at bounding box center [325, 322] width 73 height 13
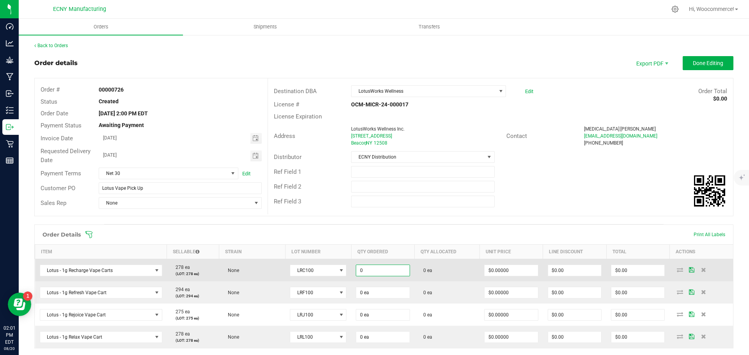
click at [374, 273] on input "0" at bounding box center [382, 270] width 53 height 11
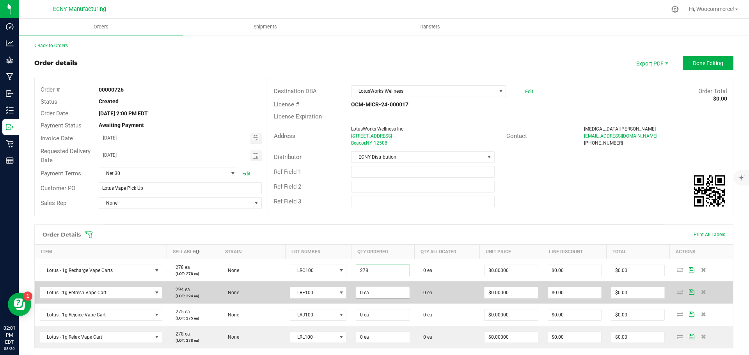
type input "278 ea"
click at [386, 292] on input "0" at bounding box center [382, 292] width 53 height 11
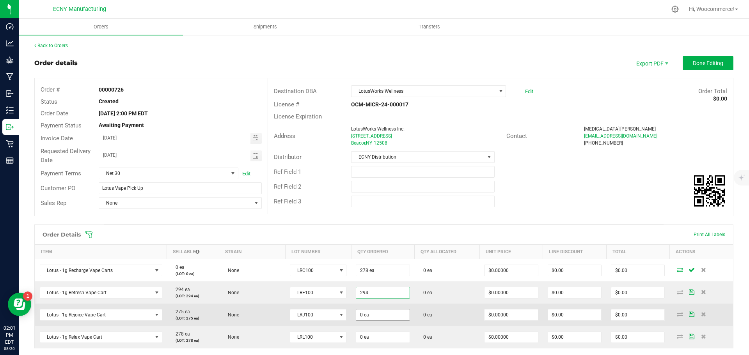
type input "294 ea"
click at [391, 310] on input "0" at bounding box center [382, 315] width 53 height 11
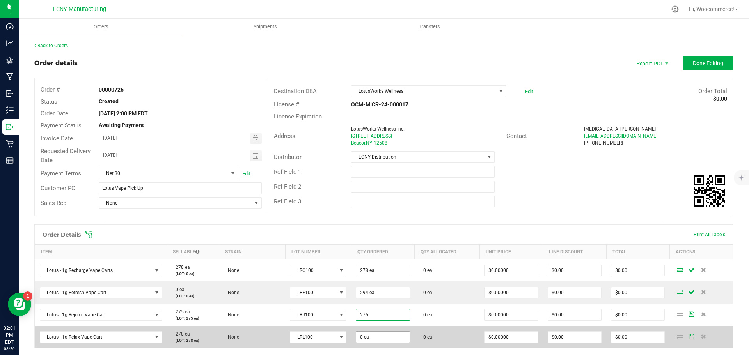
type input "275 ea"
click at [374, 340] on input "0" at bounding box center [382, 337] width 53 height 11
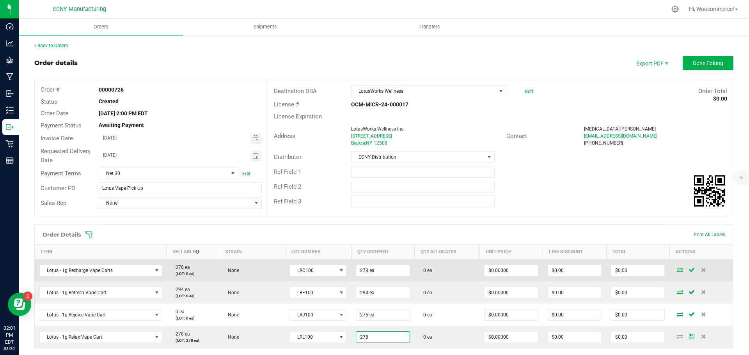
type input "278 ea"
click at [677, 272] on icon at bounding box center [680, 270] width 6 height 5
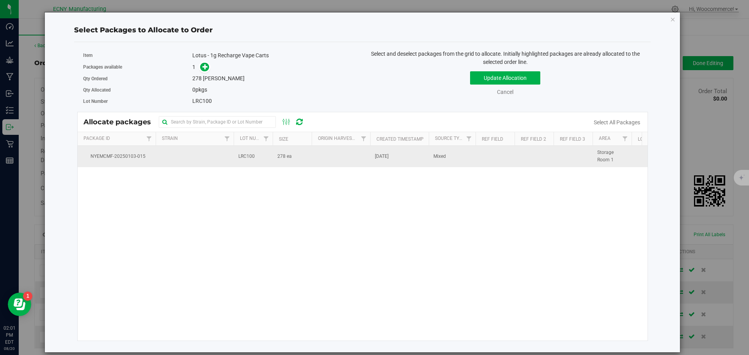
click at [383, 147] on td "[DATE]" at bounding box center [399, 156] width 58 height 21
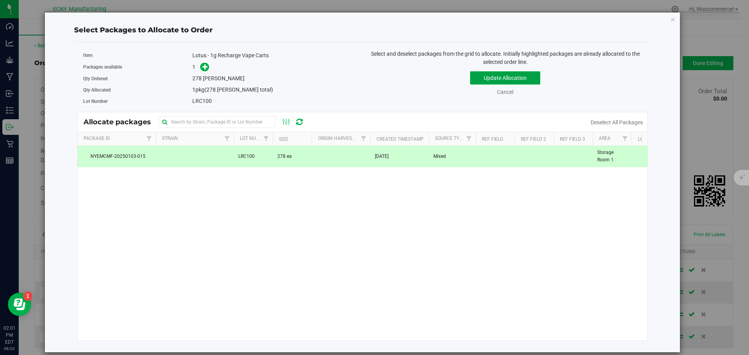
click at [477, 83] on button "Update Allocation" at bounding box center [505, 77] width 70 height 13
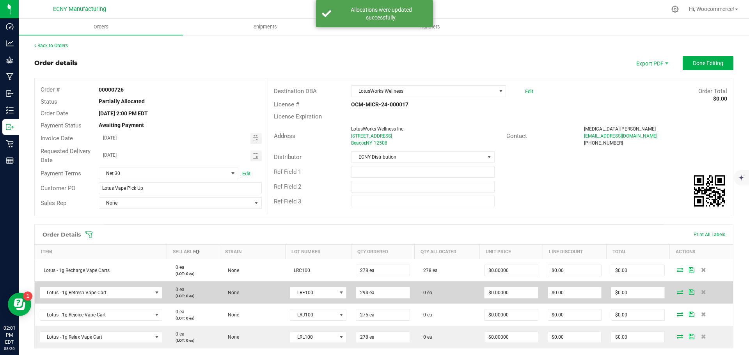
click at [677, 291] on icon at bounding box center [680, 292] width 6 height 5
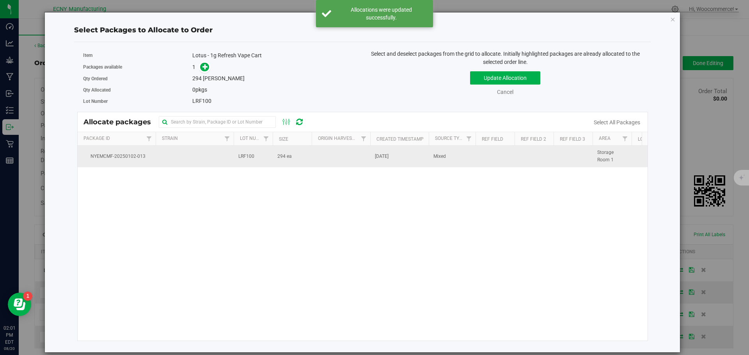
click at [441, 152] on td "Mixed" at bounding box center [452, 156] width 47 height 21
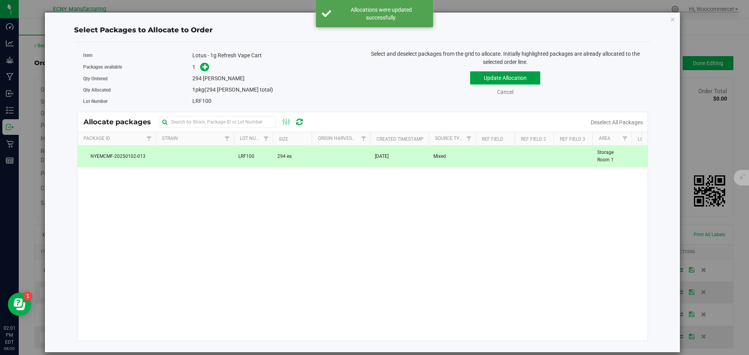
click at [489, 76] on button "Update Allocation" at bounding box center [505, 77] width 70 height 13
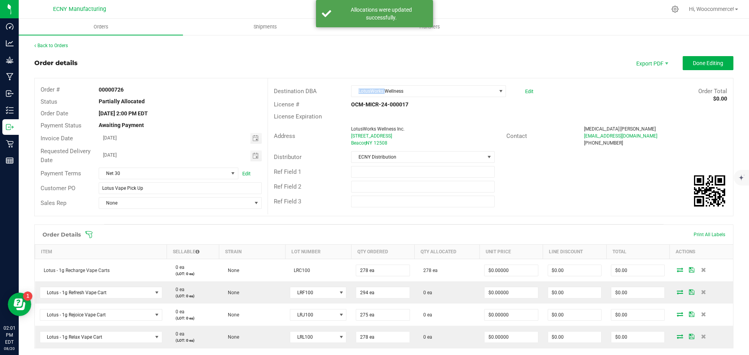
click at [489, 76] on outbound-order-header "Order details Export PDF Done Editing Order # 00000726 Status Partially Allocat…" at bounding box center [383, 140] width 699 height 168
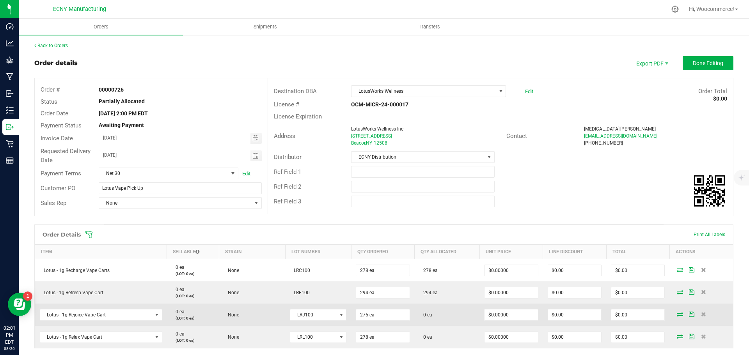
click at [677, 315] on icon at bounding box center [680, 314] width 6 height 5
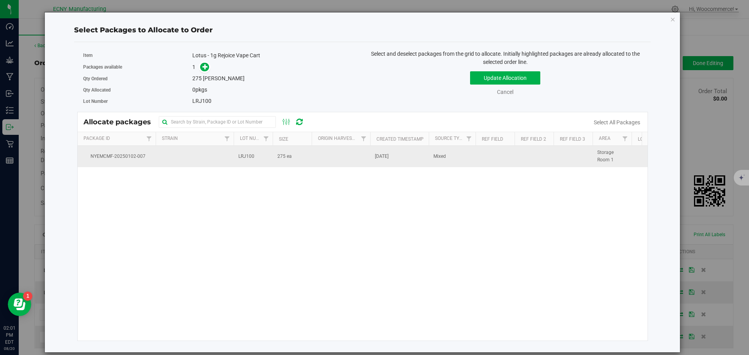
click at [471, 152] on td "Mixed" at bounding box center [452, 156] width 47 height 21
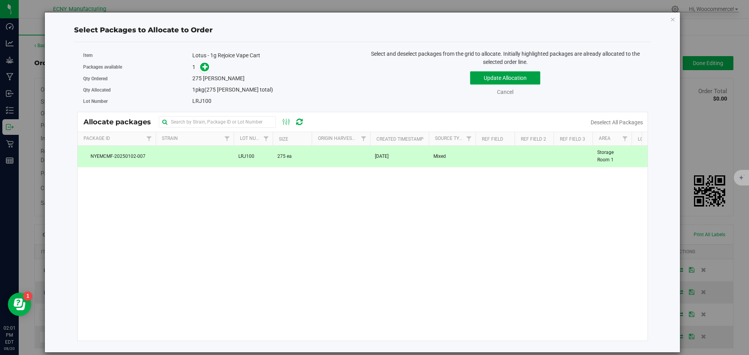
click at [481, 84] on button "Update Allocation" at bounding box center [505, 77] width 70 height 13
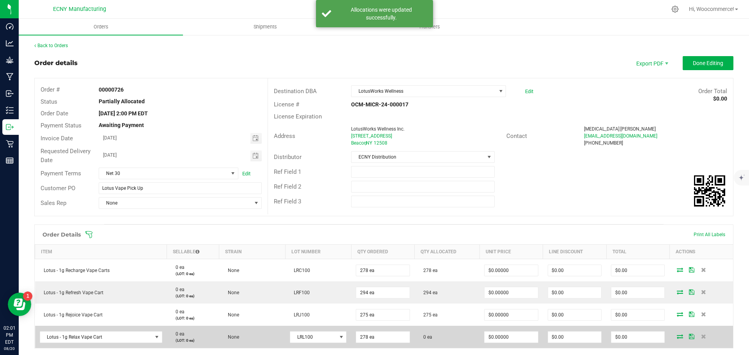
click at [677, 337] on icon at bounding box center [680, 336] width 6 height 5
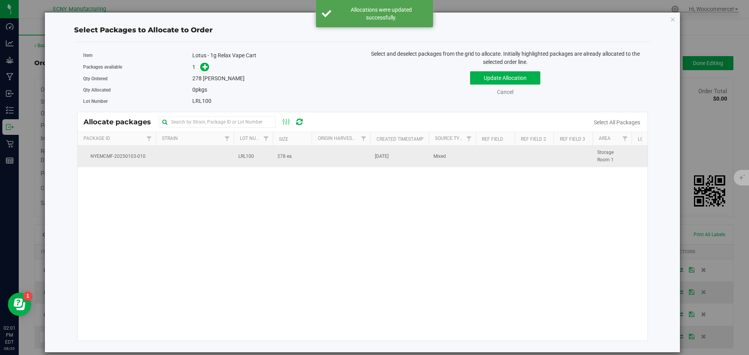
click at [428, 160] on td "[DATE]" at bounding box center [399, 156] width 58 height 21
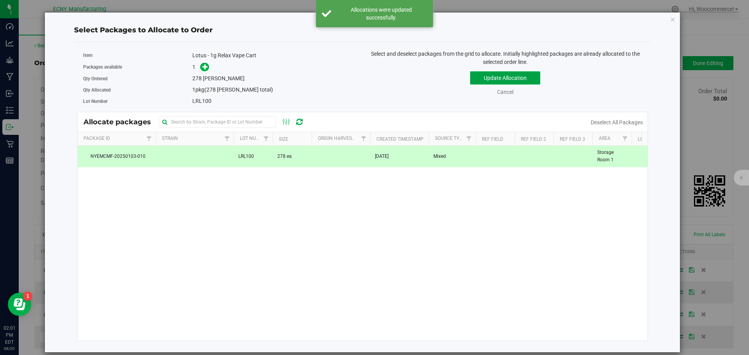
click at [489, 79] on button "Update Allocation" at bounding box center [505, 77] width 70 height 13
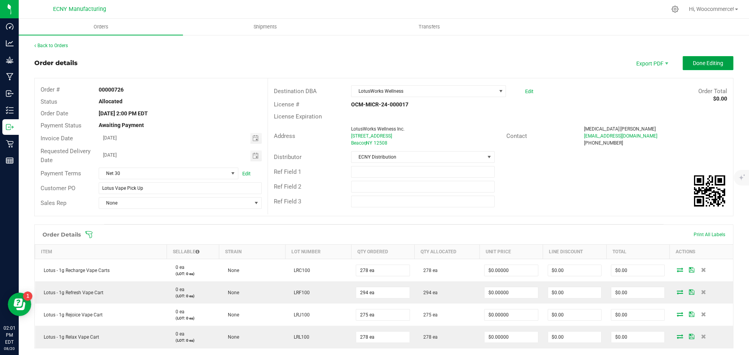
click at [689, 67] on button "Done Editing" at bounding box center [707, 63] width 51 height 14
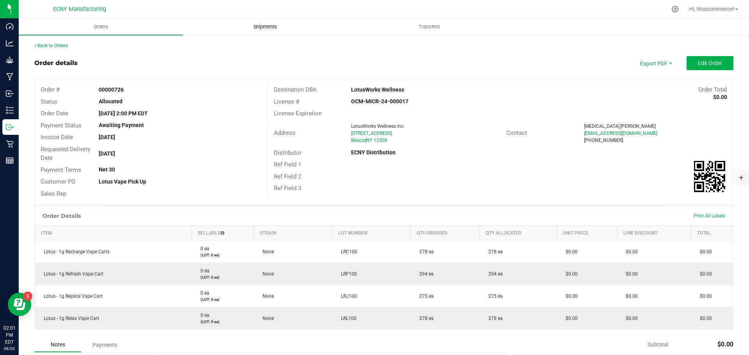
click at [262, 21] on uib-tab-heading "Shipments" at bounding box center [264, 27] width 163 height 16
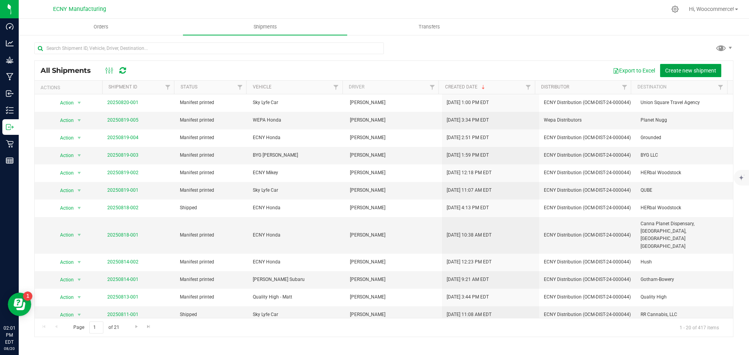
click at [694, 73] on span "Create new shipment" at bounding box center [690, 70] width 51 height 6
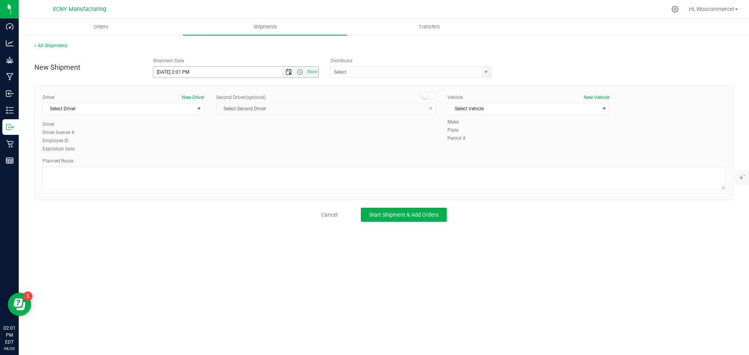
click at [292, 70] on span "Open the date view" at bounding box center [288, 72] width 13 height 6
click at [165, 87] on link "[DATE]" at bounding box center [194, 88] width 84 height 12
click at [187, 88] on link "2025" at bounding box center [194, 88] width 84 height 12
click at [183, 133] on link "2024" at bounding box center [184, 131] width 20 height 20
click at [220, 162] on link "Dec" at bounding box center [224, 153] width 20 height 20
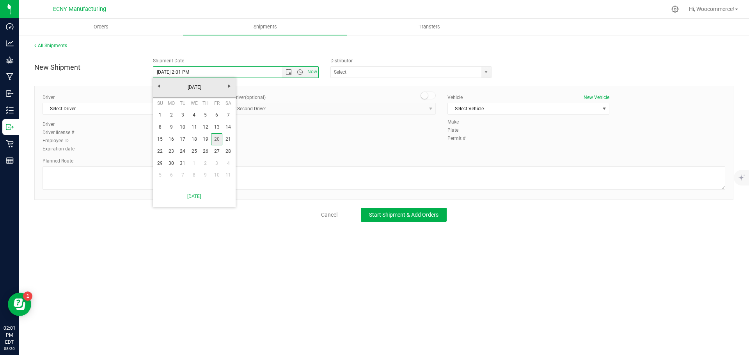
click at [214, 144] on link "20" at bounding box center [216, 139] width 11 height 12
click at [206, 74] on input "[DATE] 2:01 PM" at bounding box center [224, 72] width 142 height 11
type input "[DATE] 12:30 PM"
click at [375, 66] on div "Distributor ACT Laboratories, Inc. Art of Flower Farm & Dispensary LLC Biotrax …" at bounding box center [413, 67] width 178 height 21
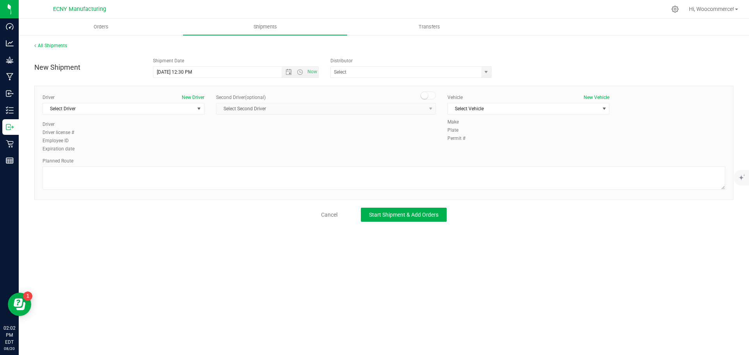
click at [375, 66] on div "Distributor ACT Laboratories, Inc. Art of Flower Farm & Dispensary LLC Biotrax …" at bounding box center [413, 67] width 178 height 21
click at [398, 74] on input "text" at bounding box center [404, 72] width 146 height 11
click at [368, 89] on li "ECNY Distribution" at bounding box center [411, 86] width 160 height 12
type input "ECNY Distribution"
click at [167, 114] on span "Select Driver" at bounding box center [118, 108] width 151 height 11
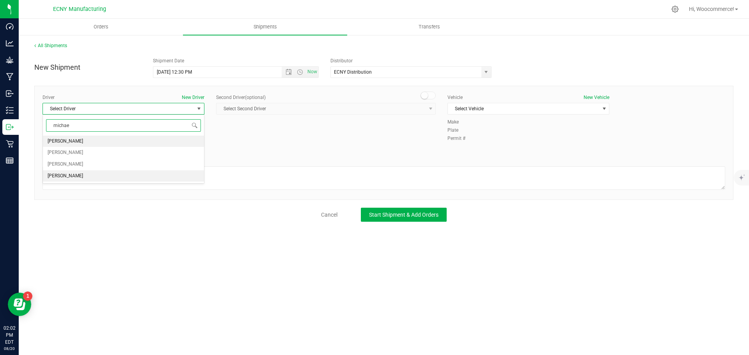
click at [74, 180] on span "[PERSON_NAME]" at bounding box center [65, 176] width 35 height 10
type input "michae"
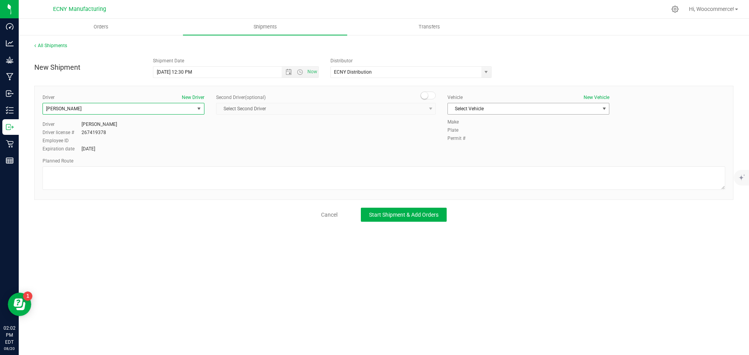
click at [514, 106] on span "Select Vehicle" at bounding box center [523, 108] width 151 height 11
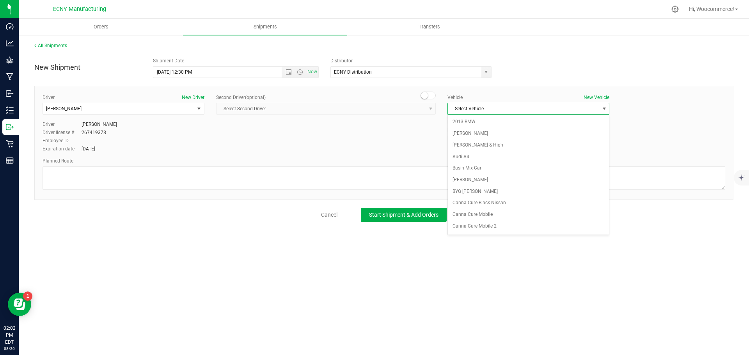
click at [514, 108] on span "Select Vehicle" at bounding box center [523, 108] width 151 height 11
click at [489, 187] on li "[PERSON_NAME]'s Dodge Ram" at bounding box center [528, 189] width 161 height 12
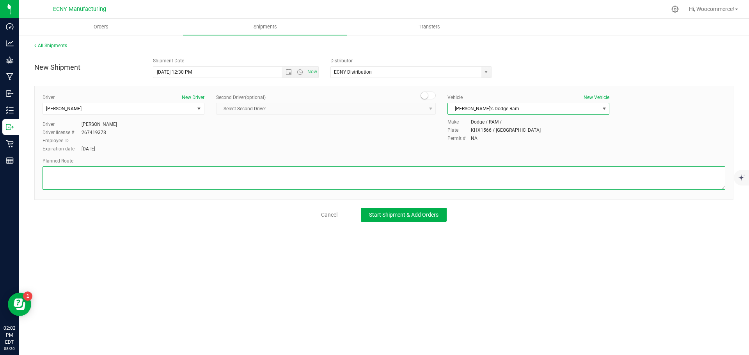
click at [489, 187] on textarea at bounding box center [384, 178] width 682 height 23
type textarea "GPS"
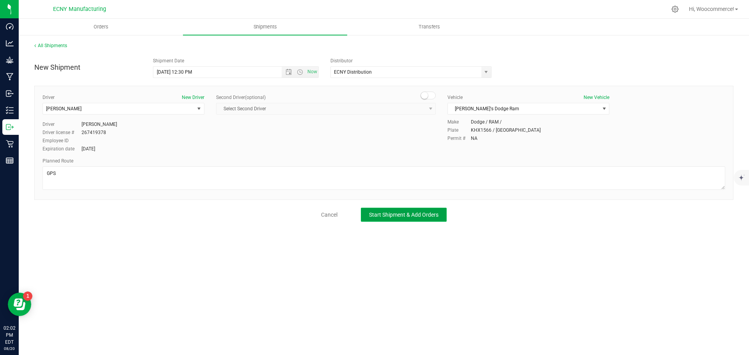
click at [400, 212] on span "Start Shipment & Add Orders" at bounding box center [403, 215] width 69 height 6
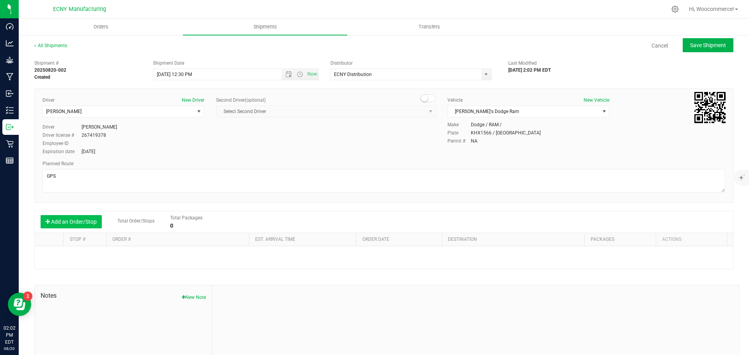
click at [96, 220] on button "Add an Order/Stop" at bounding box center [71, 221] width 61 height 13
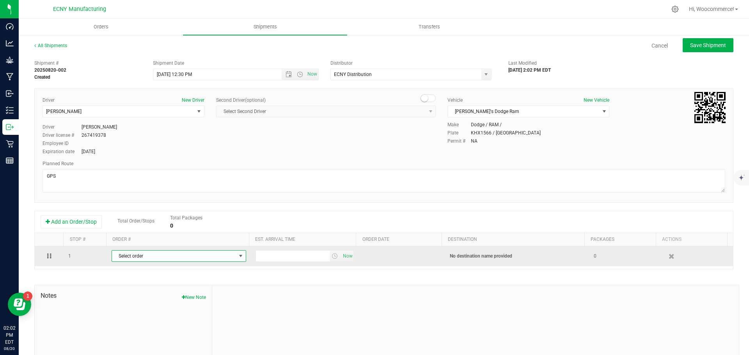
click at [215, 257] on span "Select order" at bounding box center [174, 256] width 124 height 11
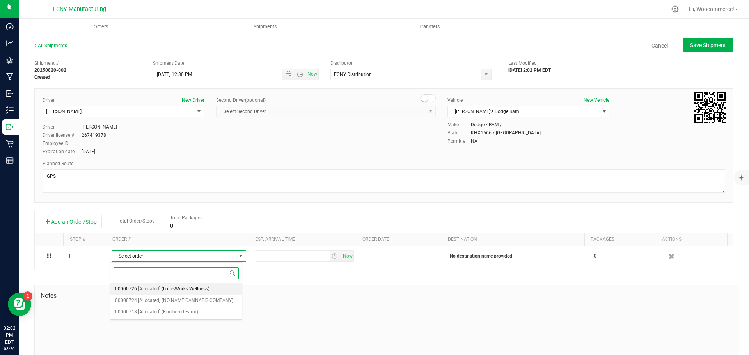
click at [193, 289] on span "(LotusWorks Wellness)" at bounding box center [185, 289] width 48 height 10
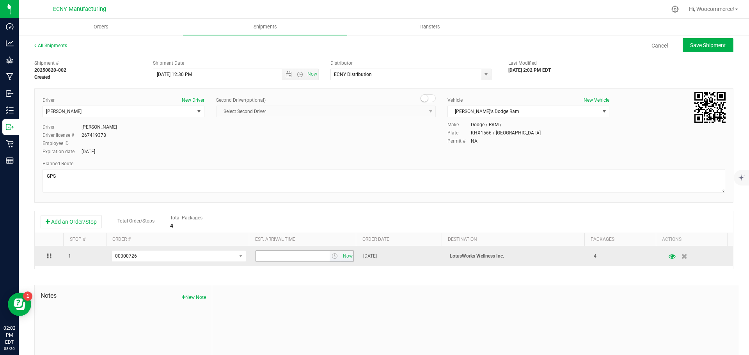
click at [263, 262] on input "text" at bounding box center [293, 256] width 74 height 11
type input "1:00 PM"
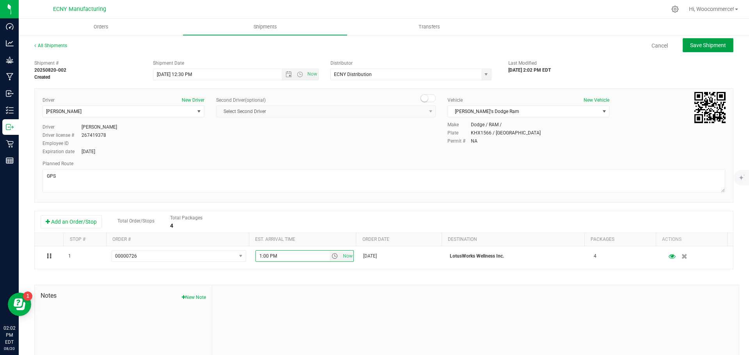
click at [690, 43] on span "Save Shipment" at bounding box center [708, 45] width 36 height 6
type input "[DATE] 5:30 PM"
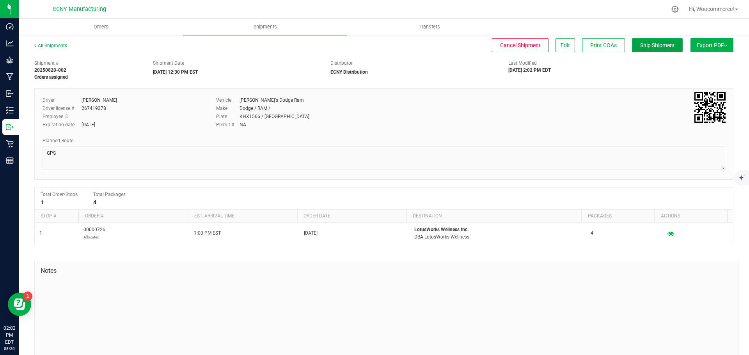
click at [642, 46] on span "Ship Shipment" at bounding box center [657, 45] width 35 height 6
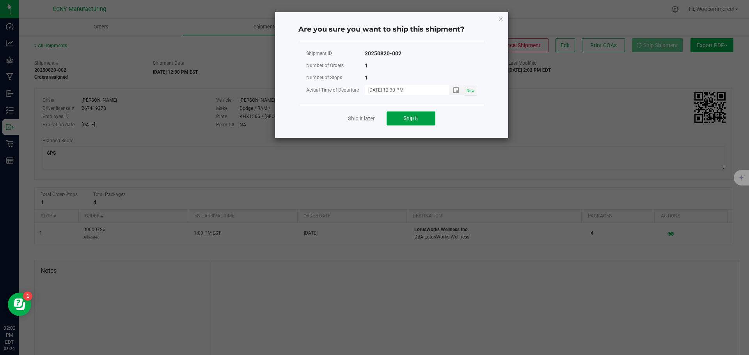
click at [420, 115] on button "Ship it" at bounding box center [410, 119] width 49 height 14
